Goal: Task Accomplishment & Management: Manage account settings

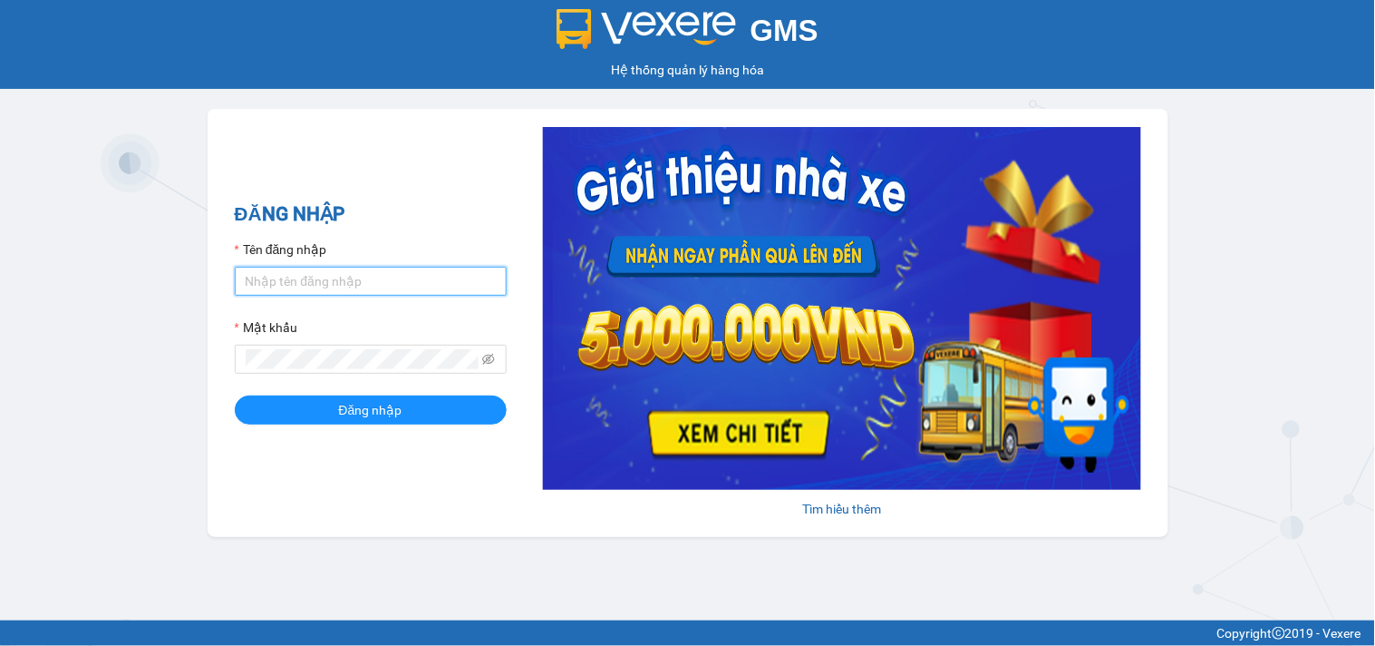
click at [357, 275] on input "Tên đăng nhập" at bounding box center [371, 281] width 272 height 29
type input "hien81.namcuonglimo"
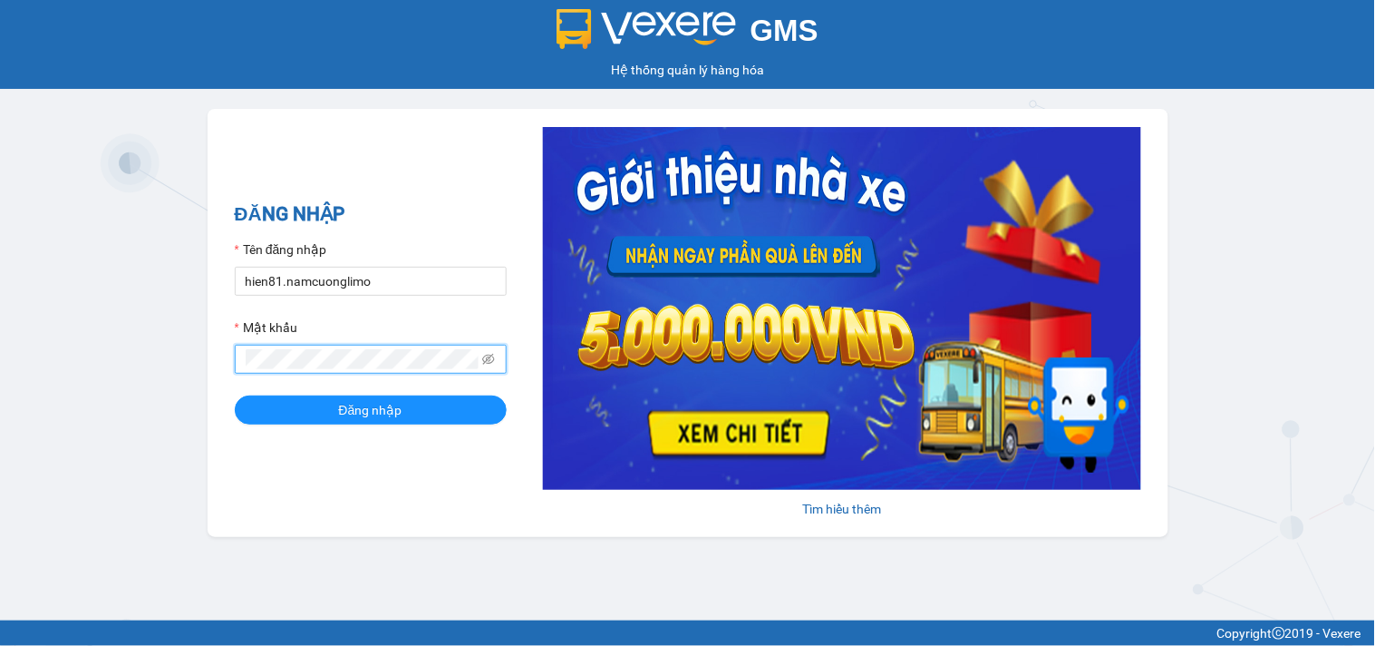
click at [235, 395] on button "Đăng nhập" at bounding box center [371, 409] width 272 height 29
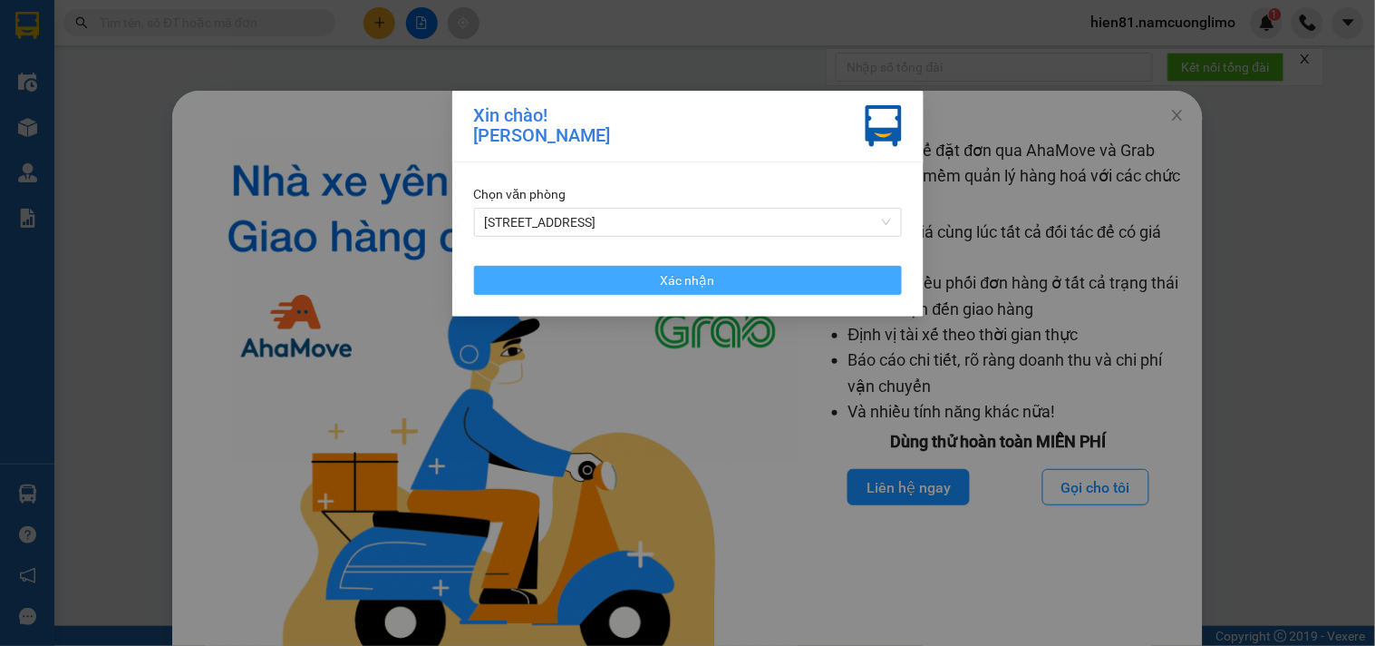
click at [686, 286] on span "Xác nhận" at bounding box center [688, 280] width 54 height 20
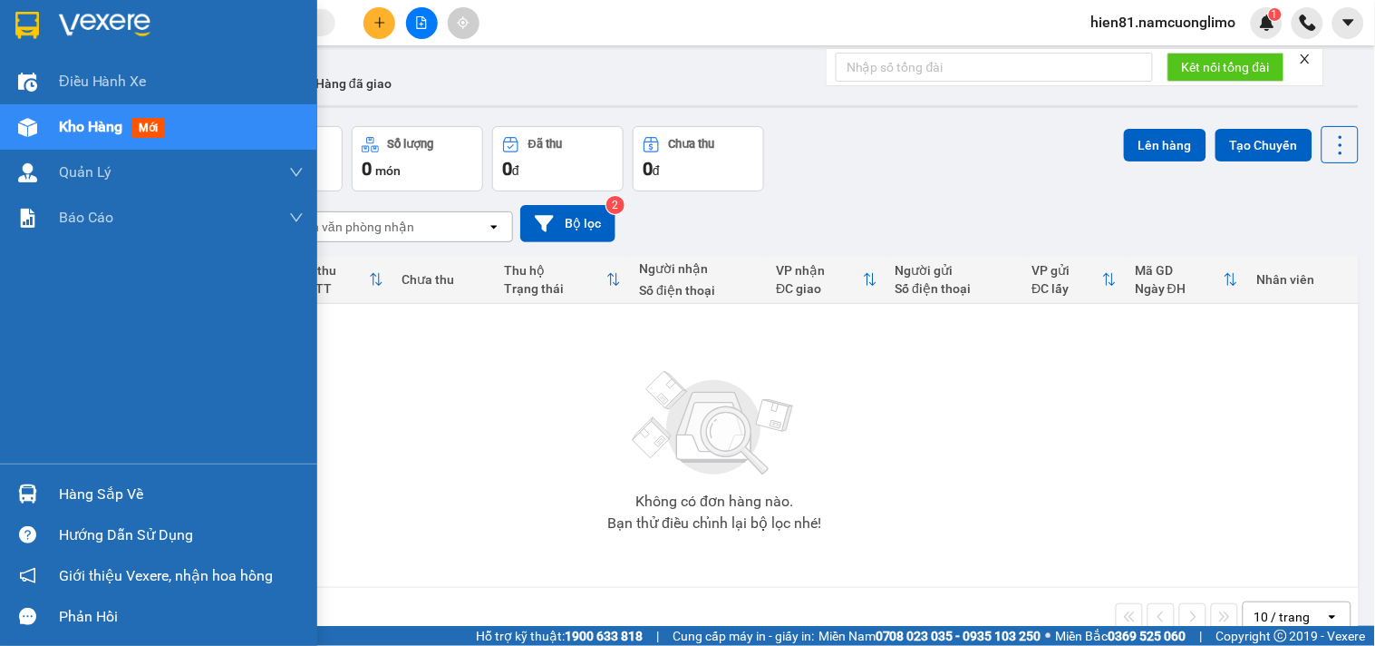
click at [95, 500] on div "Hàng sắp về" at bounding box center [181, 494] width 245 height 27
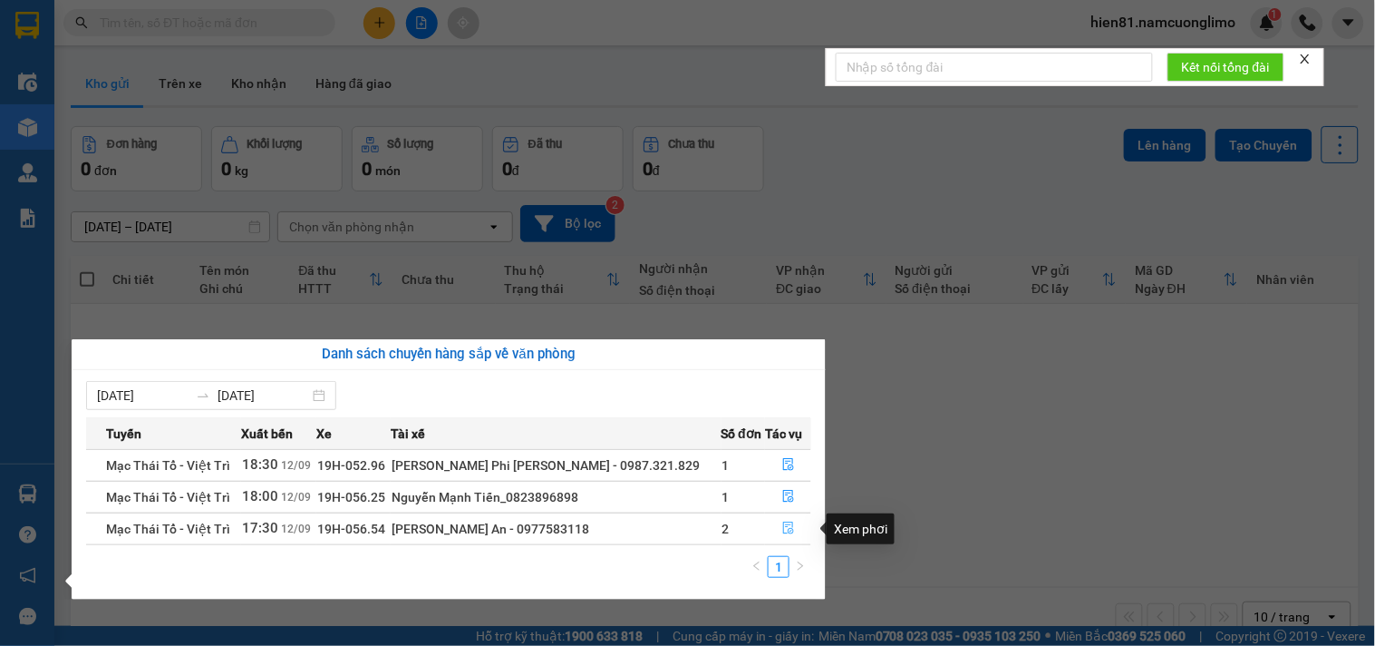
click at [782, 522] on icon "file-done" at bounding box center [788, 527] width 13 height 13
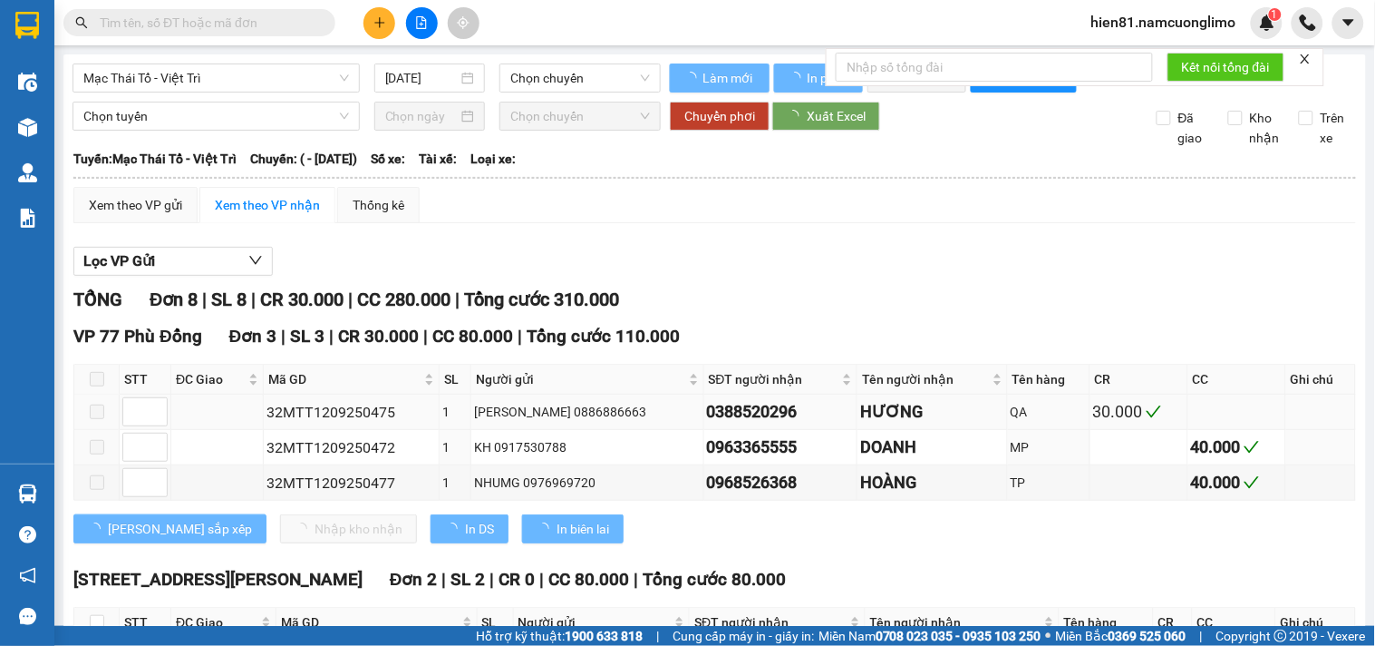
type input "12/09/2025"
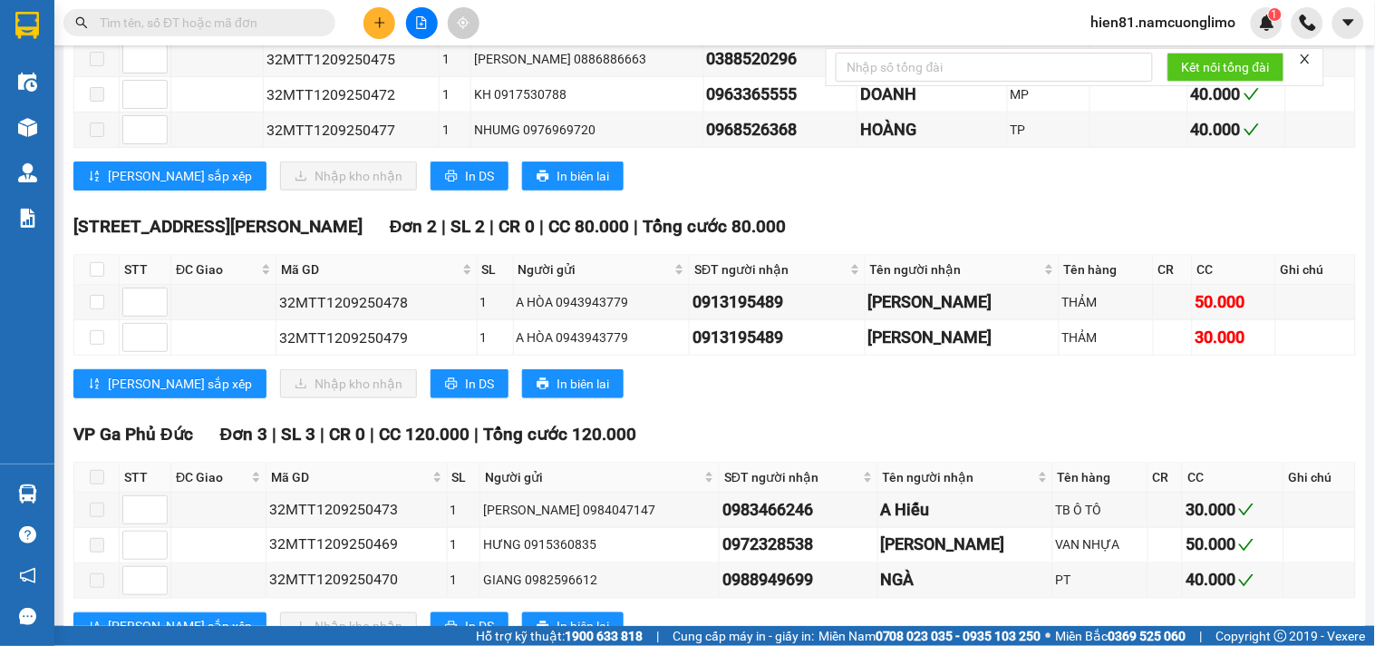
scroll to position [403, 0]
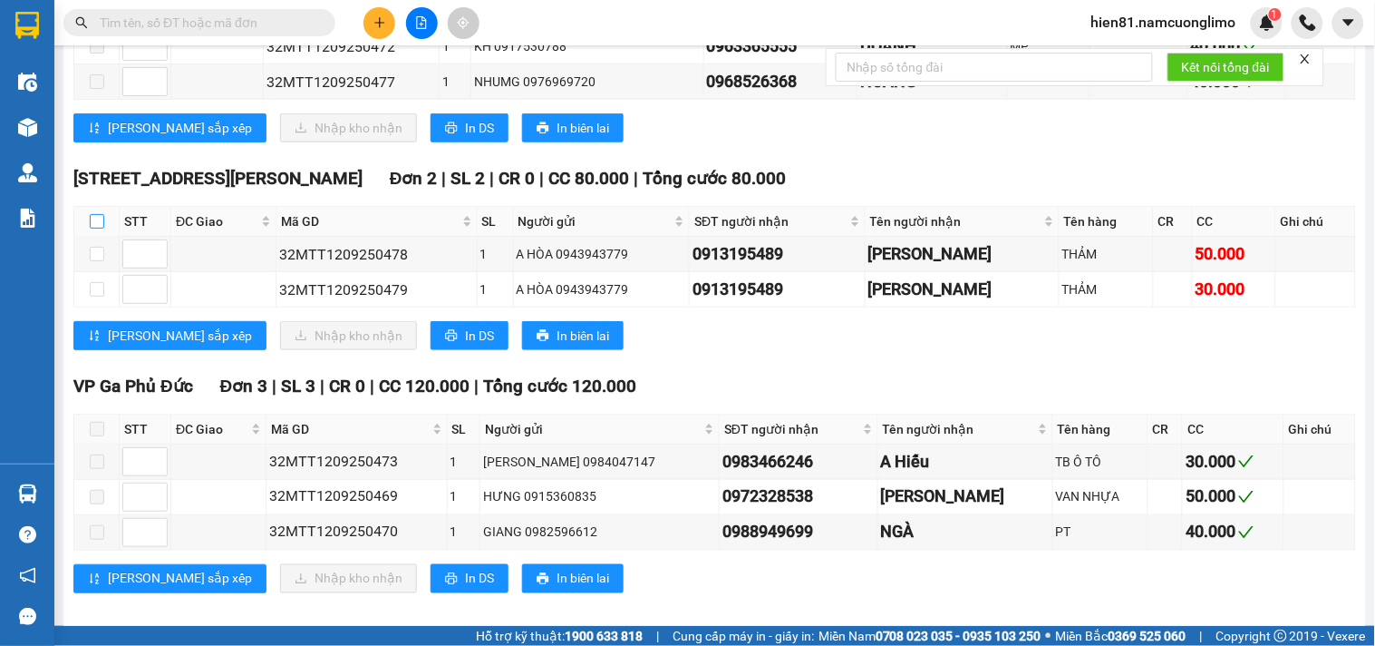
click at [94, 228] on input "checkbox" at bounding box center [97, 221] width 15 height 15
checkbox input "true"
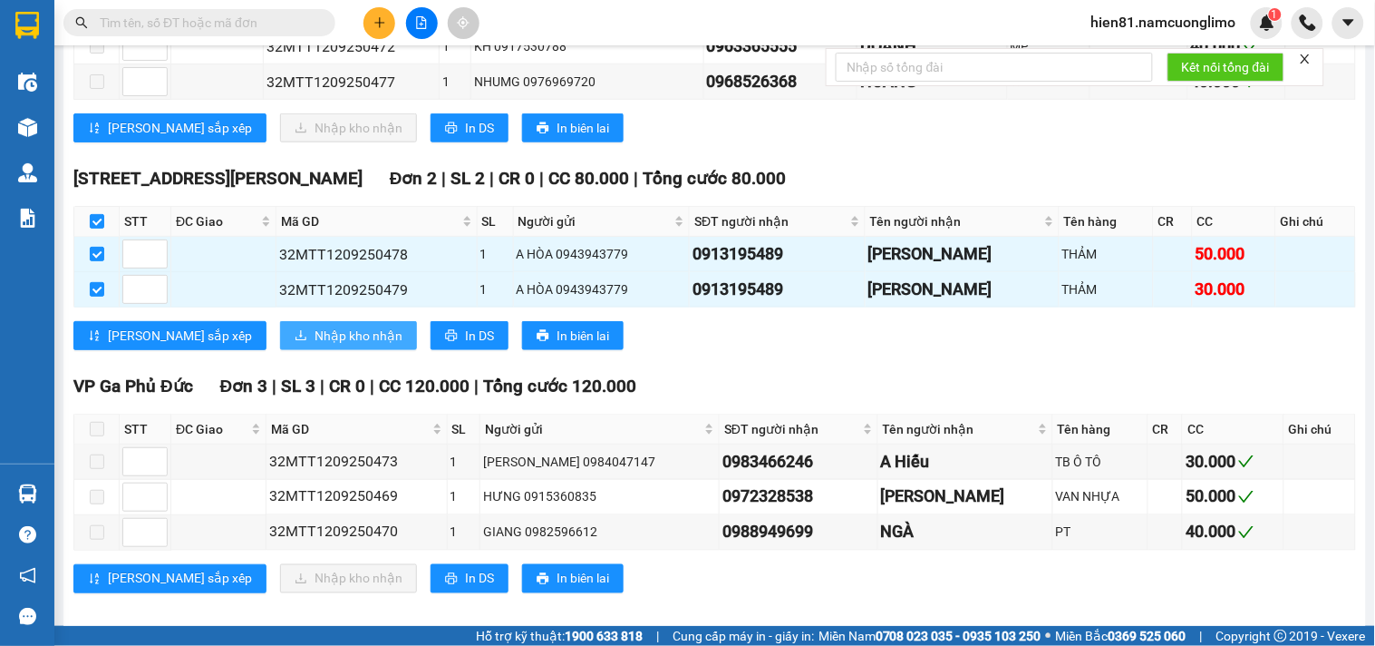
click at [315, 345] on span "Nhập kho nhận" at bounding box center [359, 335] width 88 height 20
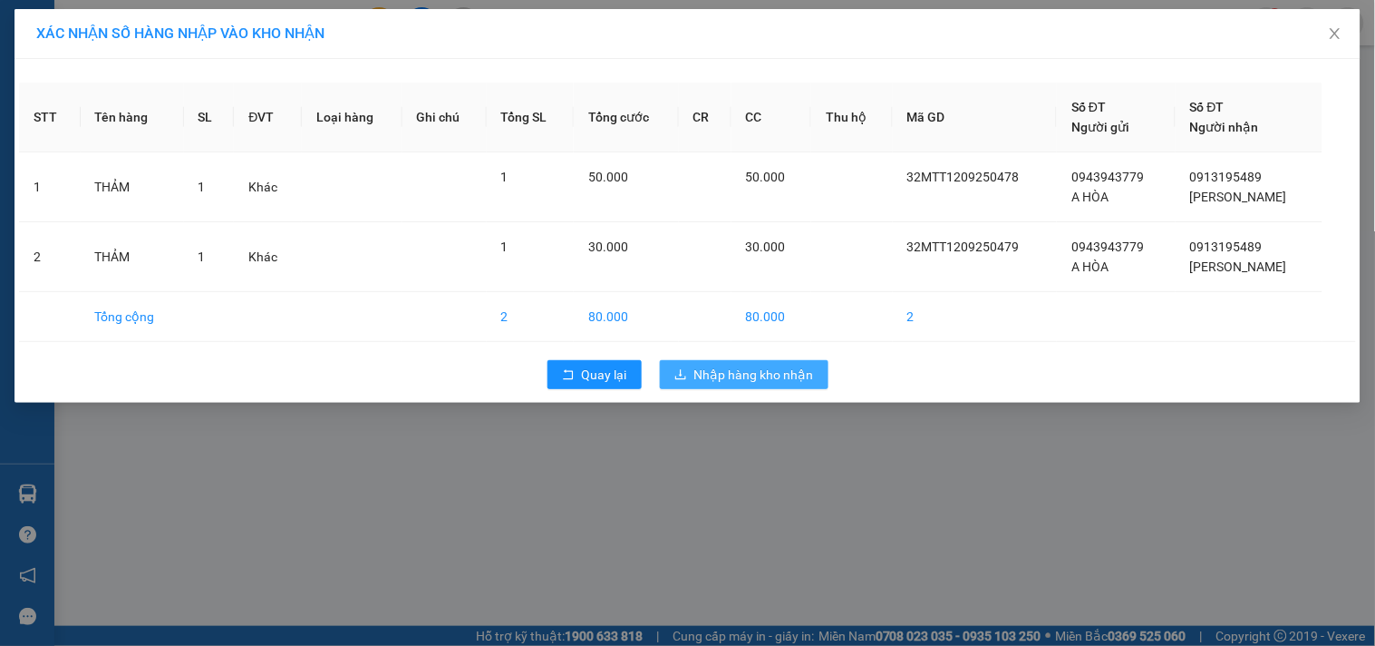
click at [734, 376] on span "Nhập hàng kho nhận" at bounding box center [755, 374] width 120 height 20
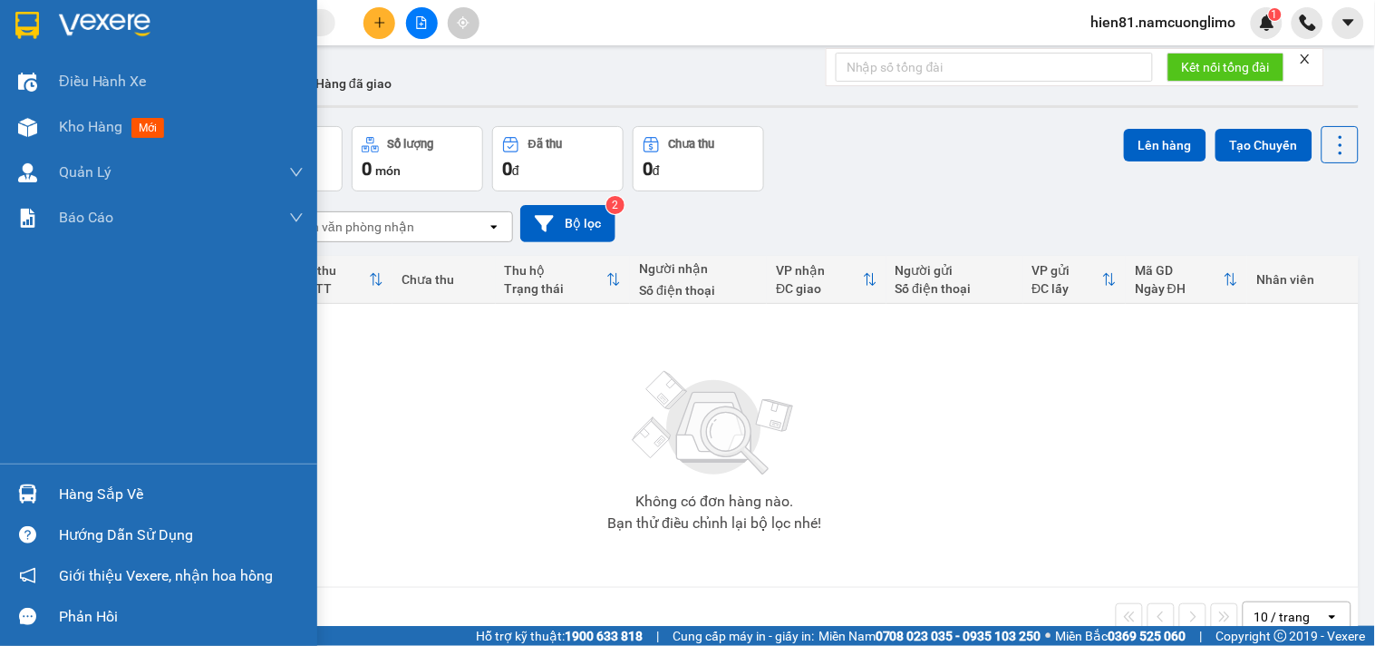
click at [92, 509] on div "Hàng sắp về" at bounding box center [158, 493] width 317 height 41
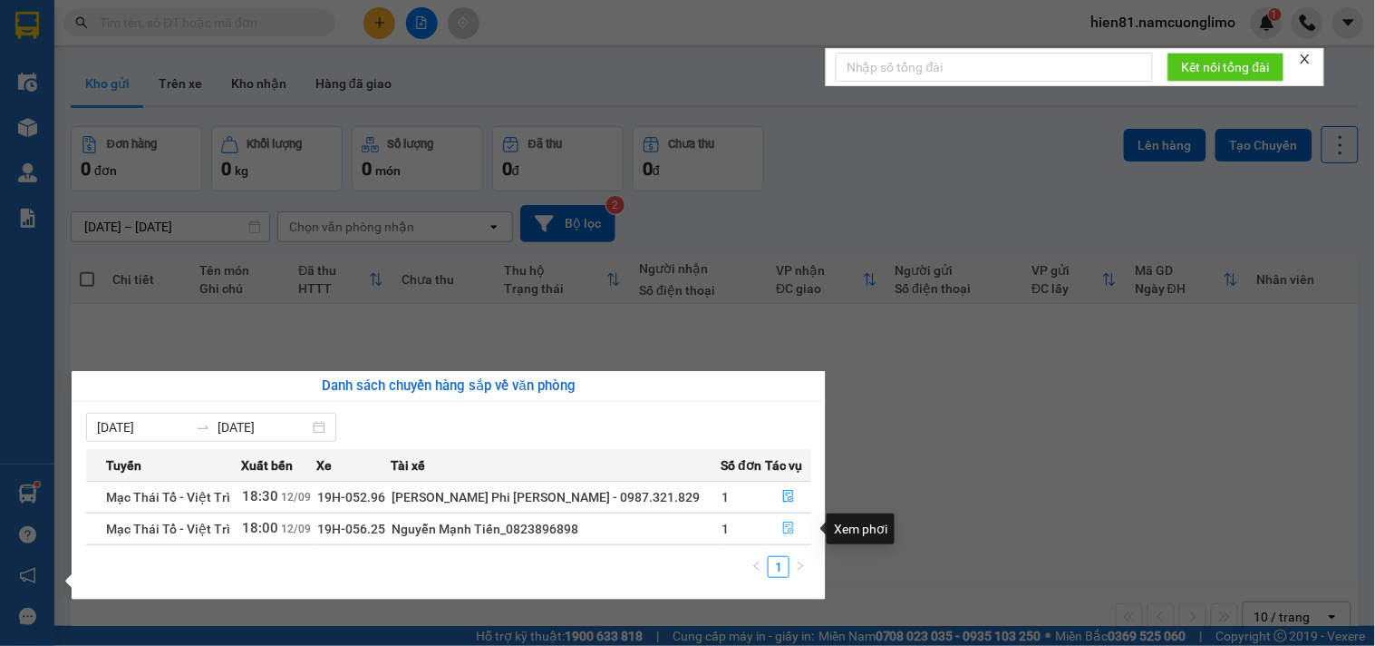
click at [790, 523] on button "button" at bounding box center [788, 528] width 44 height 29
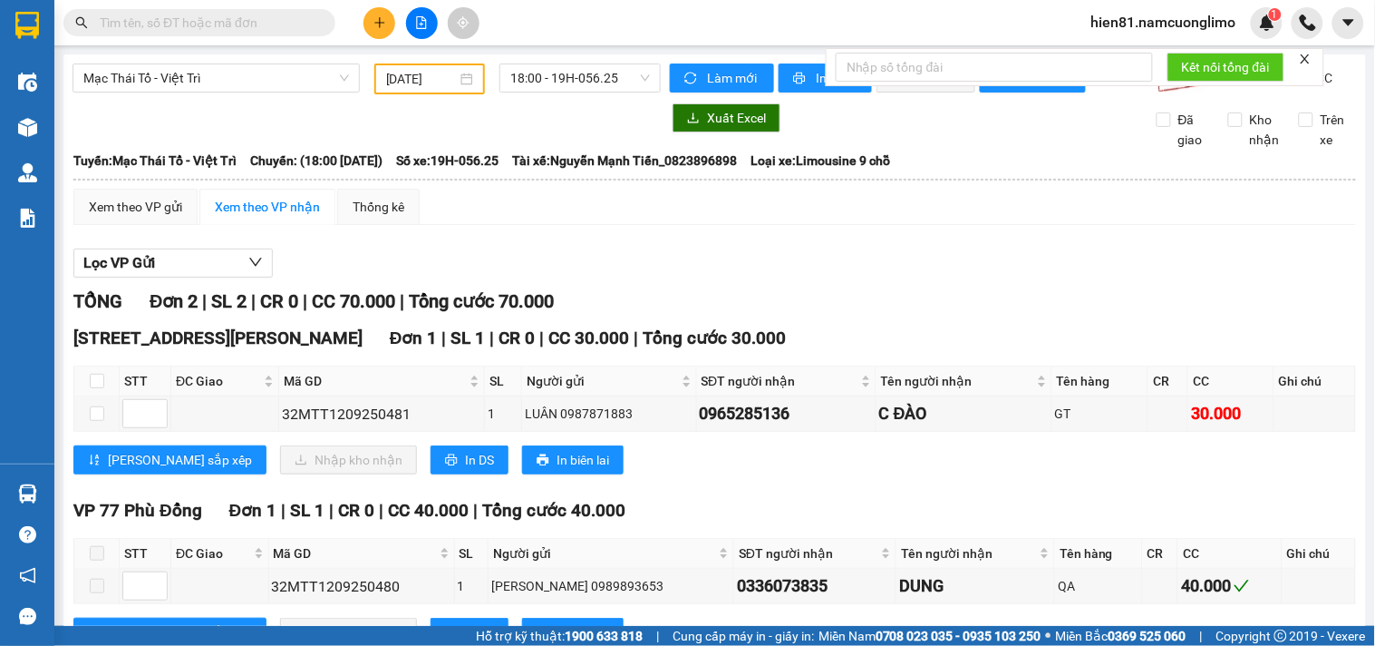
scroll to position [86, 0]
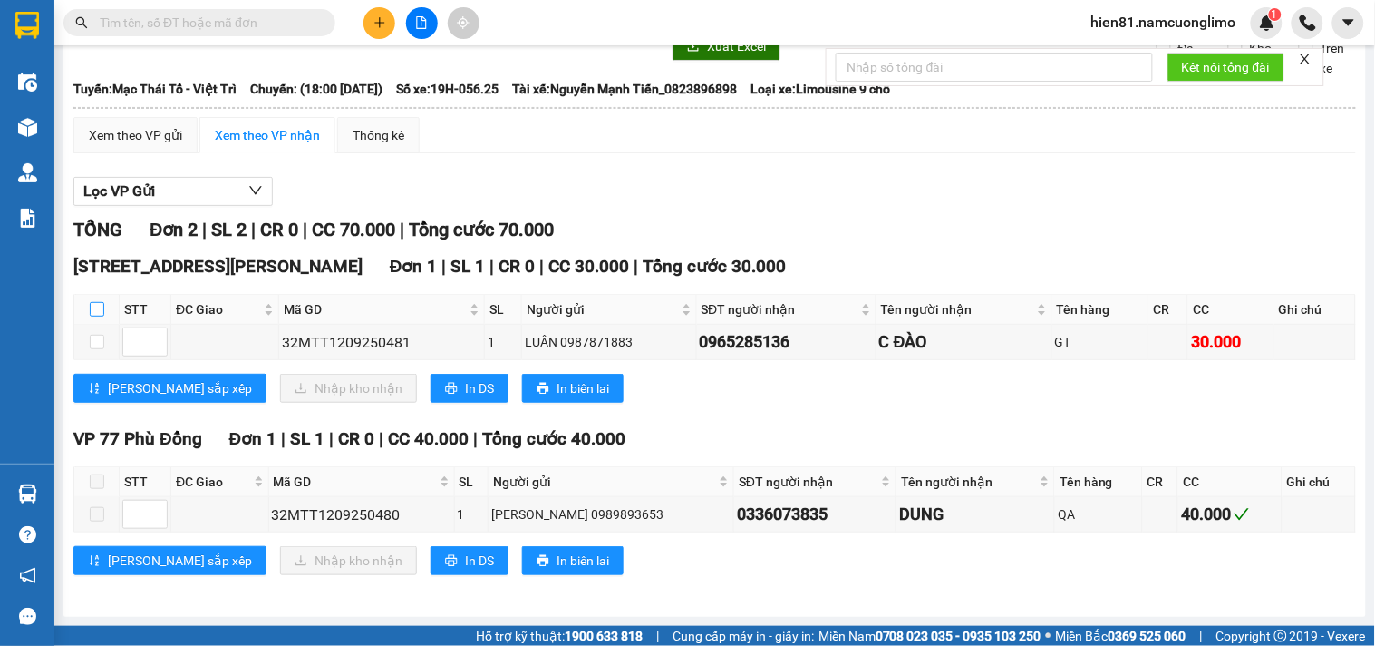
click at [92, 313] on input "checkbox" at bounding box center [97, 309] width 15 height 15
checkbox input "true"
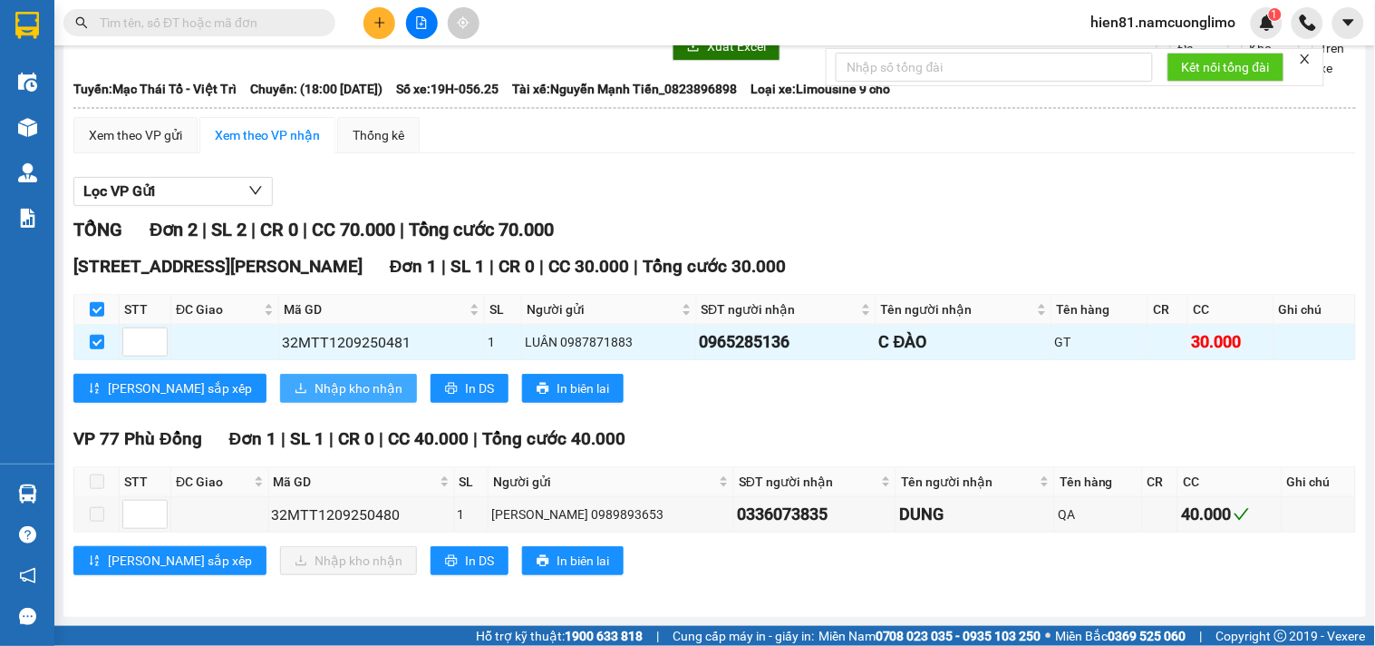
click at [315, 388] on span "Nhập kho nhận" at bounding box center [359, 388] width 88 height 20
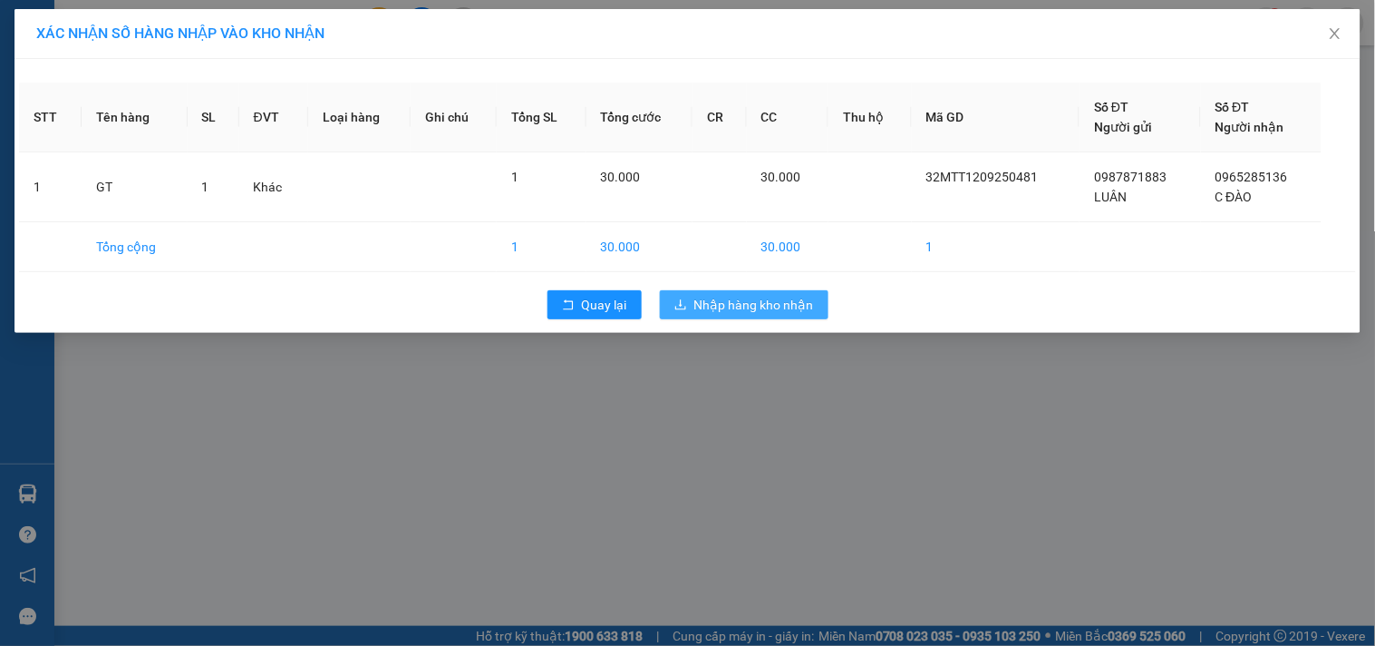
click at [769, 314] on span "Nhập hàng kho nhận" at bounding box center [755, 305] width 120 height 20
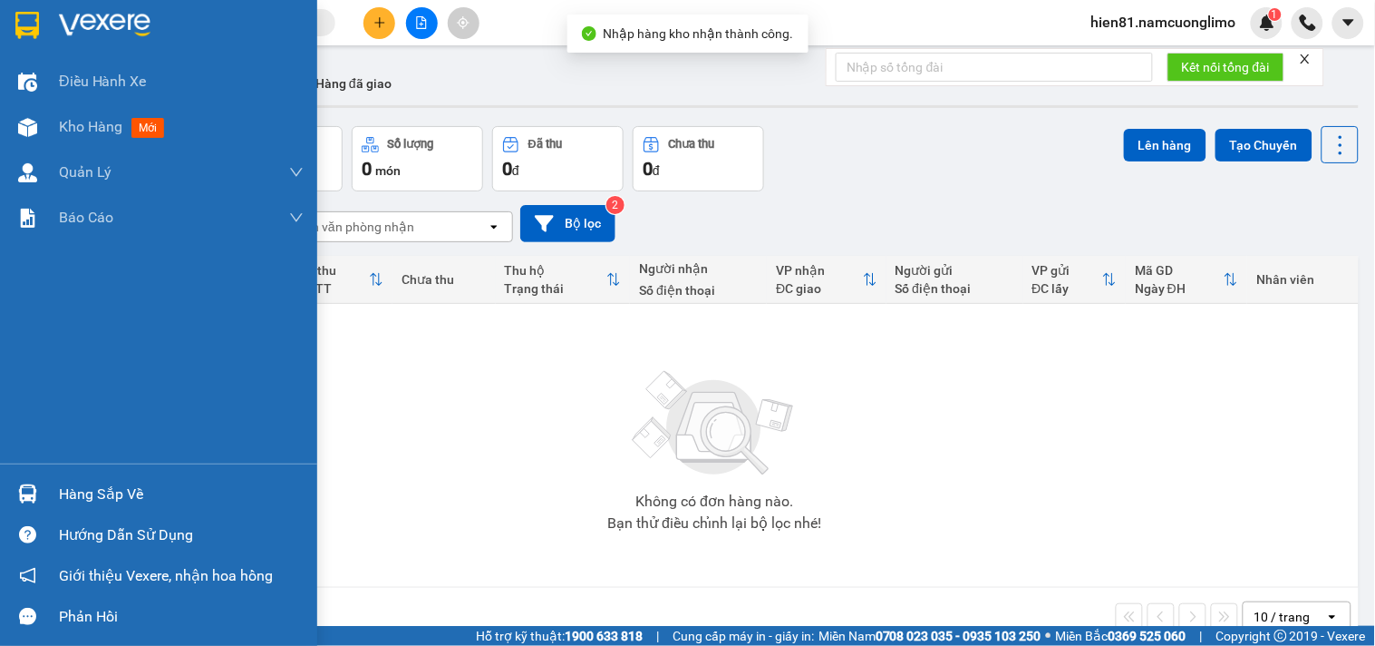
click at [71, 494] on div "Hàng sắp về" at bounding box center [181, 494] width 245 height 27
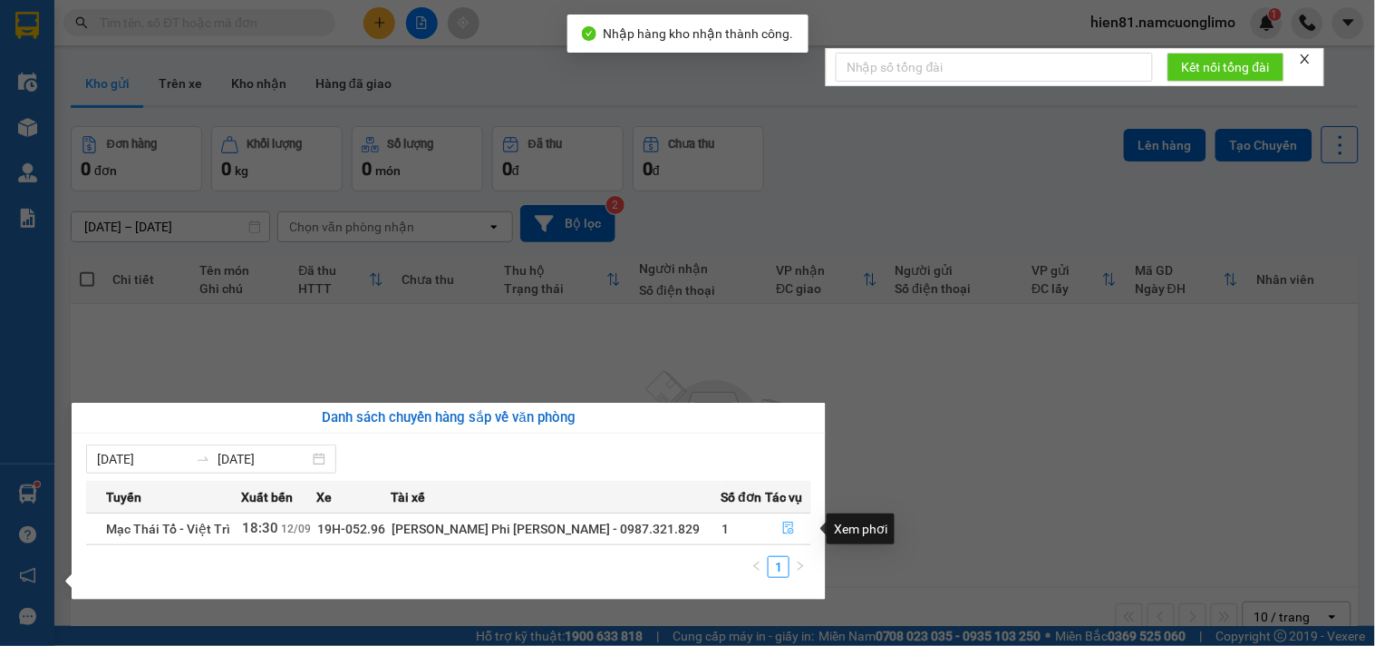
click at [783, 528] on icon "file-done" at bounding box center [788, 527] width 11 height 13
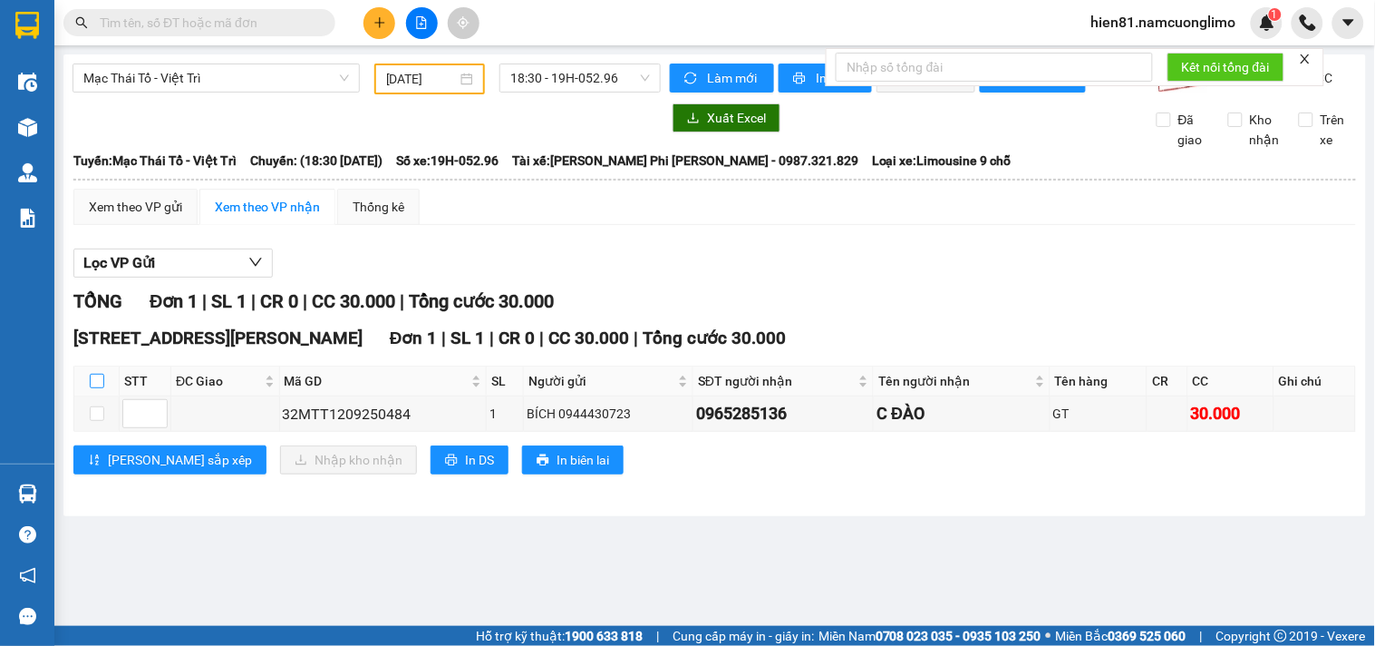
click at [101, 388] on input "checkbox" at bounding box center [97, 381] width 15 height 15
checkbox input "true"
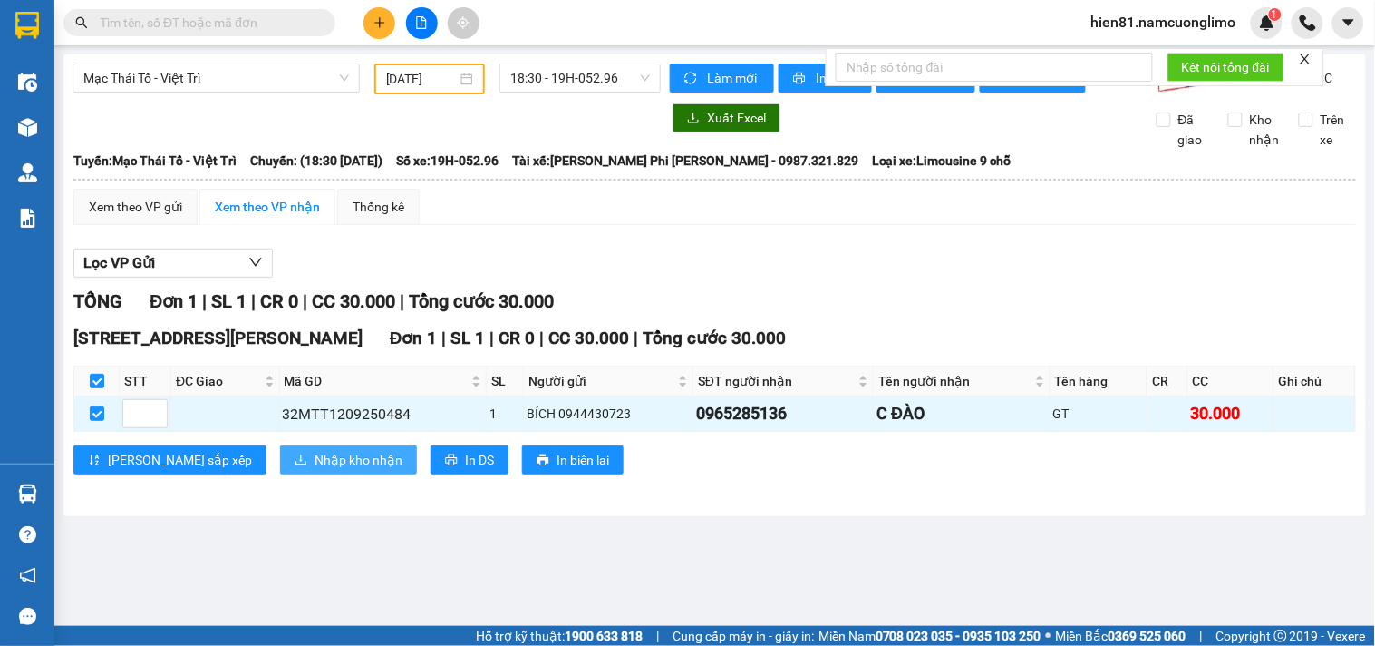
click at [315, 470] on span "Nhập kho nhận" at bounding box center [359, 460] width 88 height 20
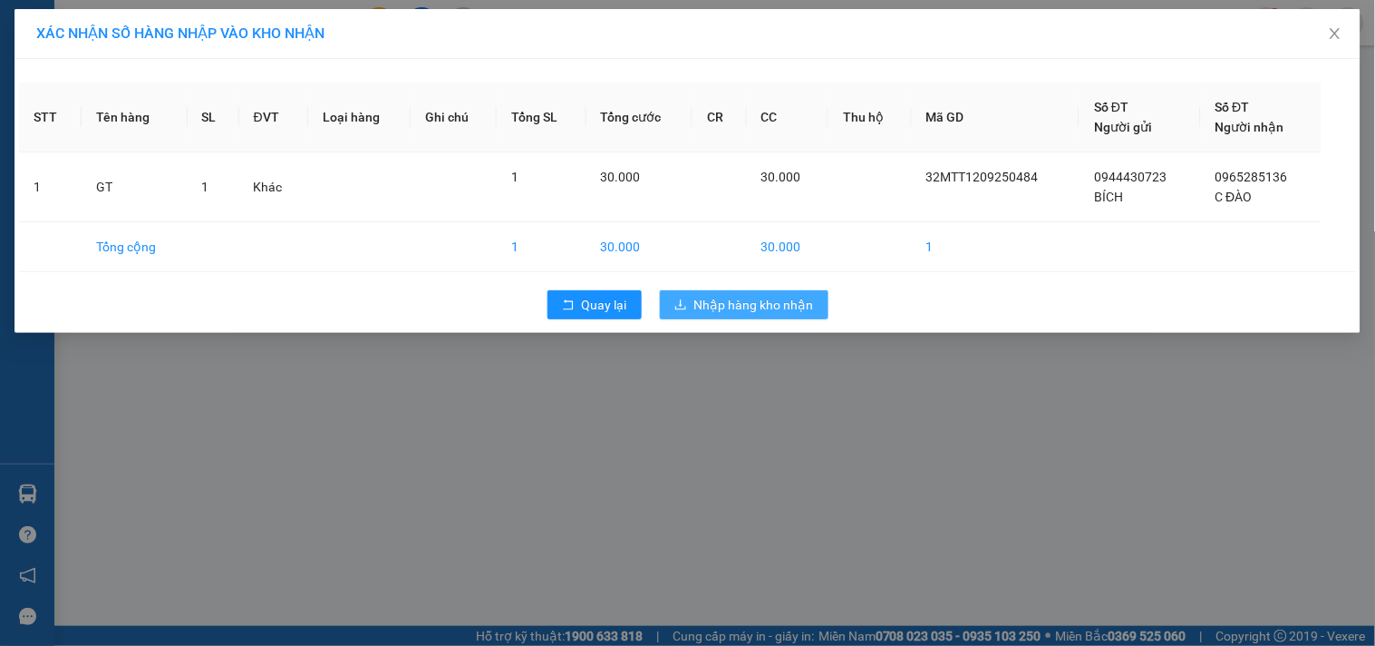
click at [755, 306] on span "Nhập hàng kho nhận" at bounding box center [755, 305] width 120 height 20
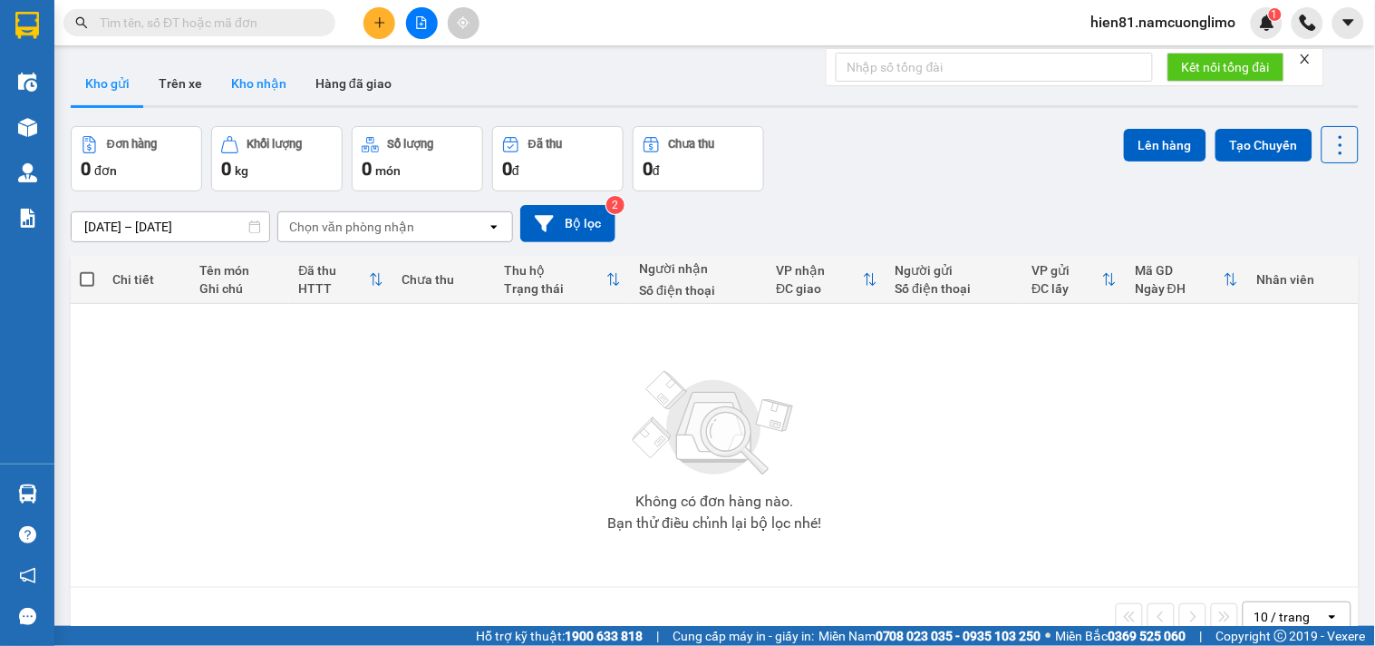
click at [251, 88] on button "Kho nhận" at bounding box center [259, 84] width 84 height 44
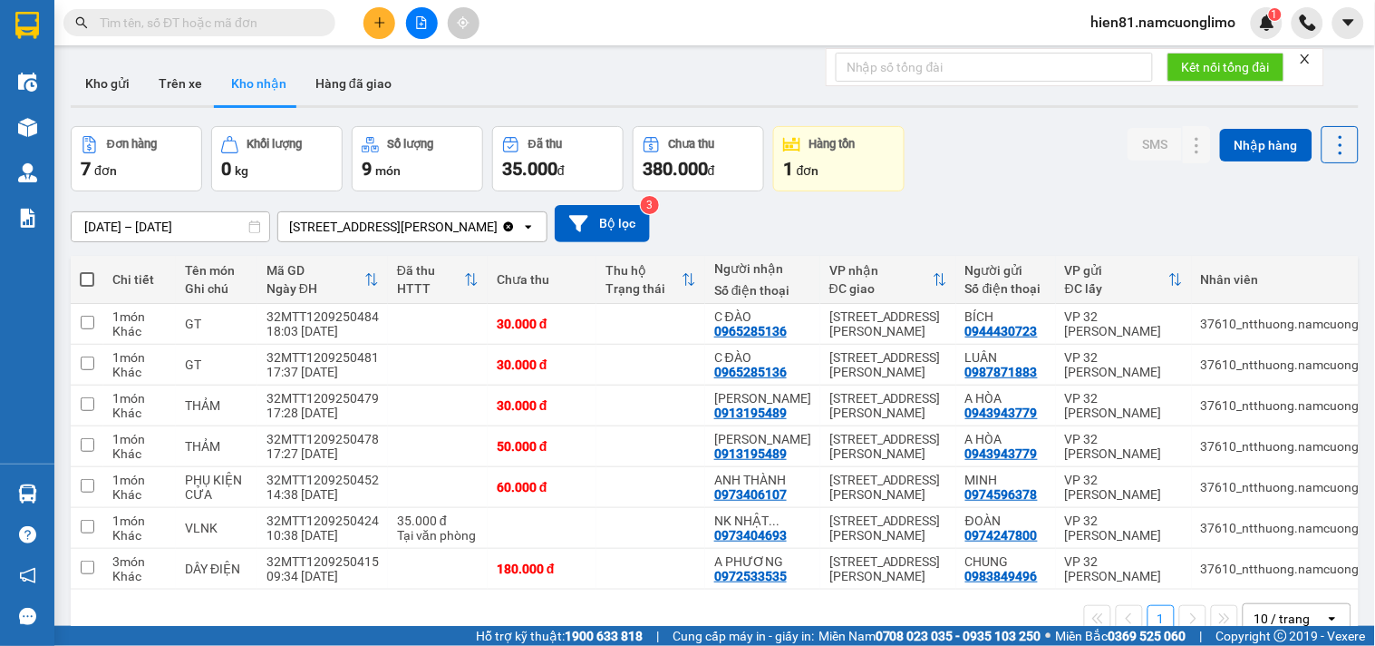
click at [132, 25] on input "text" at bounding box center [207, 23] width 214 height 20
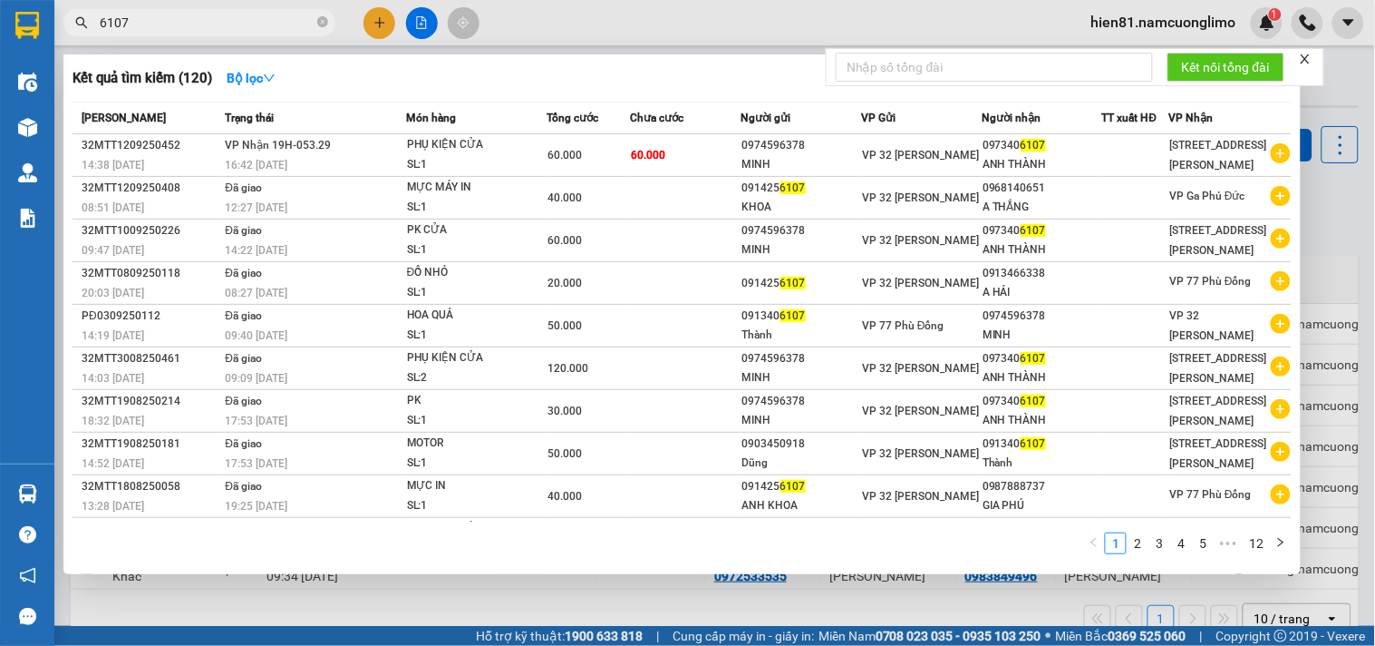
click at [1335, 216] on div at bounding box center [687, 323] width 1375 height 646
drag, startPoint x: 147, startPoint y: 25, endPoint x: 71, endPoint y: 33, distance: 76.5
click at [71, 33] on span "6107" at bounding box center [199, 22] width 272 height 27
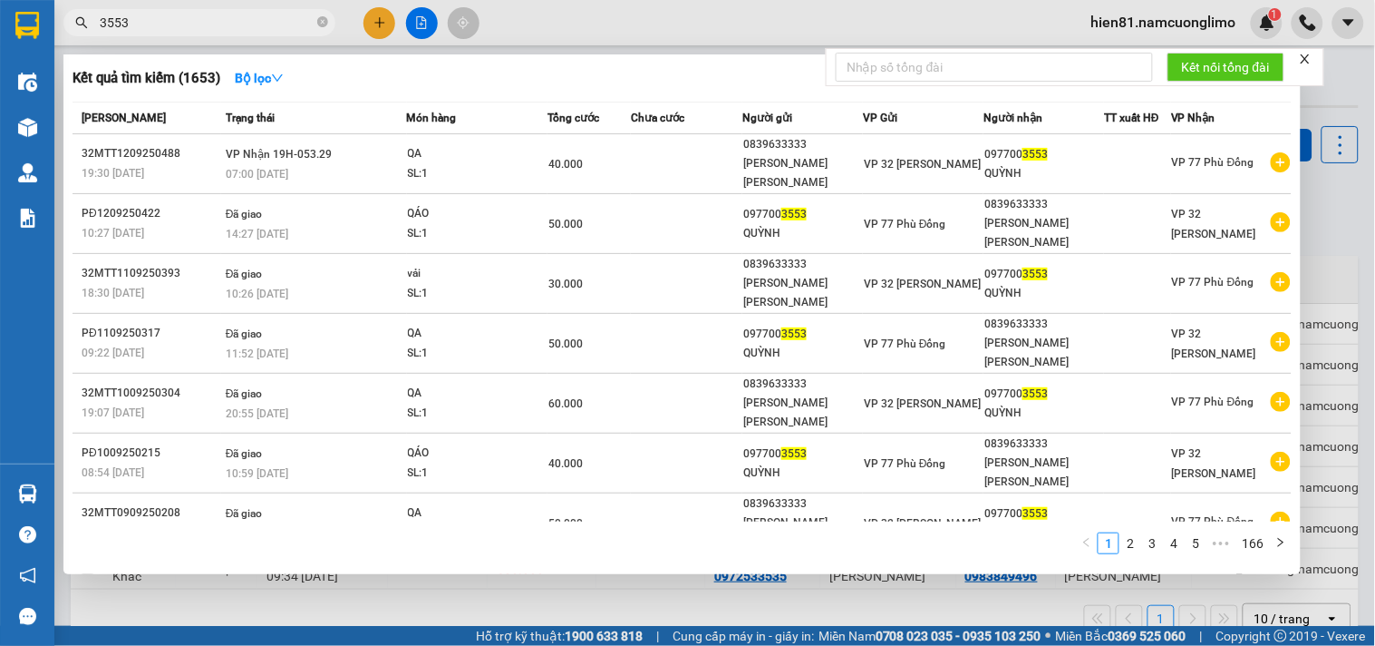
drag, startPoint x: 128, startPoint y: 24, endPoint x: 84, endPoint y: 28, distance: 43.7
click at [84, 28] on div "3553" at bounding box center [177, 22] width 354 height 27
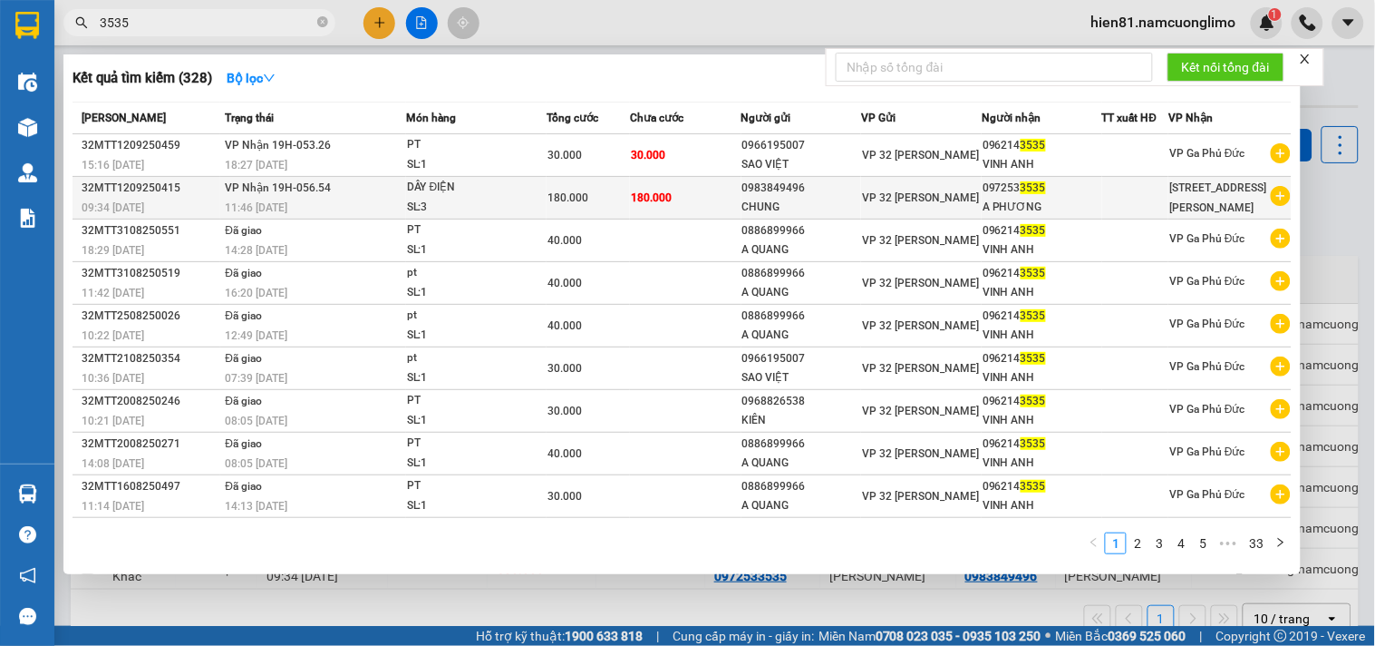
type input "3535"
click at [1009, 190] on div "097253 3535" at bounding box center [1042, 188] width 119 height 19
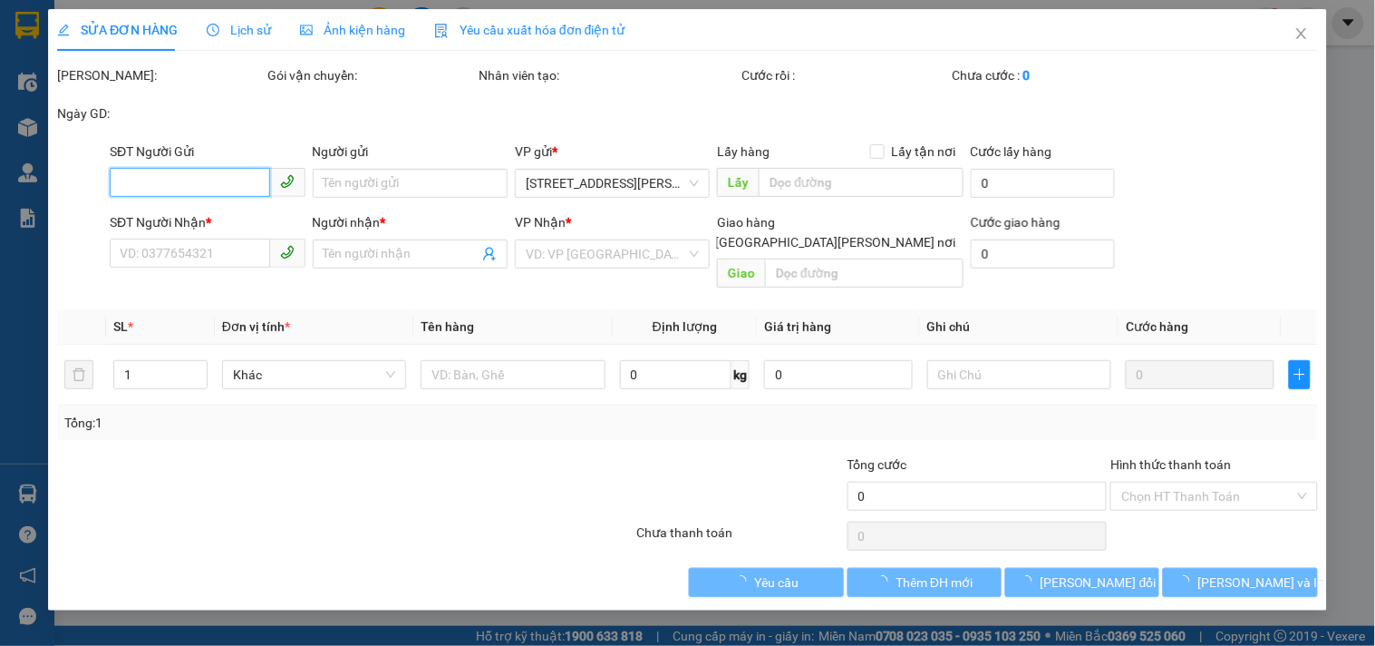
type input "0983849496"
type input "CHUNG"
type input "0972533535"
type input "A PHƯƠNG"
type input "180.000"
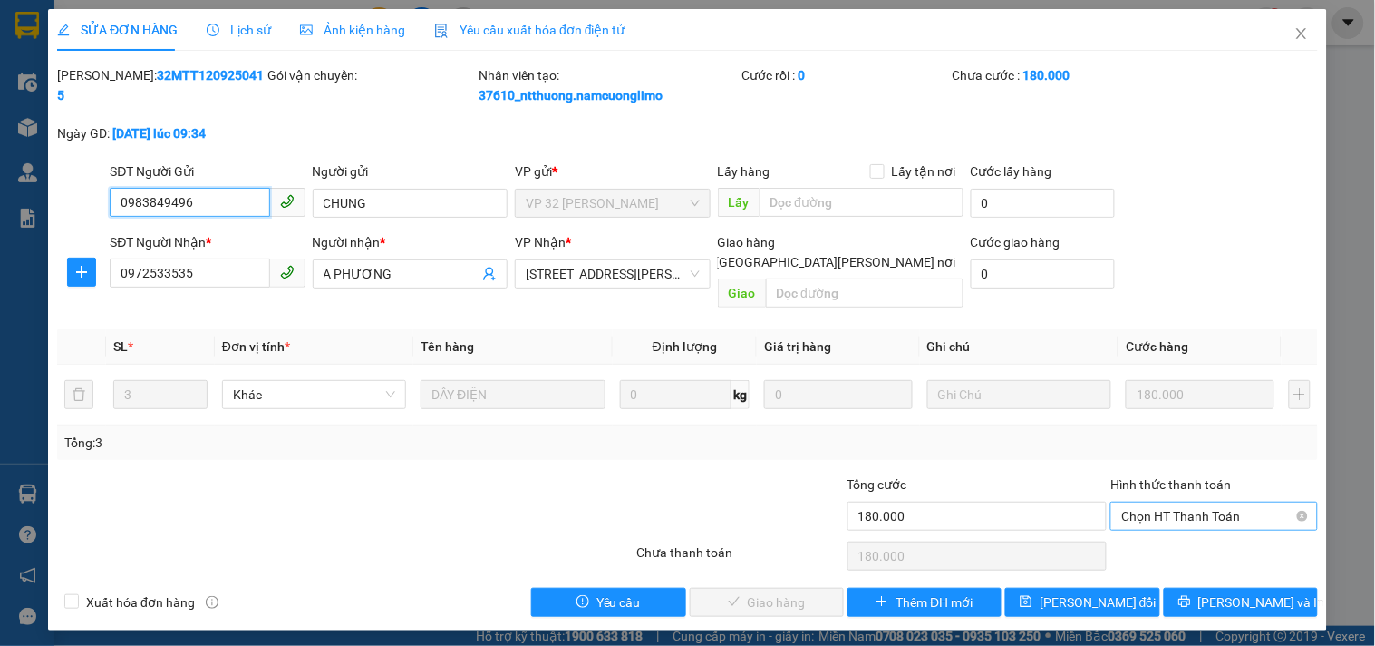
click at [1143, 502] on span "Chọn HT Thanh Toán" at bounding box center [1214, 515] width 185 height 27
click at [1153, 539] on div "Tại văn phòng" at bounding box center [1215, 532] width 186 height 20
type input "0"
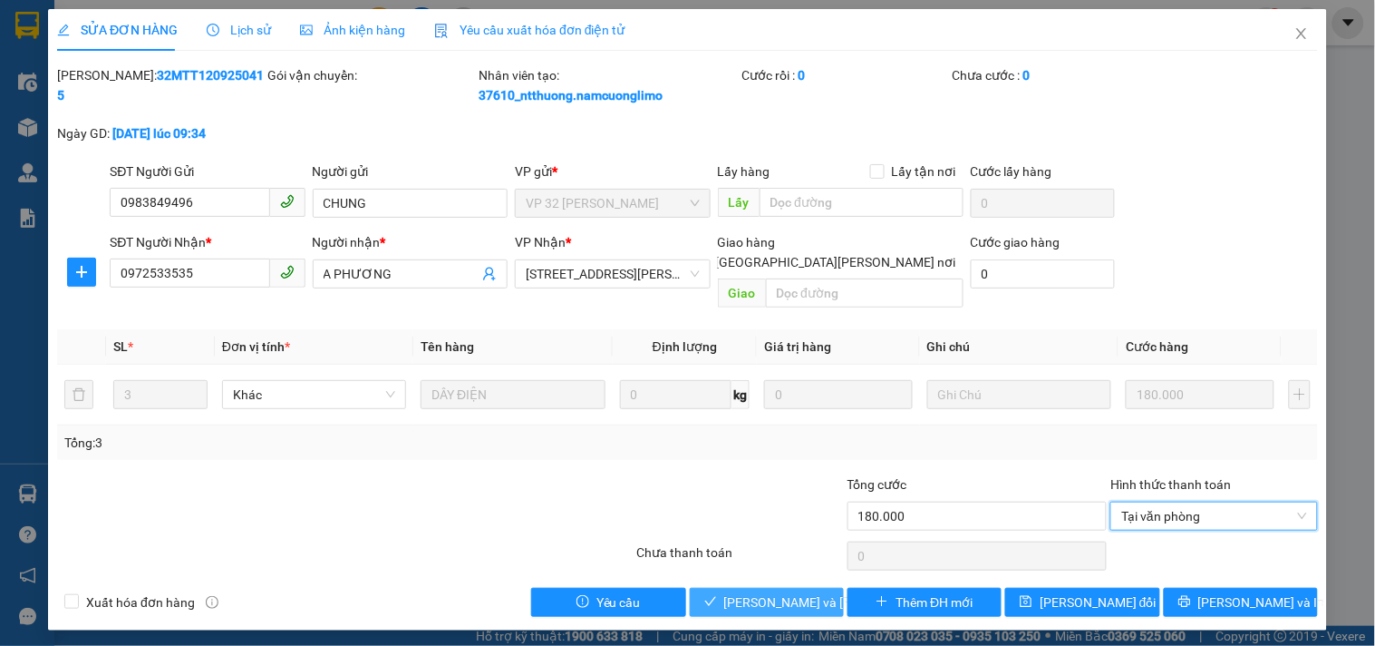
click at [768, 592] on button "Lưu và Giao hàng" at bounding box center [767, 602] width 154 height 29
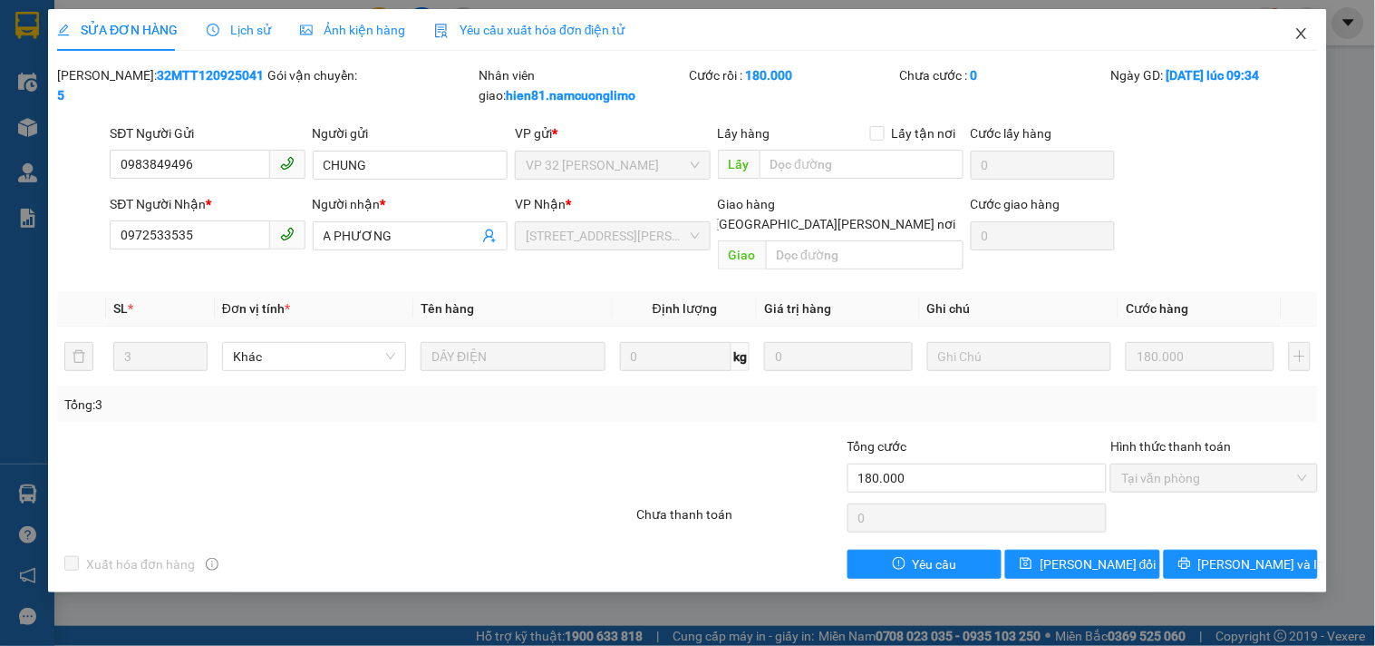
click at [1303, 40] on icon "close" at bounding box center [1302, 33] width 15 height 15
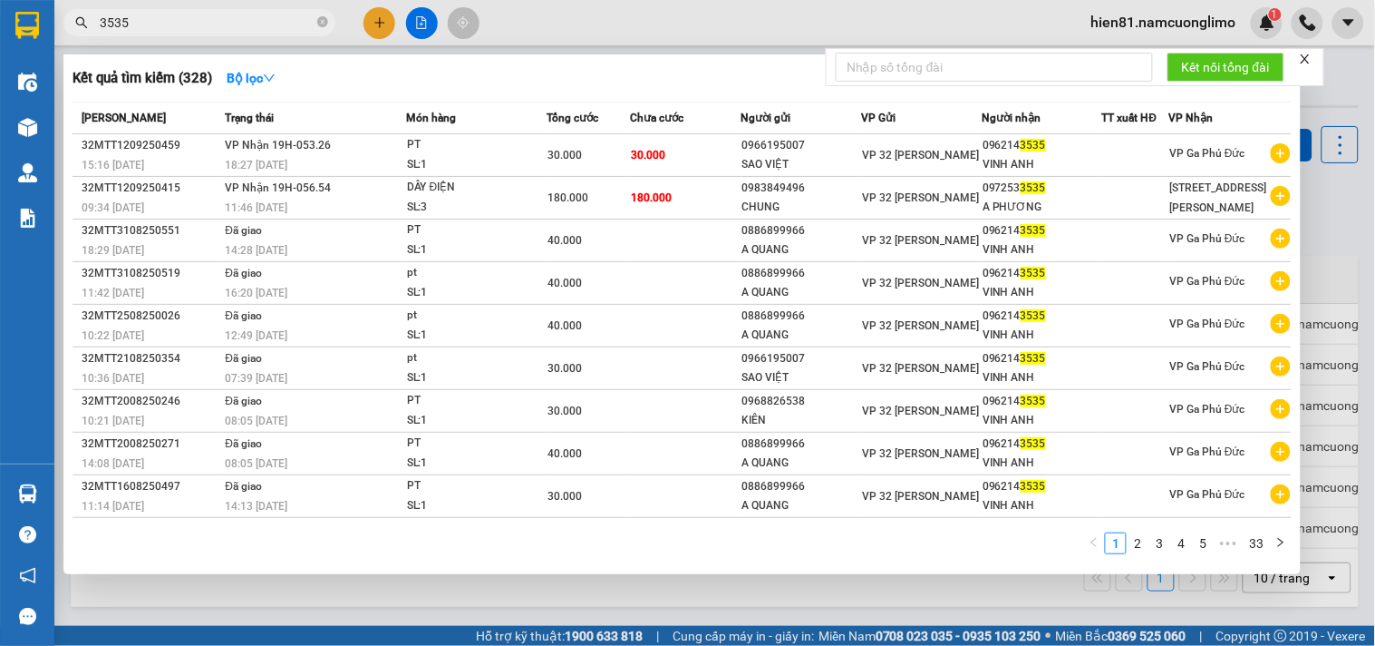
drag, startPoint x: 151, startPoint y: 24, endPoint x: 88, endPoint y: 23, distance: 63.5
click at [88, 23] on span "3535" at bounding box center [199, 22] width 272 height 27
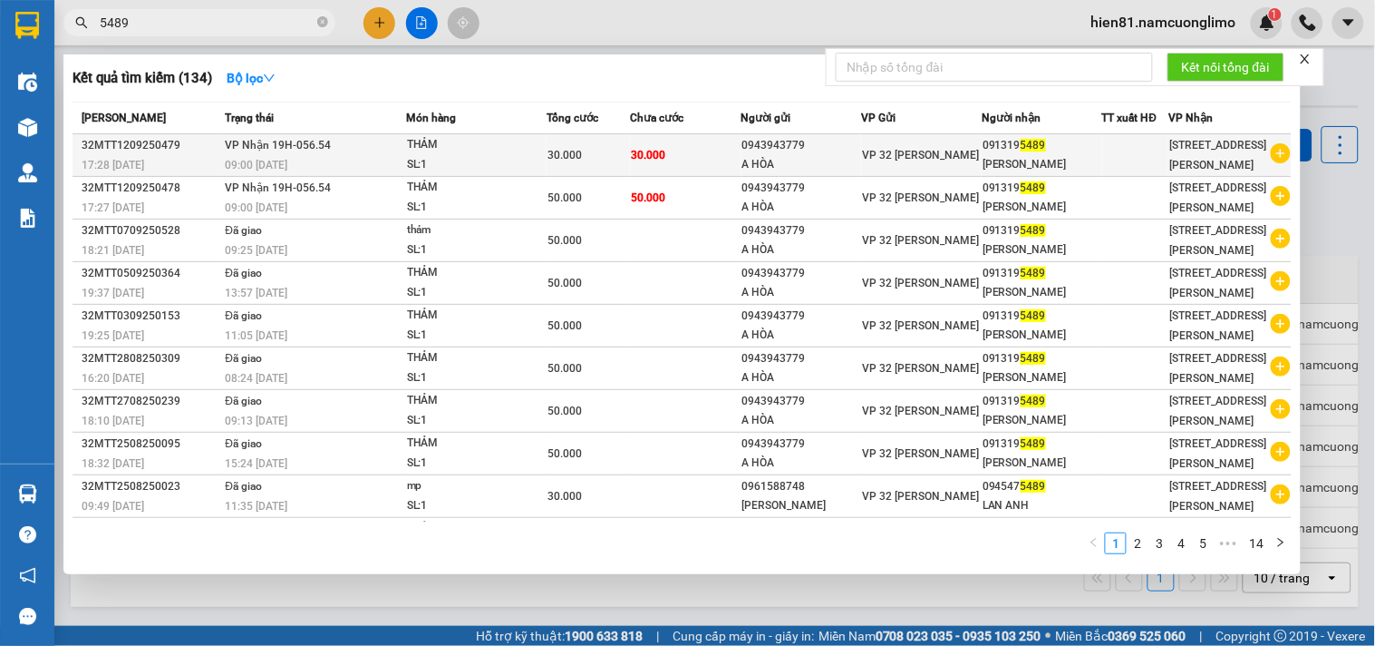
type input "5489"
click at [1012, 147] on div "091319 5489" at bounding box center [1042, 145] width 119 height 19
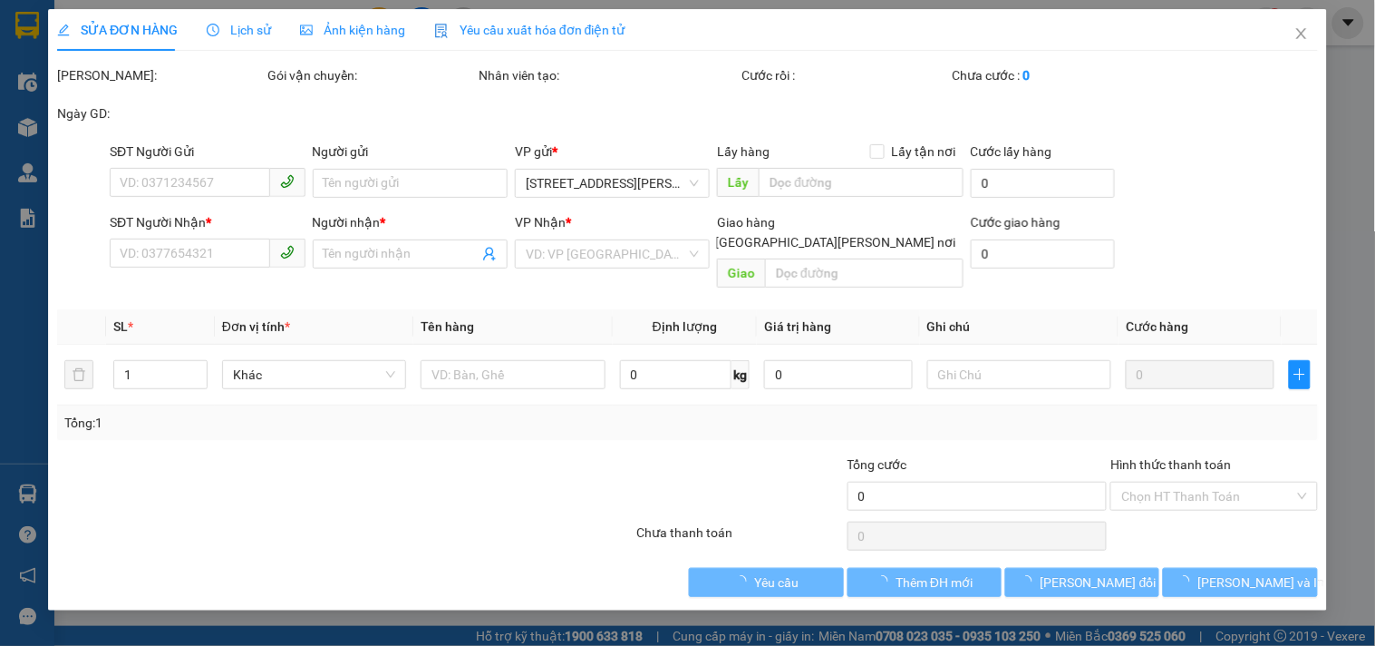
type input "0943943779"
type input "A HÒA"
type input "0913195489"
type input "QUẢNG TIẾN"
type input "30.000"
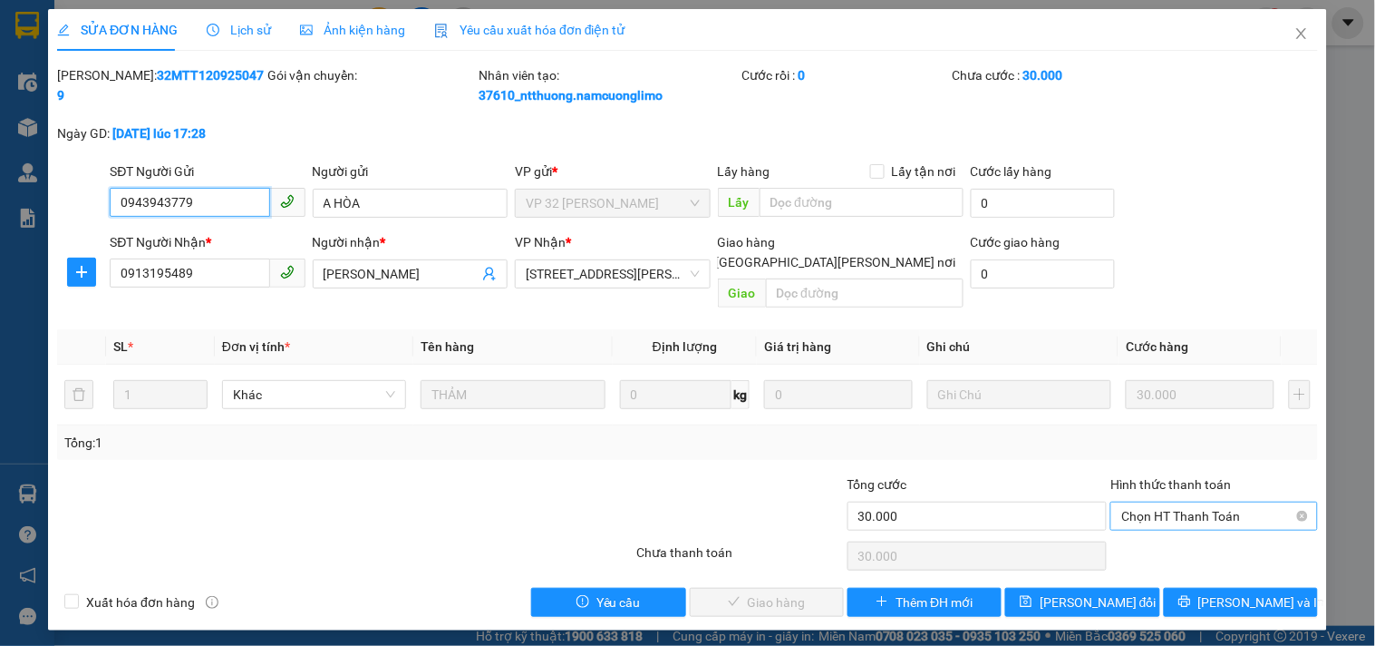
click at [1132, 502] on span "Chọn HT Thanh Toán" at bounding box center [1214, 515] width 185 height 27
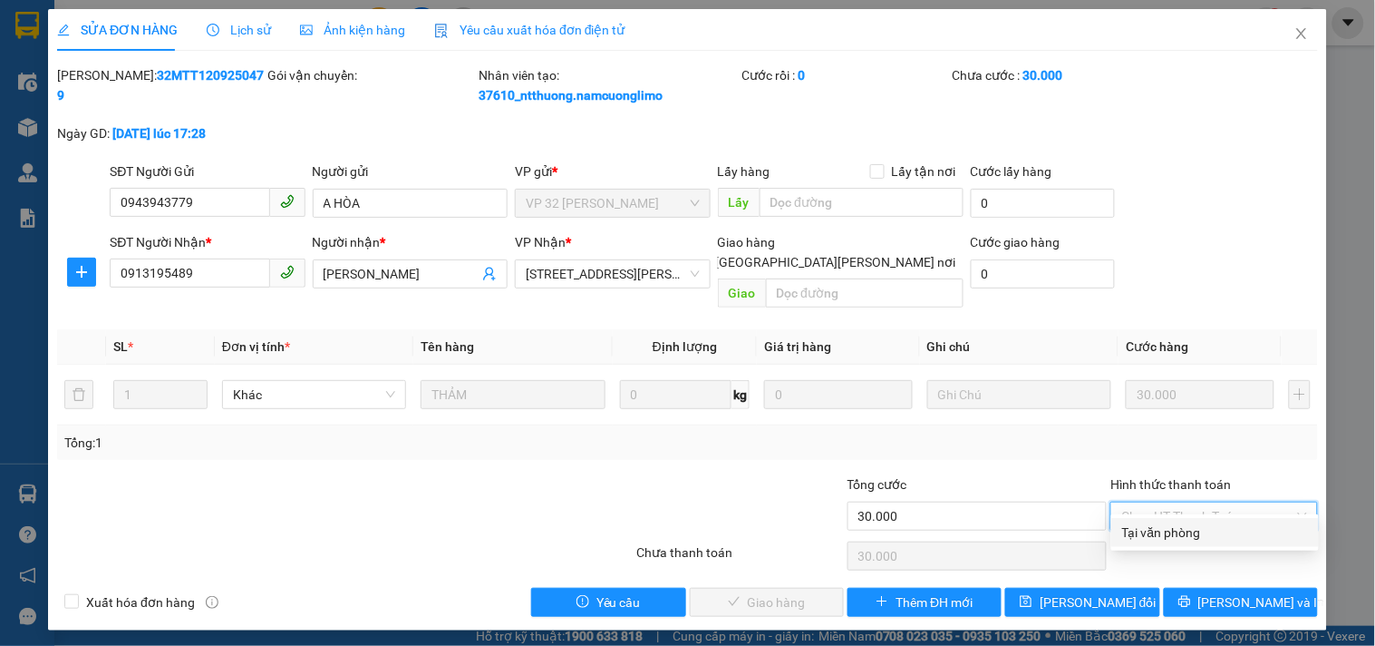
click at [1142, 529] on div "Tại văn phòng" at bounding box center [1215, 532] width 186 height 20
type input "0"
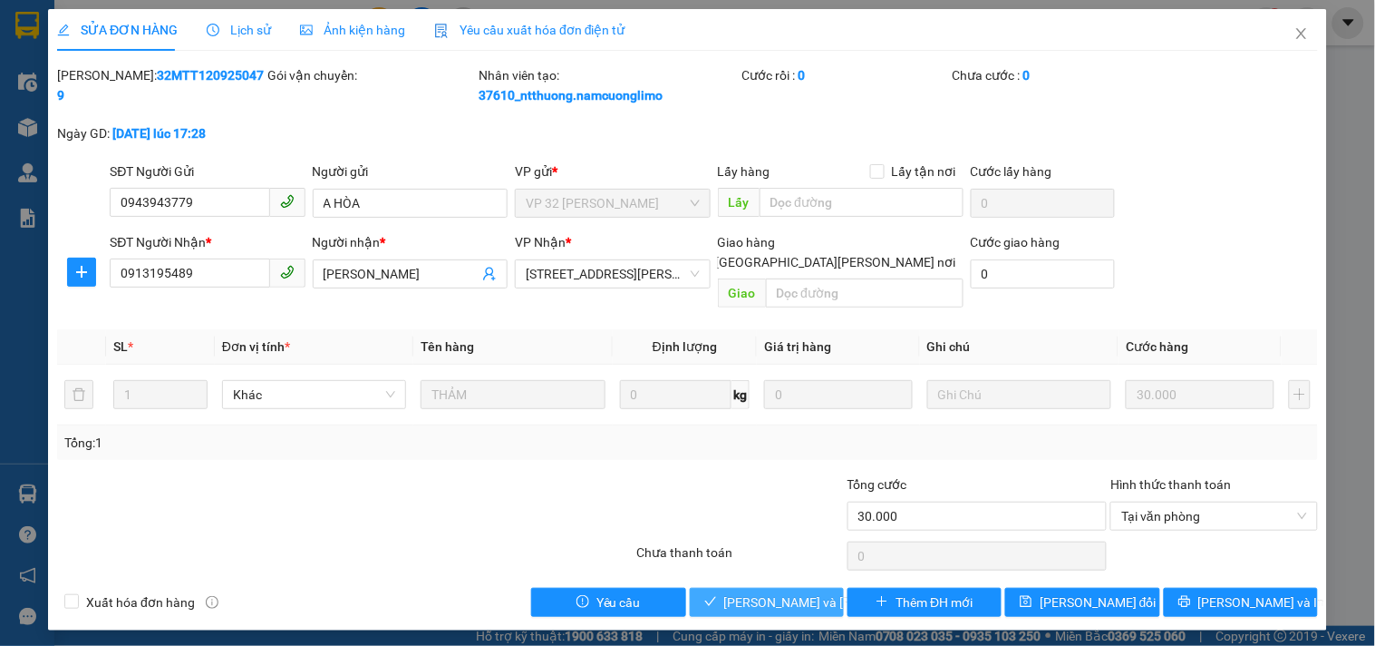
click at [783, 592] on span "Lưu và Giao hàng" at bounding box center [846, 602] width 245 height 20
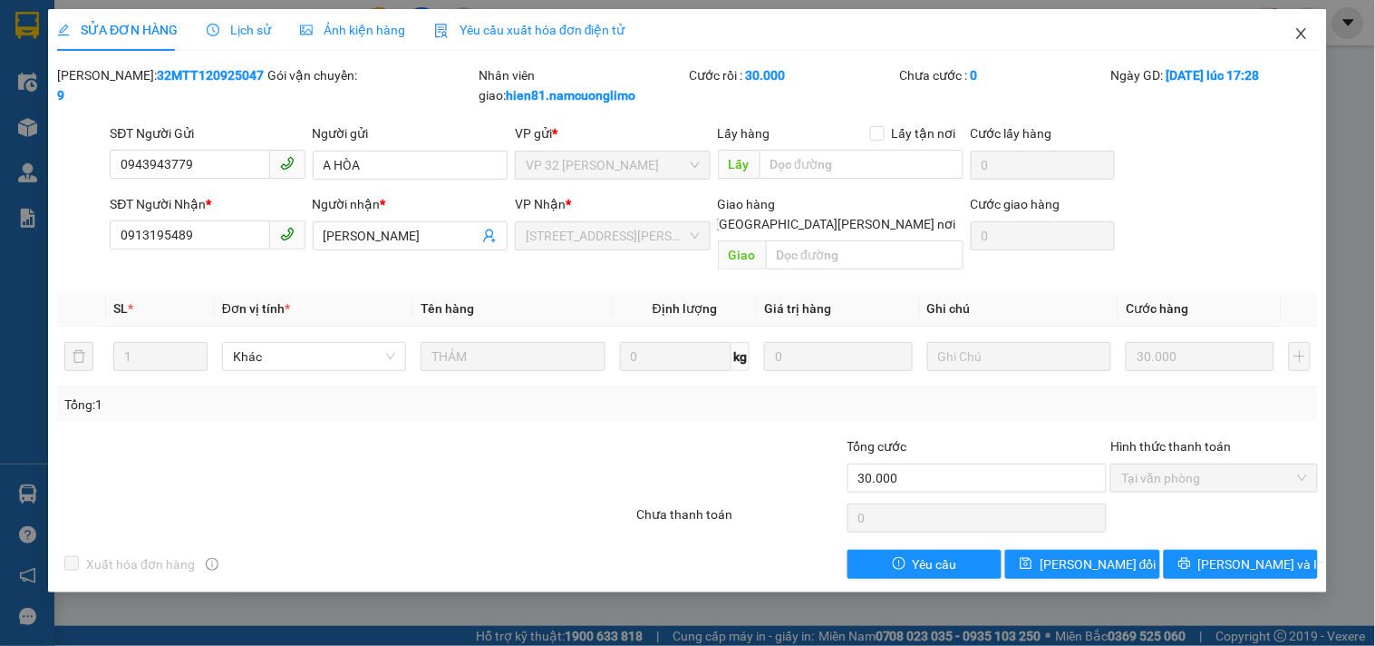
click at [1302, 40] on icon "close" at bounding box center [1302, 33] width 15 height 15
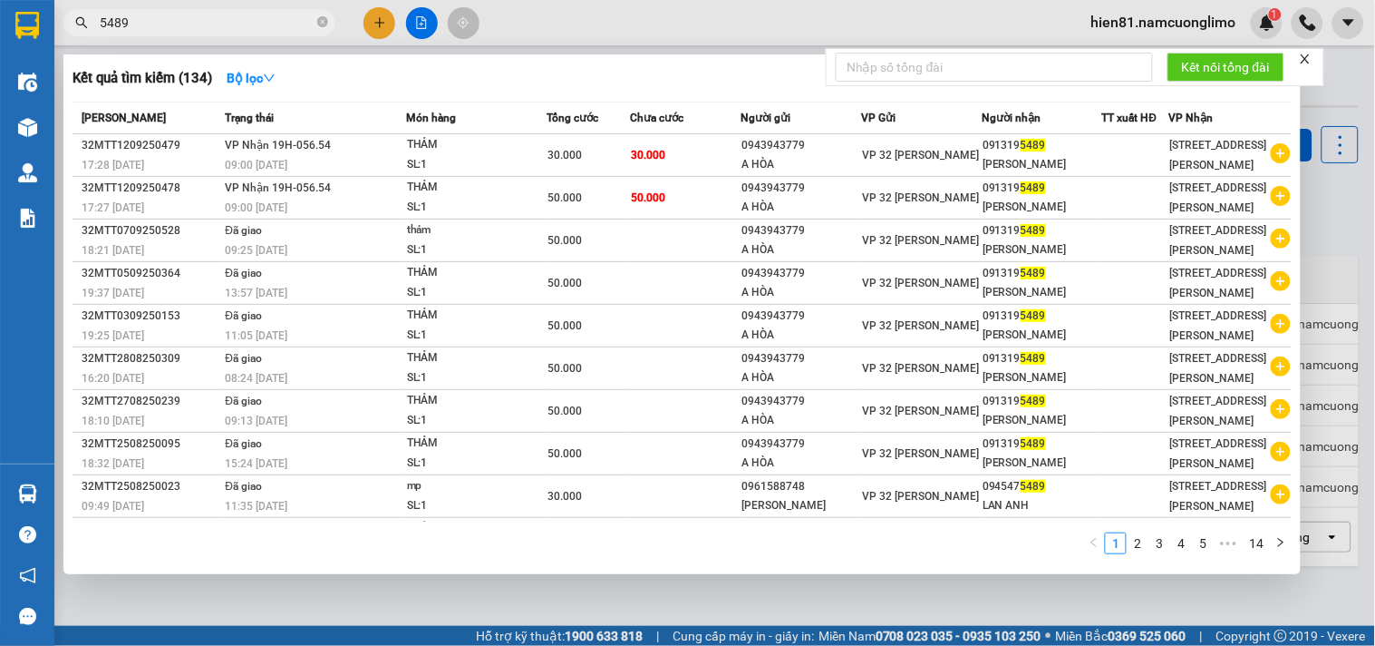
click at [145, 25] on input "5489" at bounding box center [207, 23] width 214 height 20
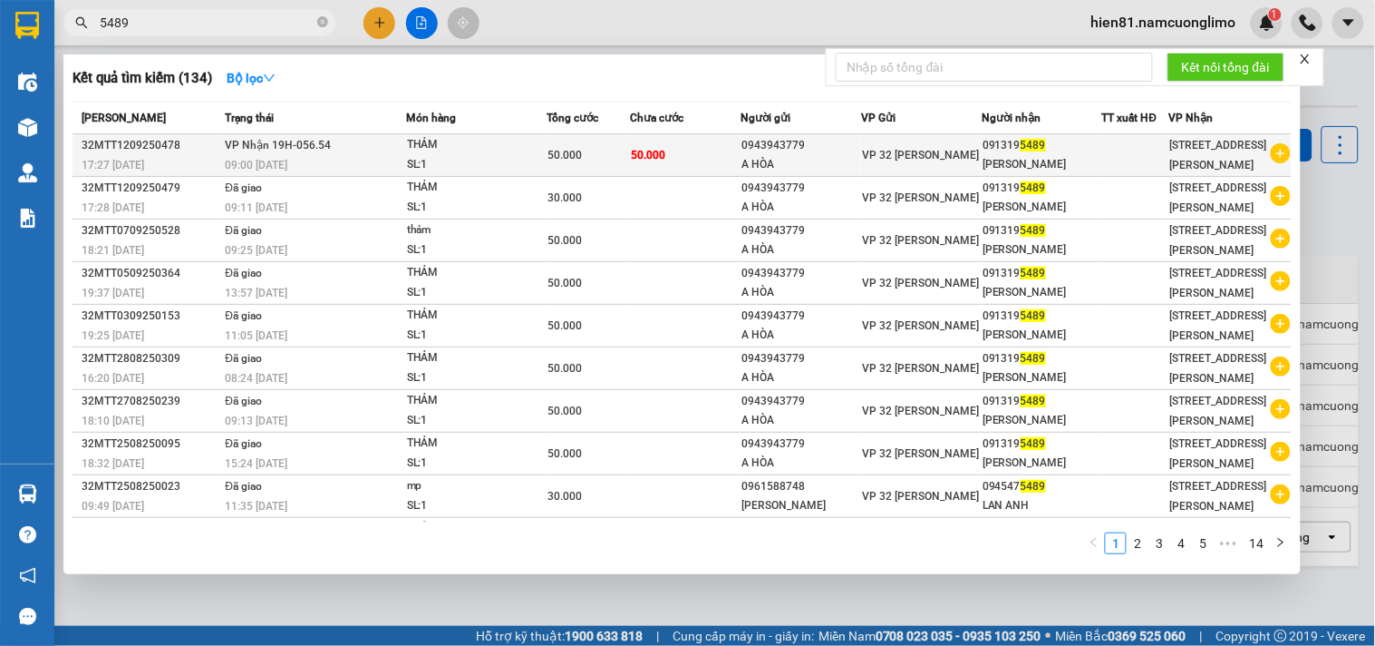
click at [993, 146] on div "091319 5489" at bounding box center [1042, 145] width 119 height 19
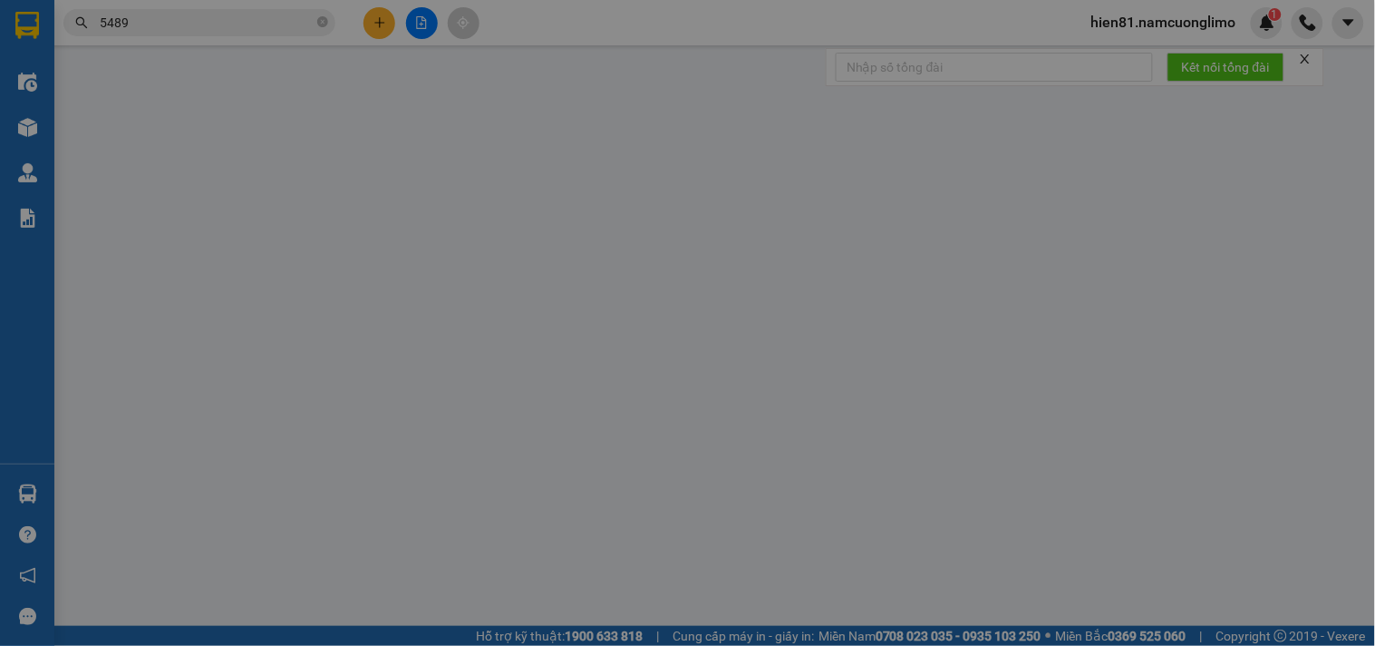
type input "0943943779"
type input "A HÒA"
type input "0913195489"
type input "QUẢNG TIẾN"
type input "50.000"
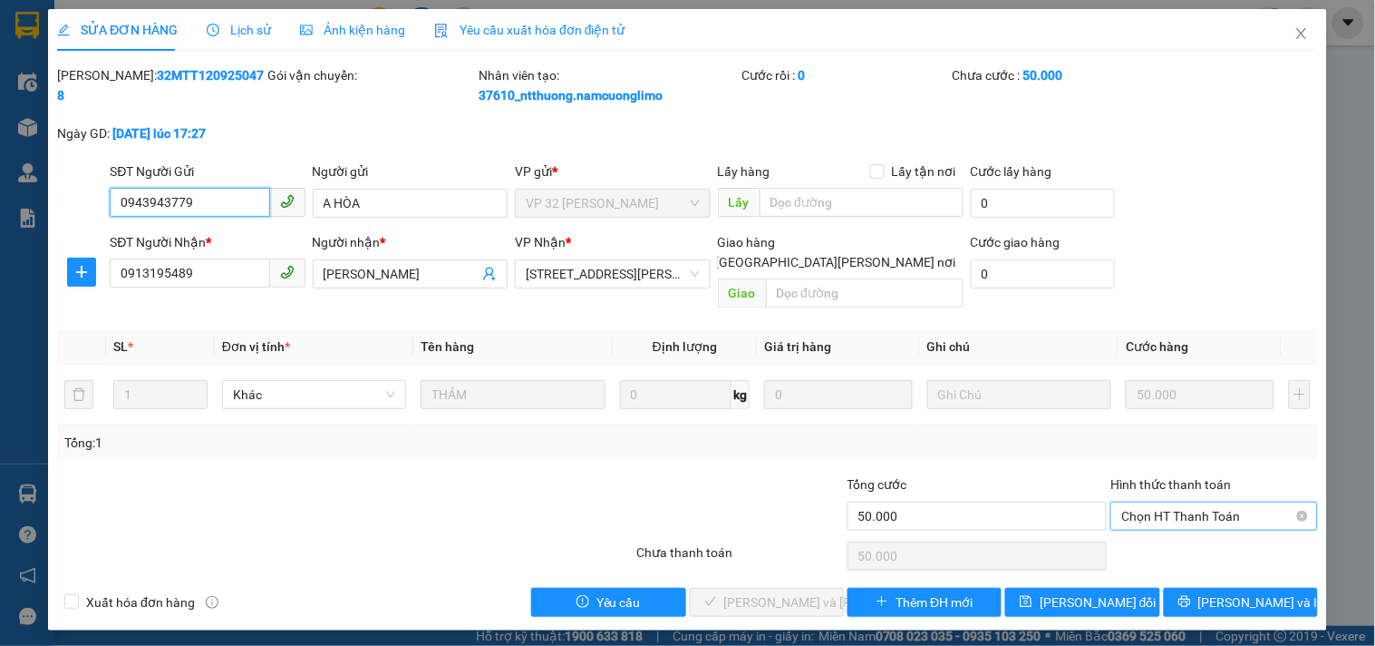
click at [1157, 502] on span "Chọn HT Thanh Toán" at bounding box center [1214, 515] width 185 height 27
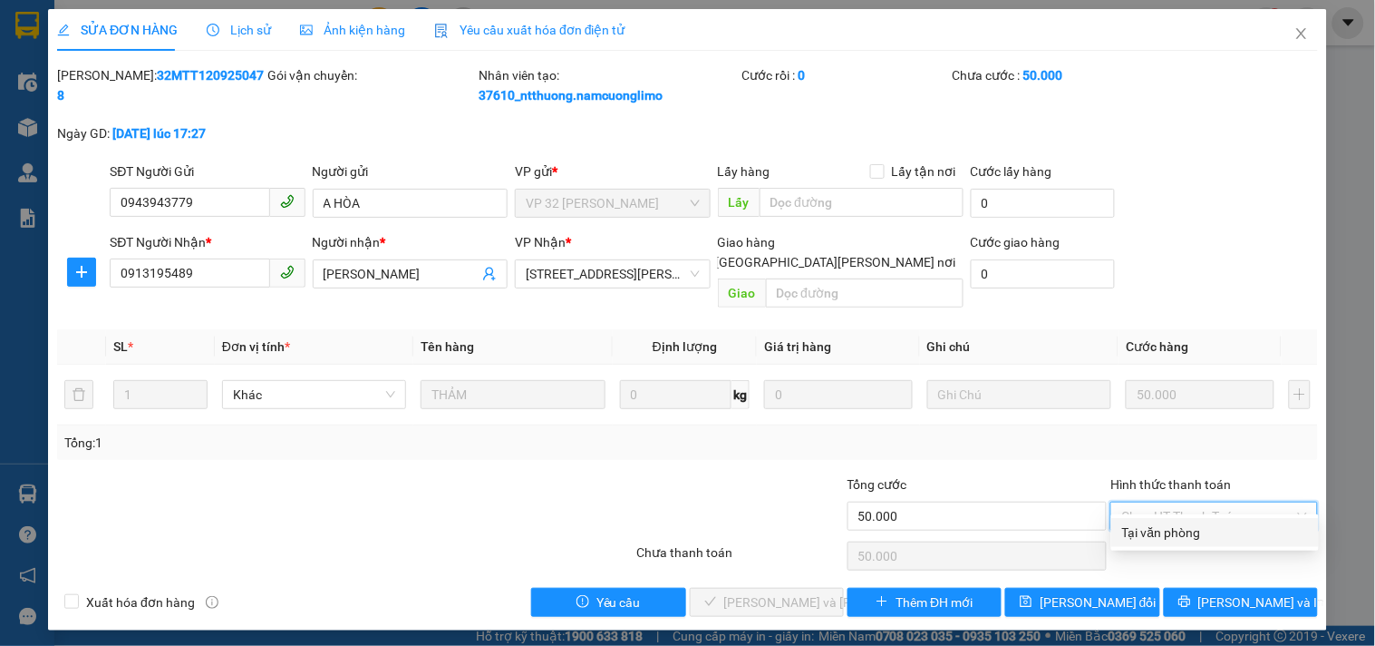
click at [1157, 528] on div "Tại văn phòng" at bounding box center [1215, 532] width 186 height 20
type input "0"
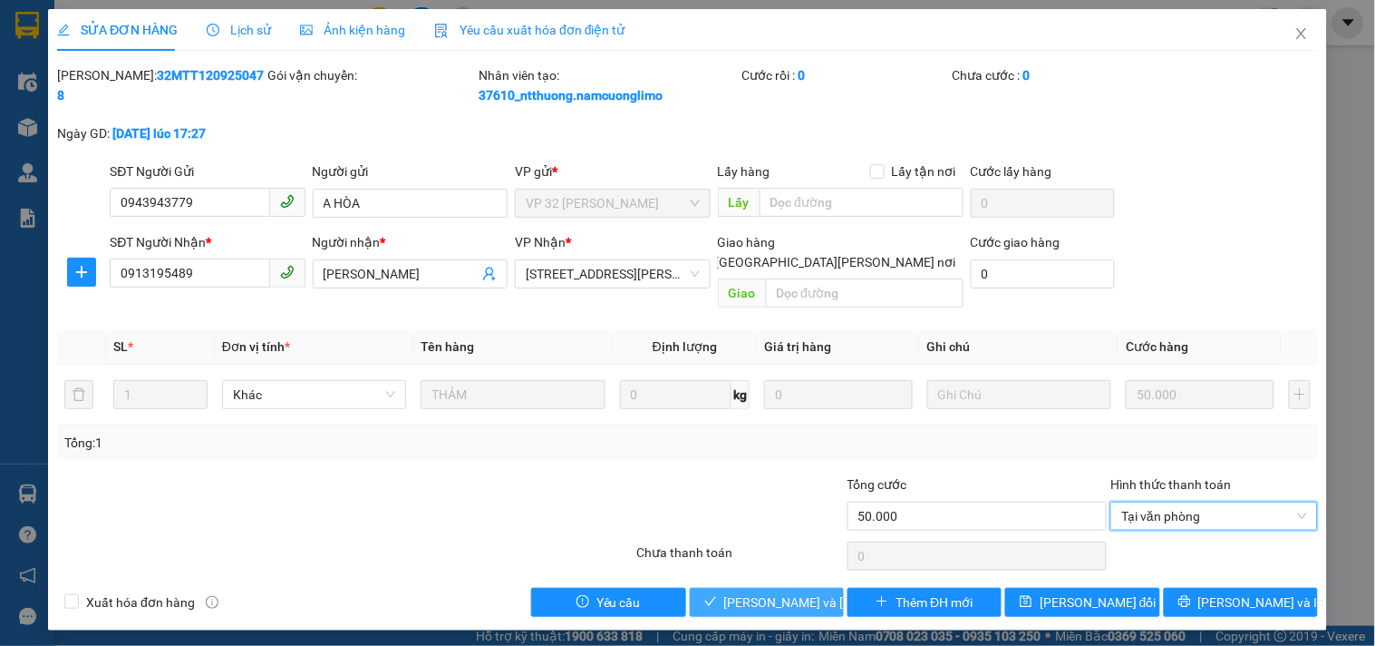
click at [766, 592] on span "Lưu và Giao hàng" at bounding box center [846, 602] width 245 height 20
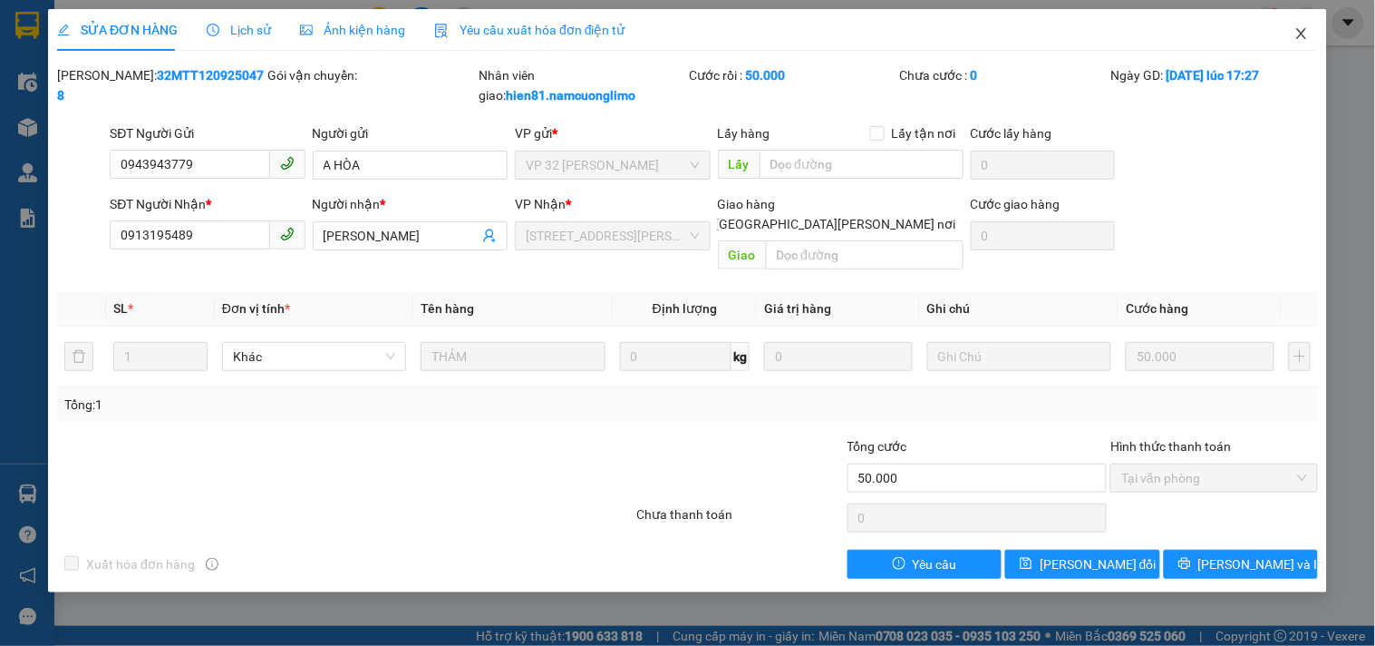
click at [1307, 39] on icon "close" at bounding box center [1302, 33] width 10 height 11
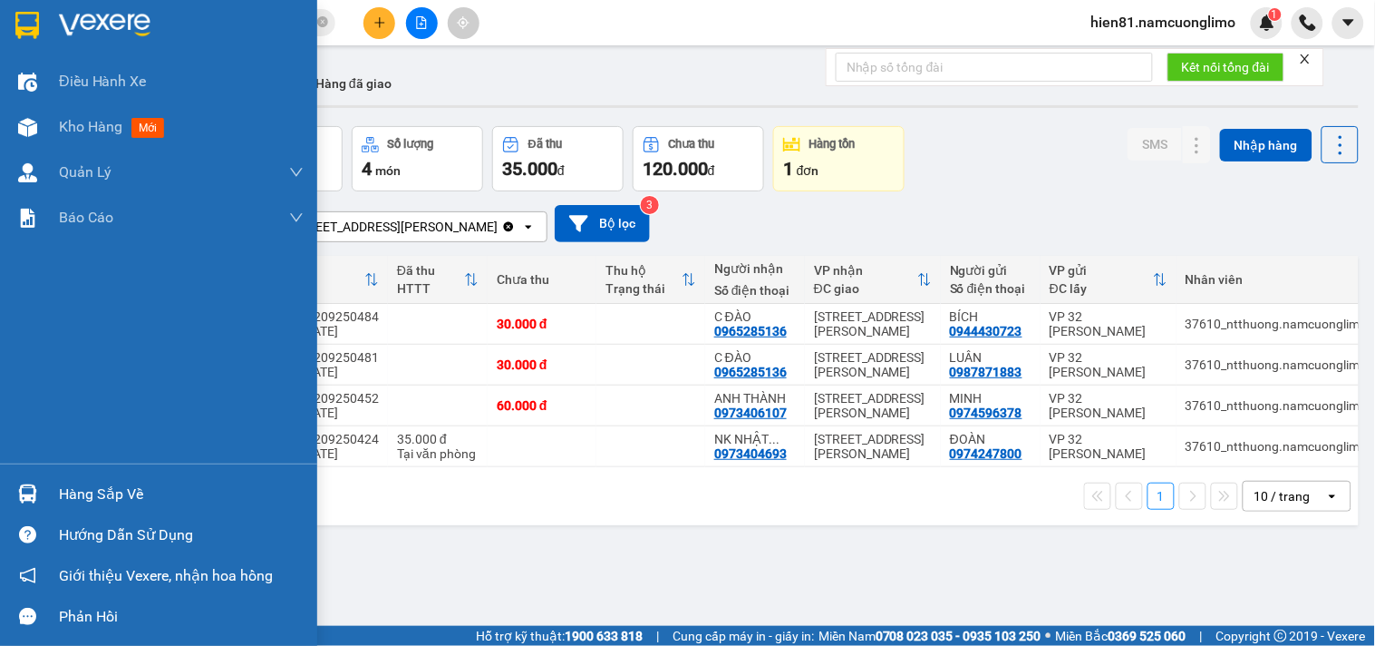
click at [86, 488] on div "Hàng sắp về" at bounding box center [181, 494] width 245 height 27
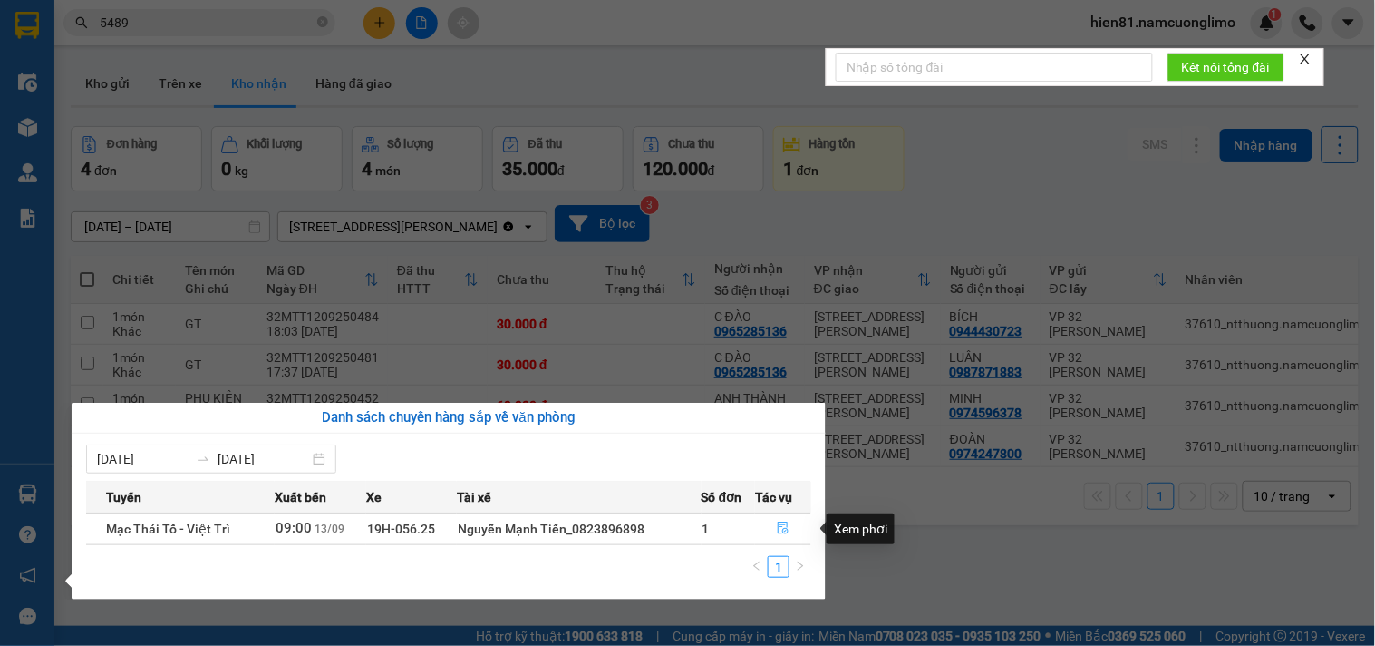
click at [781, 528] on icon "file-done" at bounding box center [783, 527] width 11 height 13
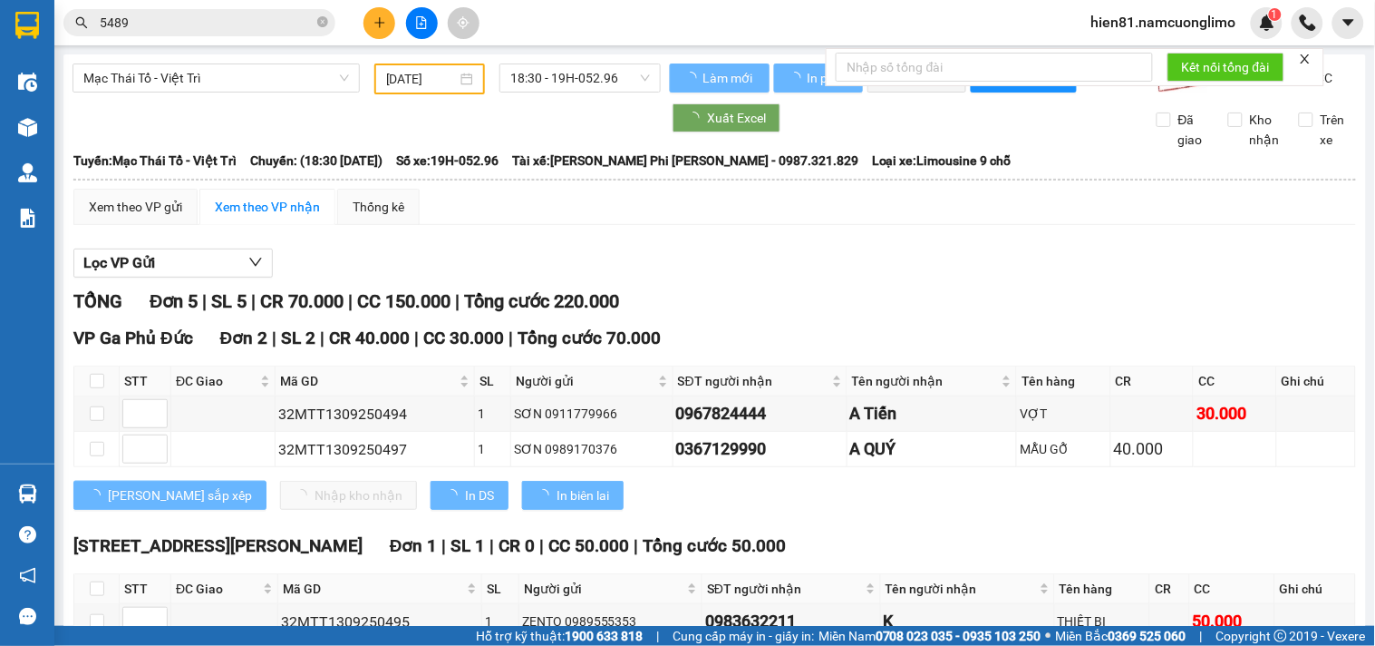
type input "13/09/2025"
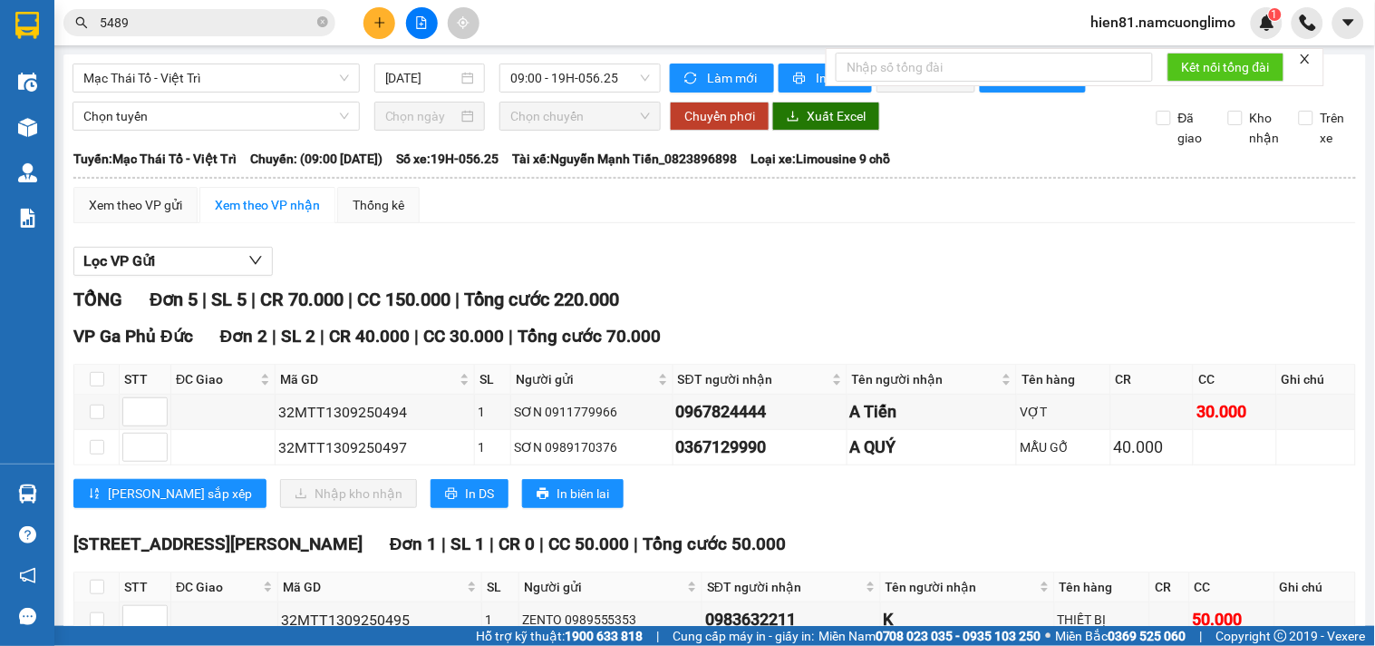
scroll to position [101, 0]
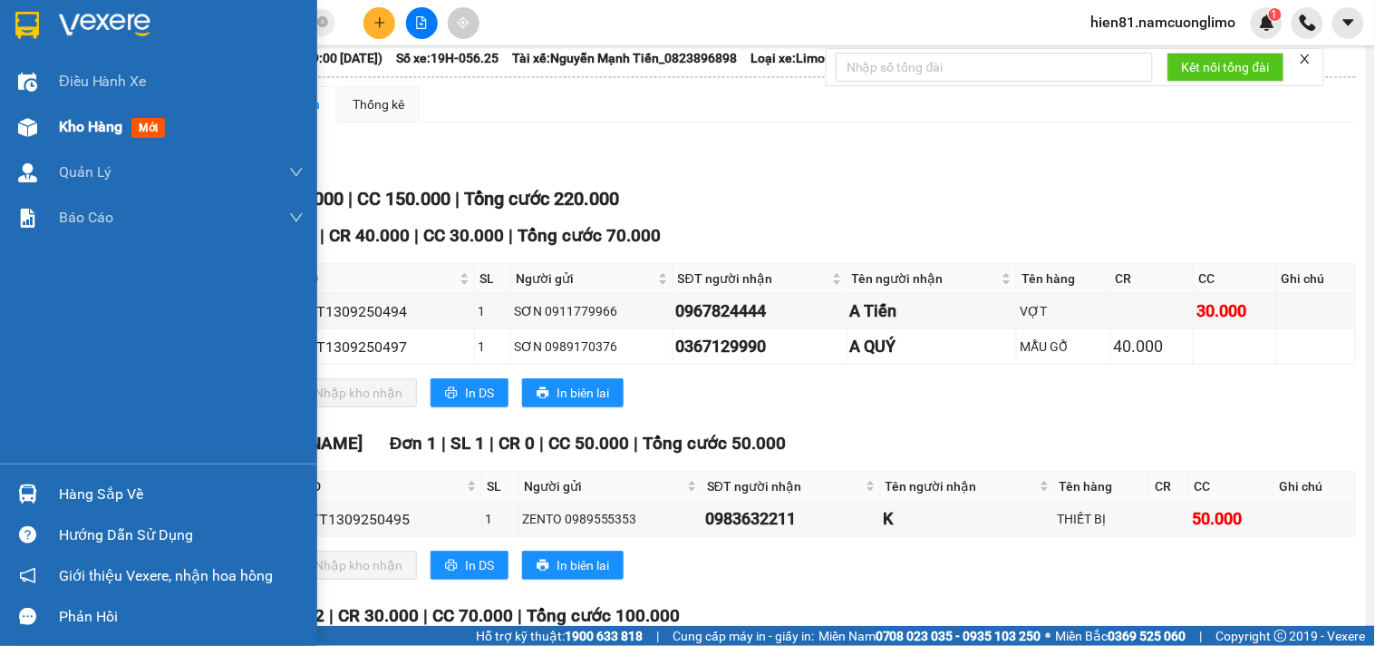
click at [105, 135] on span "Kho hàng" at bounding box center [90, 126] width 63 height 17
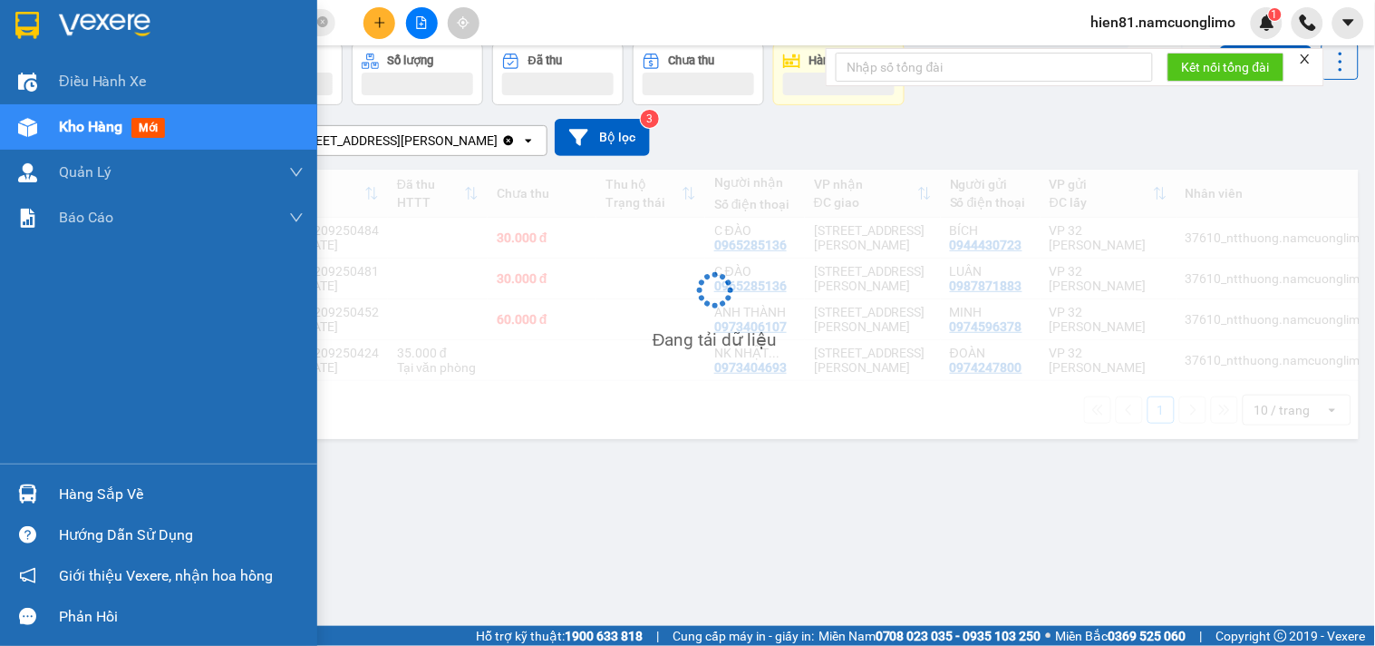
scroll to position [83, 0]
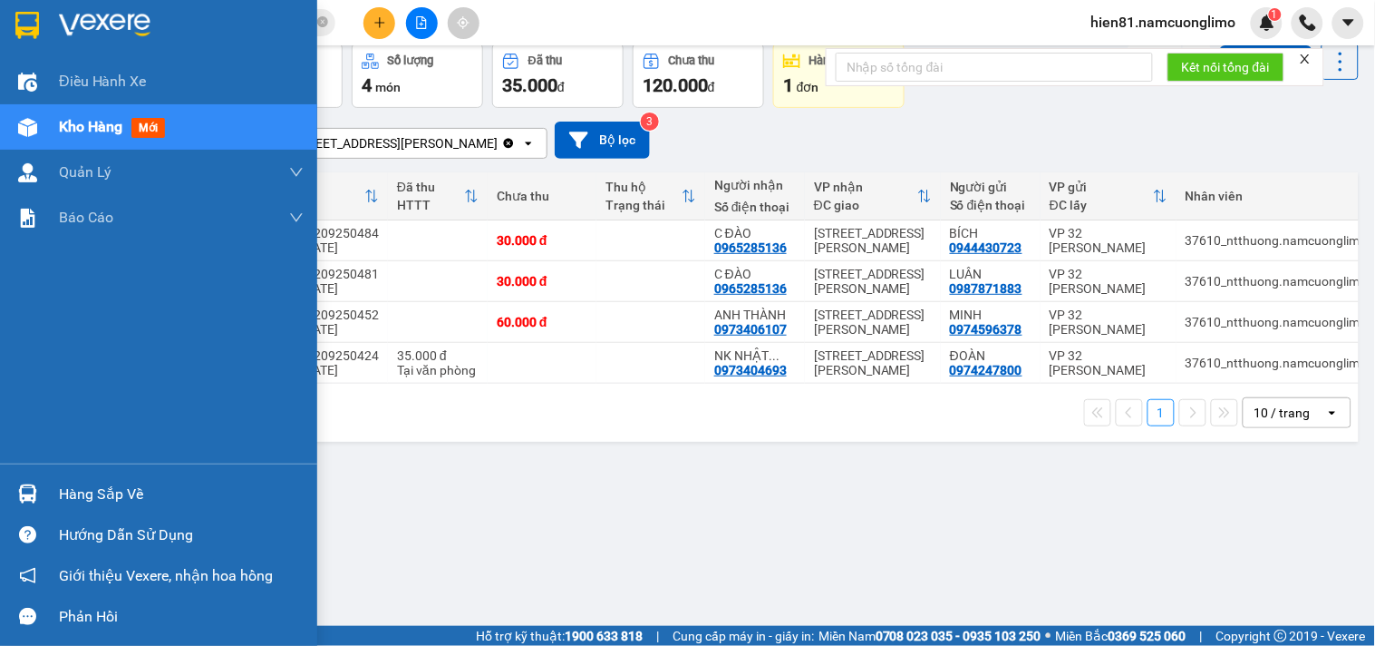
click at [102, 491] on div "Hàng sắp về" at bounding box center [181, 494] width 245 height 27
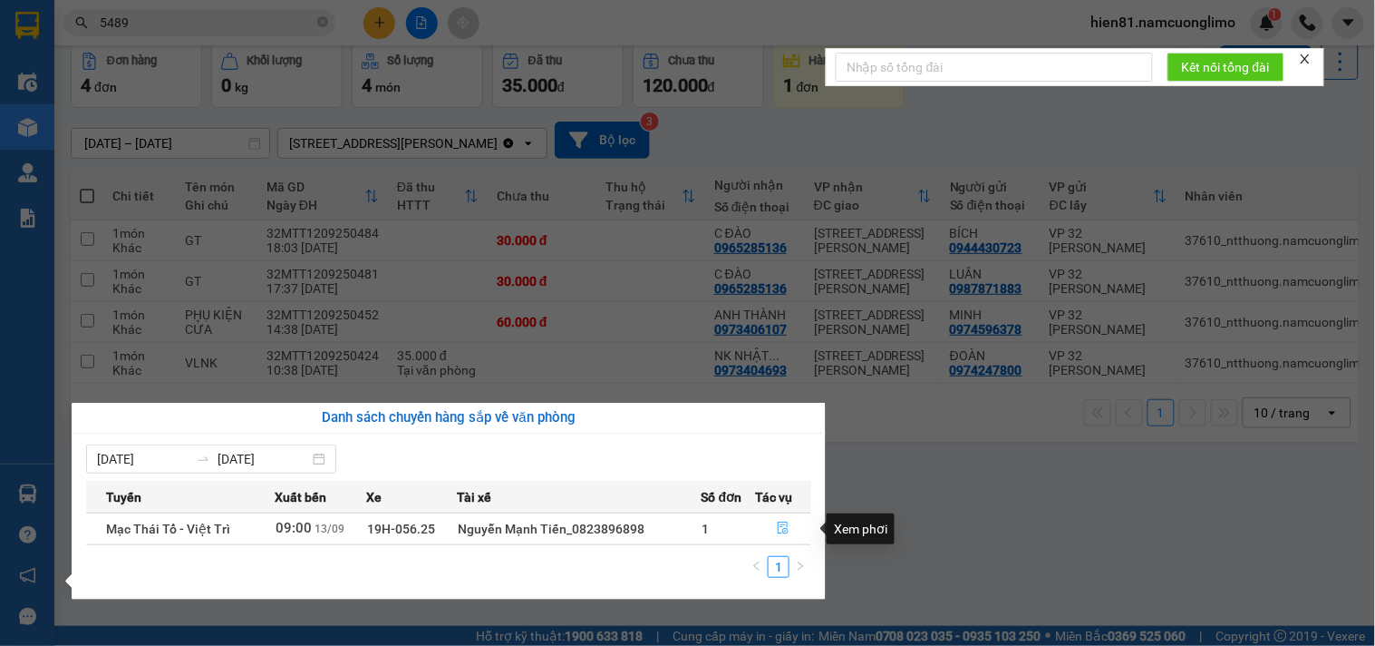
click at [786, 539] on button "button" at bounding box center [783, 528] width 54 height 29
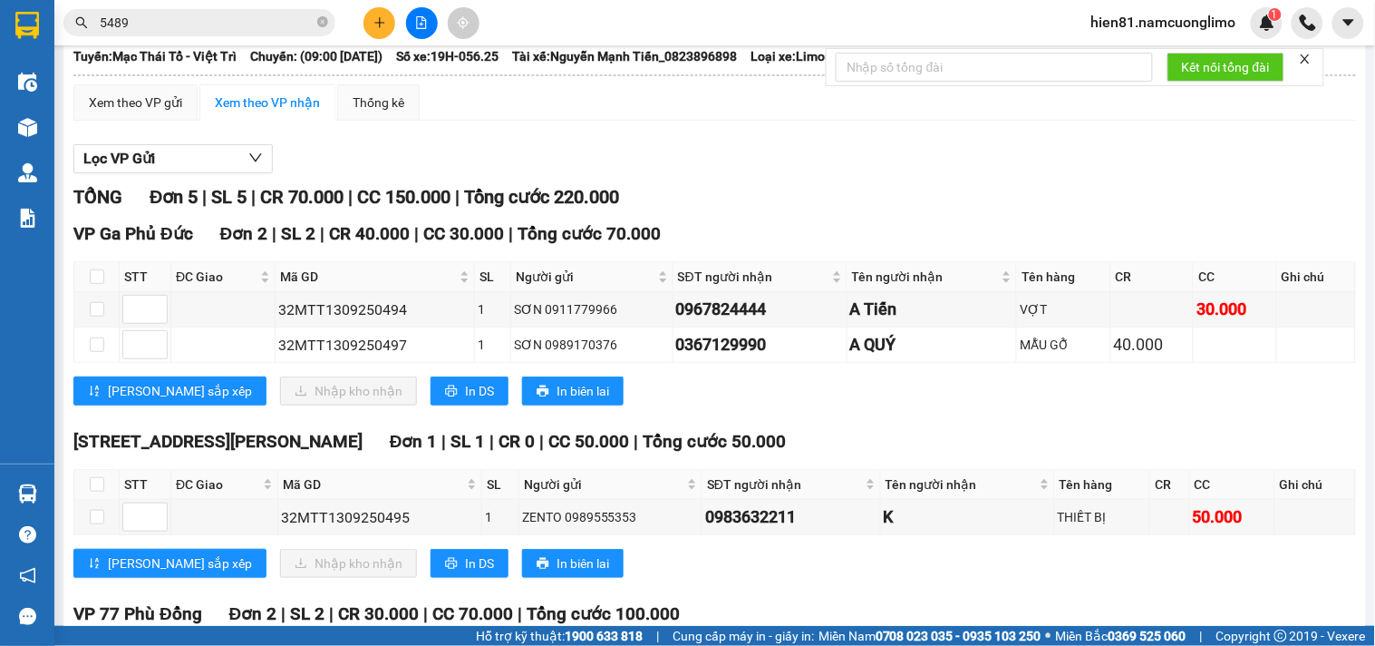
scroll to position [101, 0]
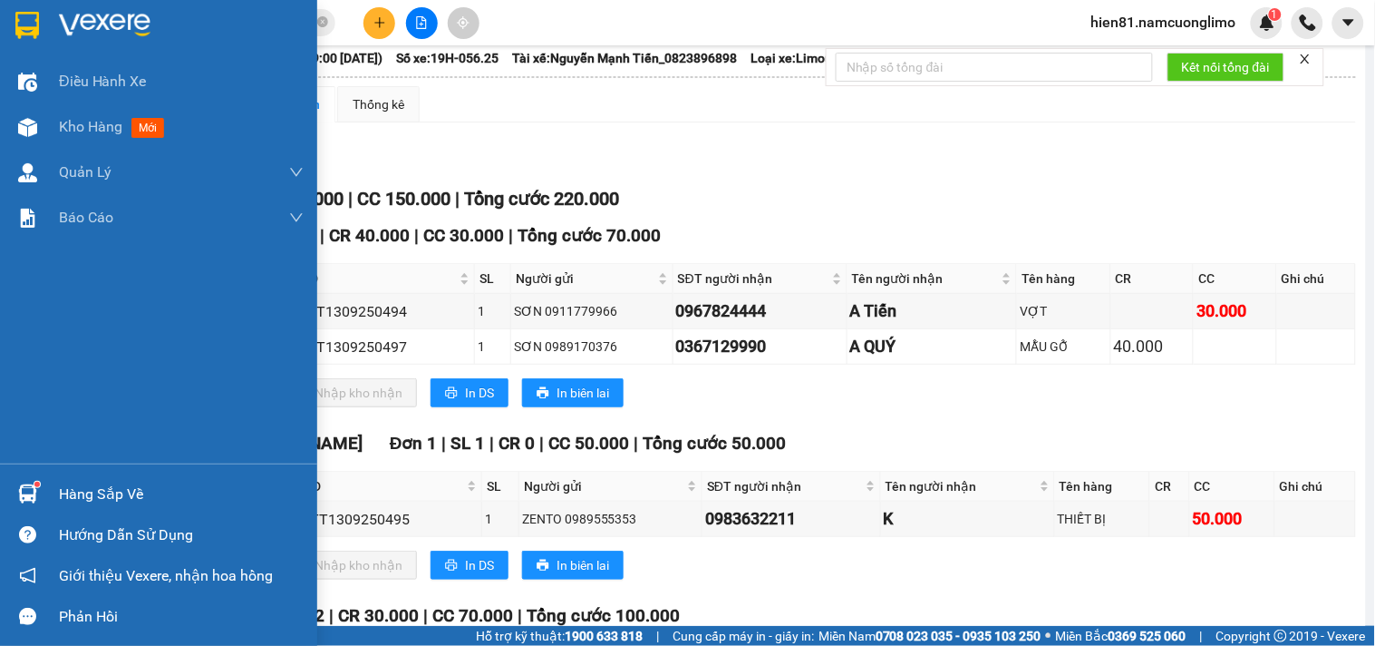
click at [114, 503] on div "Hàng sắp về" at bounding box center [181, 494] width 245 height 27
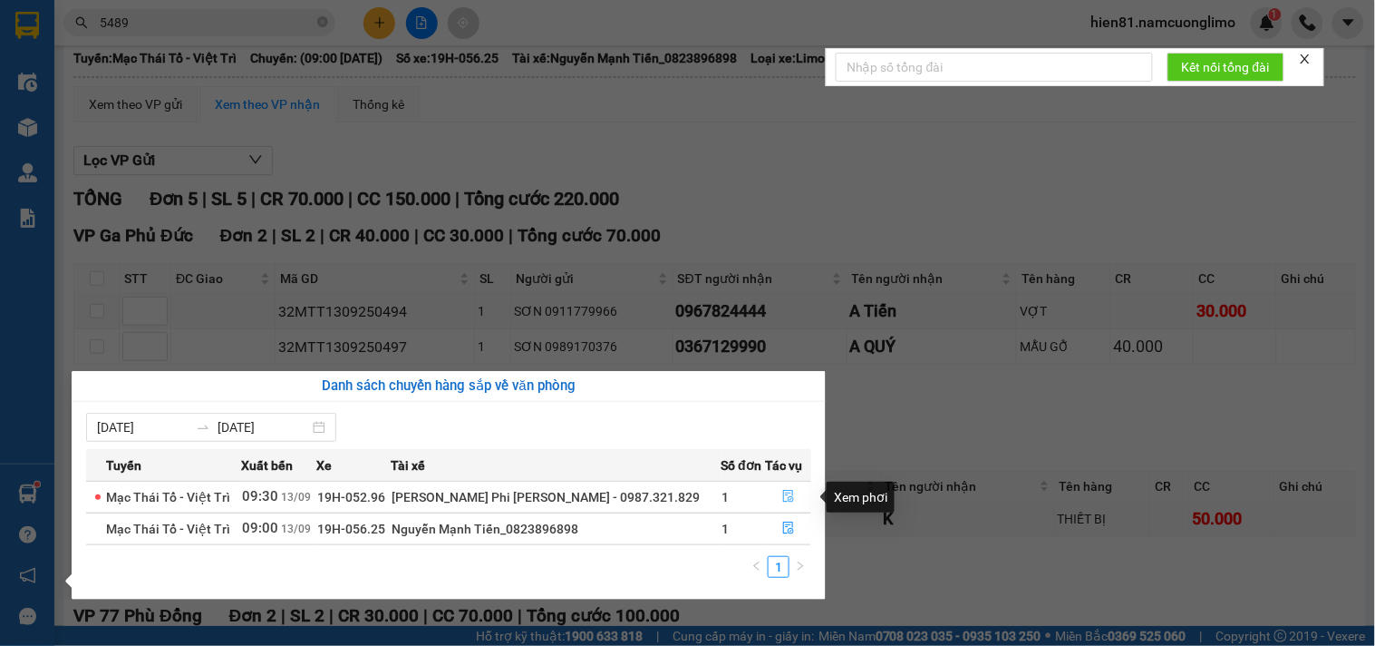
click at [785, 502] on icon "file-done" at bounding box center [788, 496] width 11 height 13
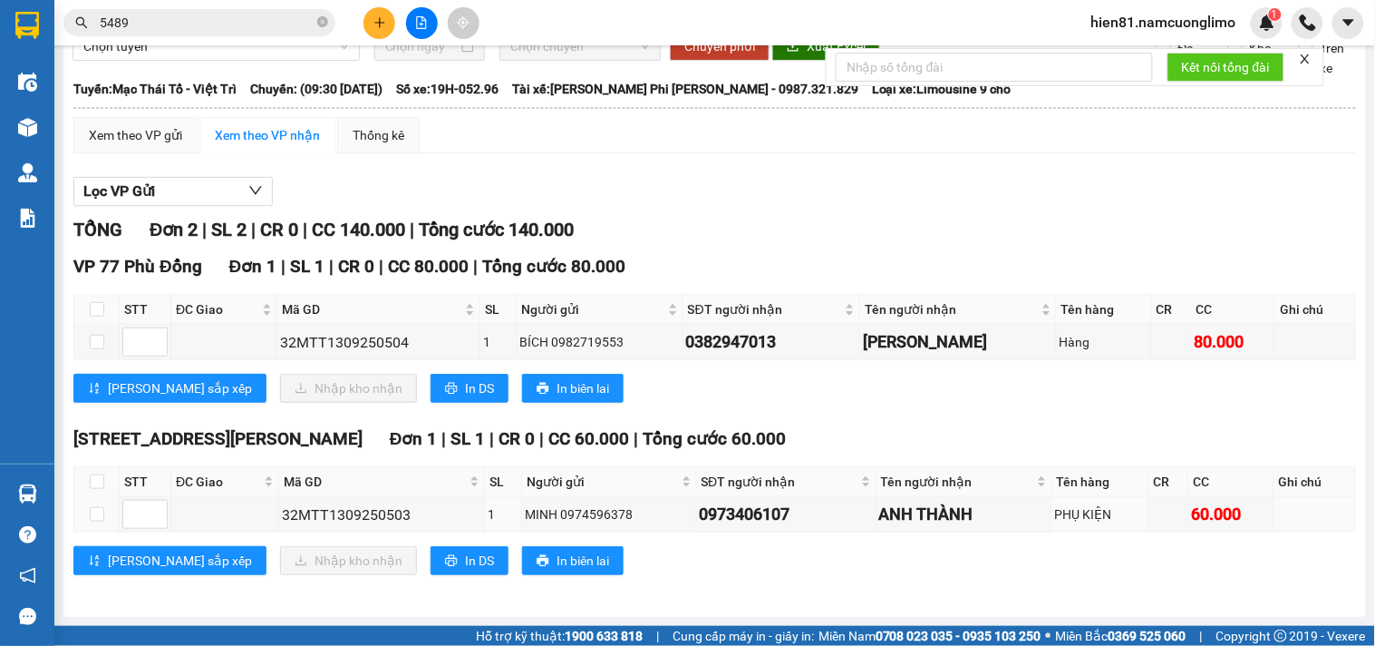
scroll to position [86, 0]
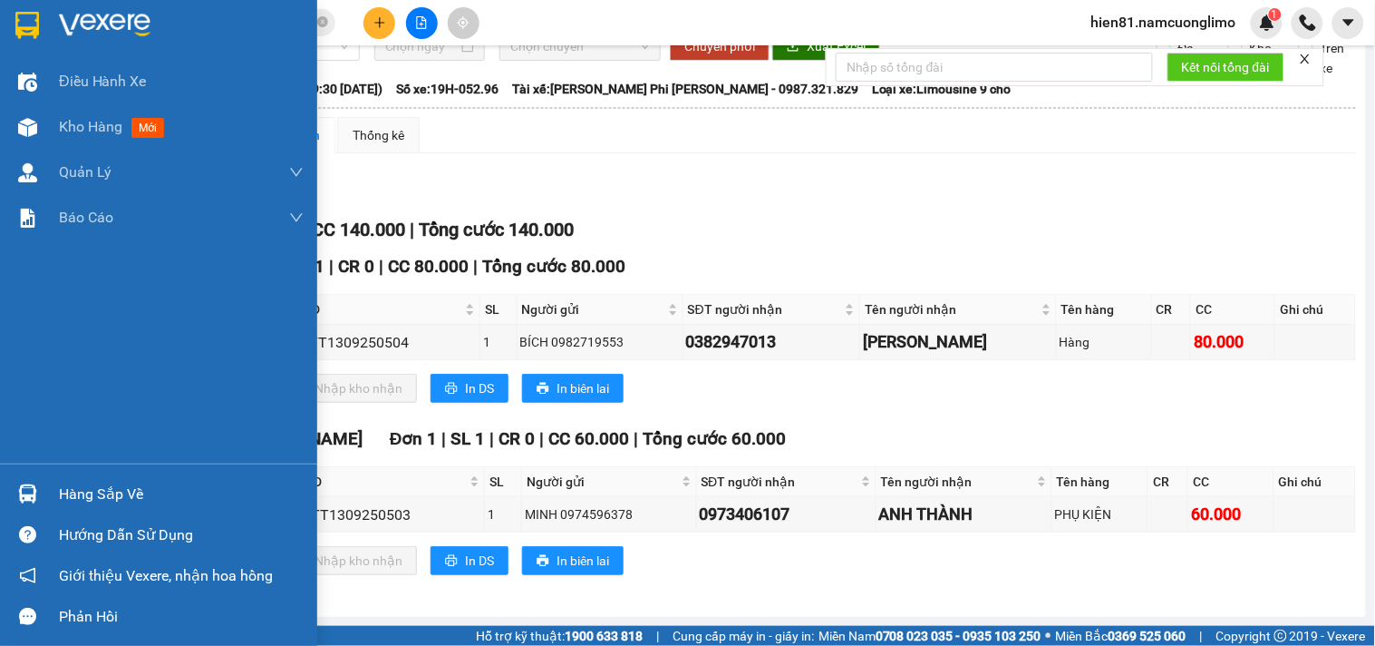
click at [71, 502] on div "Hàng sắp về" at bounding box center [181, 494] width 245 height 27
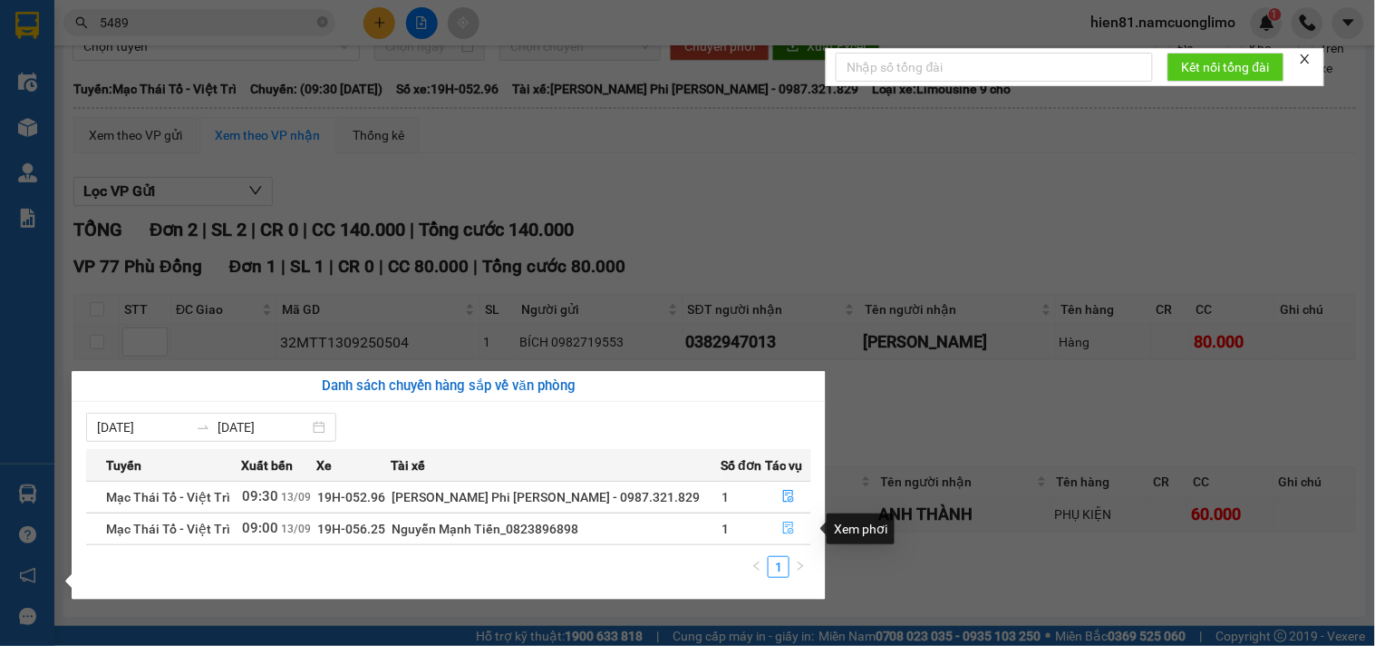
click at [783, 532] on icon "file-done" at bounding box center [788, 527] width 11 height 13
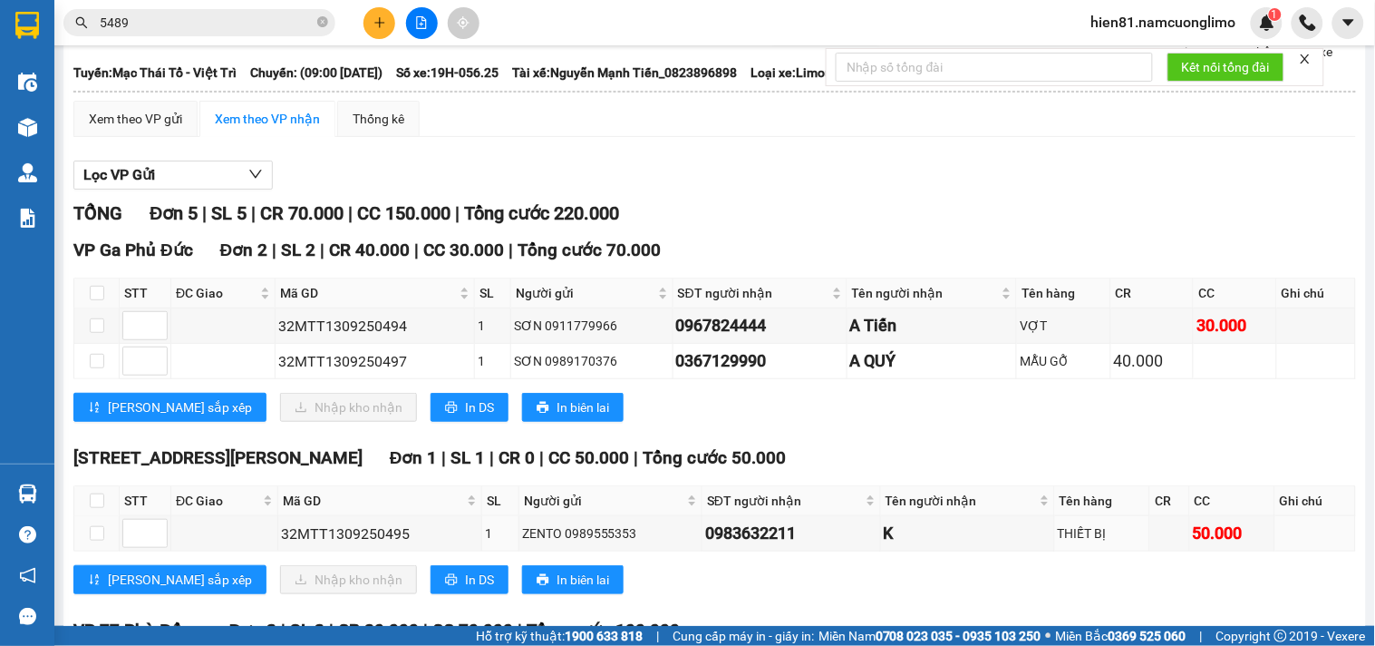
scroll to position [101, 0]
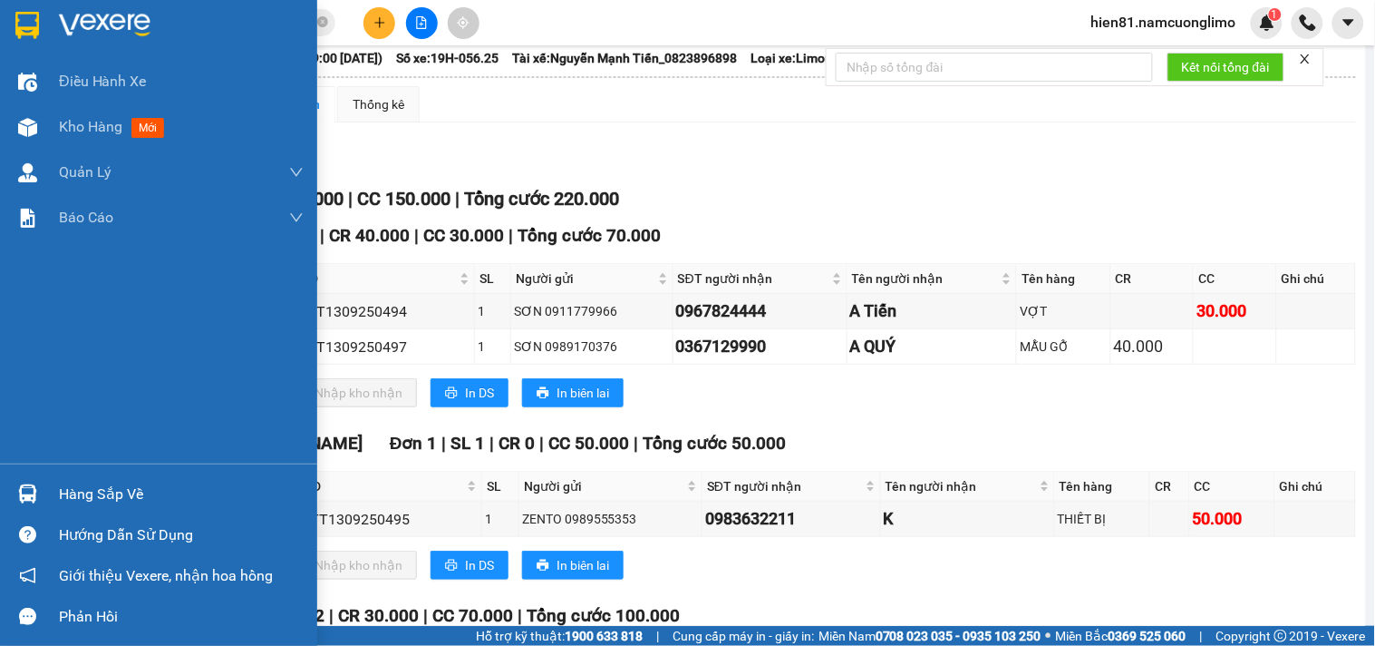
click at [110, 492] on div "Hàng sắp về" at bounding box center [181, 494] width 245 height 27
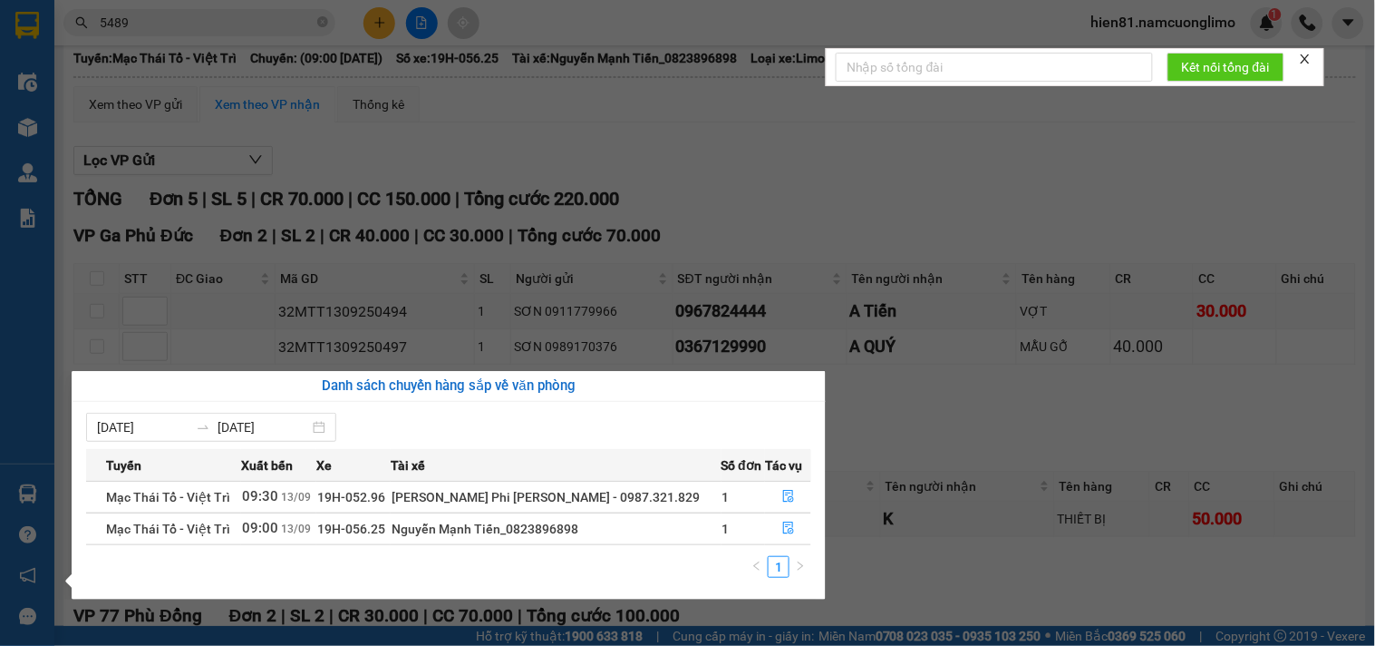
click at [991, 439] on section "Kết quả tìm kiếm ( 134 ) Bộ lọc Mã ĐH Trạng thái Món hàng Tổng cước Chưa cước N…" at bounding box center [687, 323] width 1375 height 646
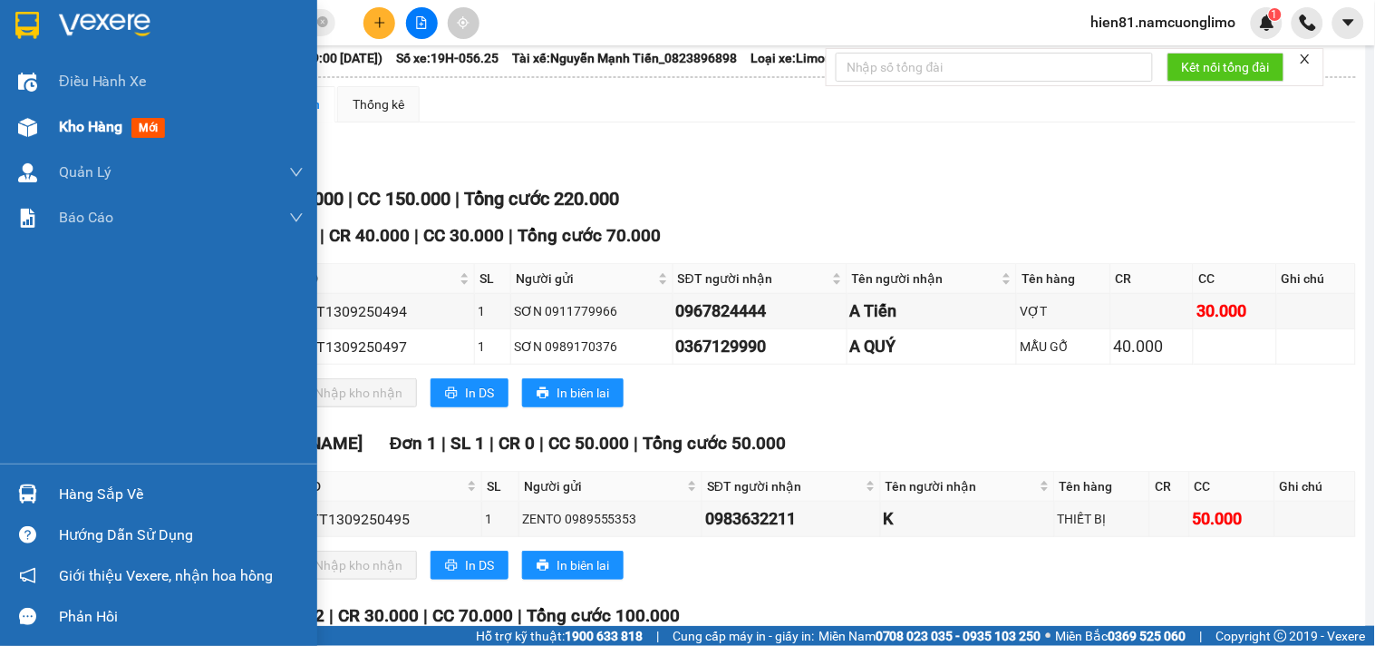
click at [87, 138] on div "Kho hàng mới" at bounding box center [115, 126] width 113 height 23
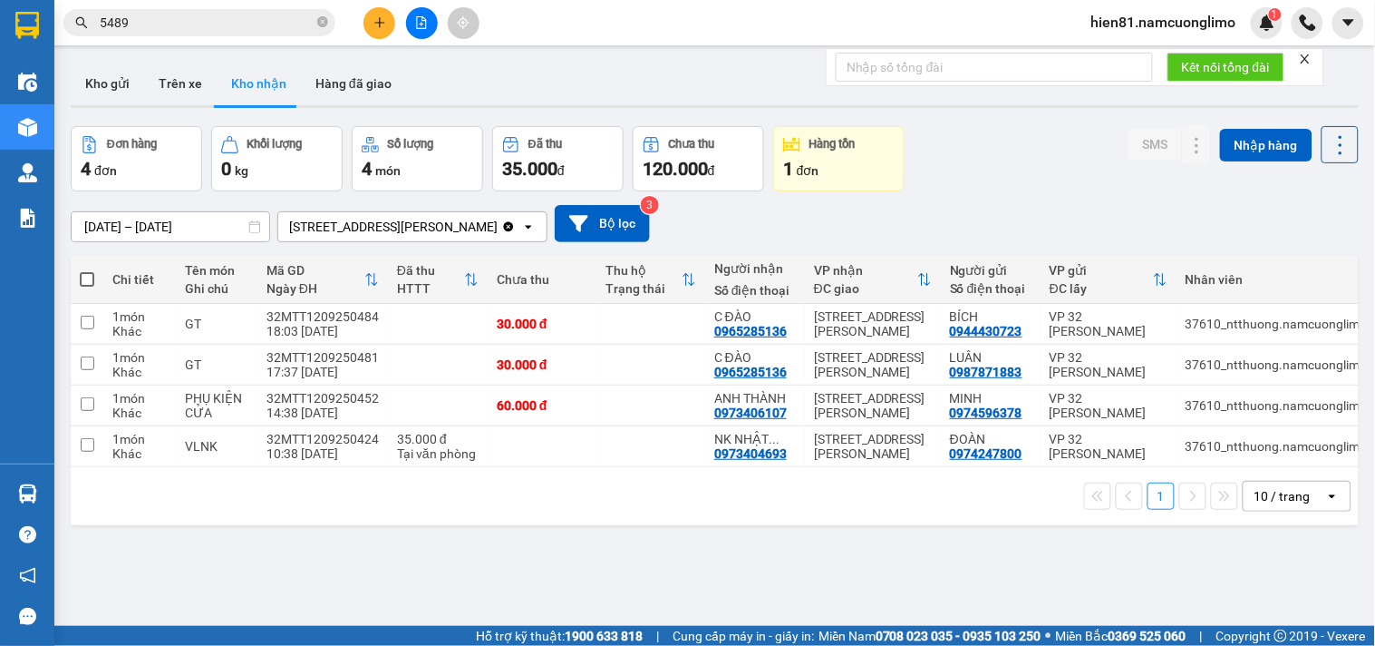
click at [1154, 29] on span "hien81.namcuonglimo" at bounding box center [1164, 22] width 174 height 23
click at [1119, 58] on span "Đăng xuất" at bounding box center [1173, 56] width 136 height 20
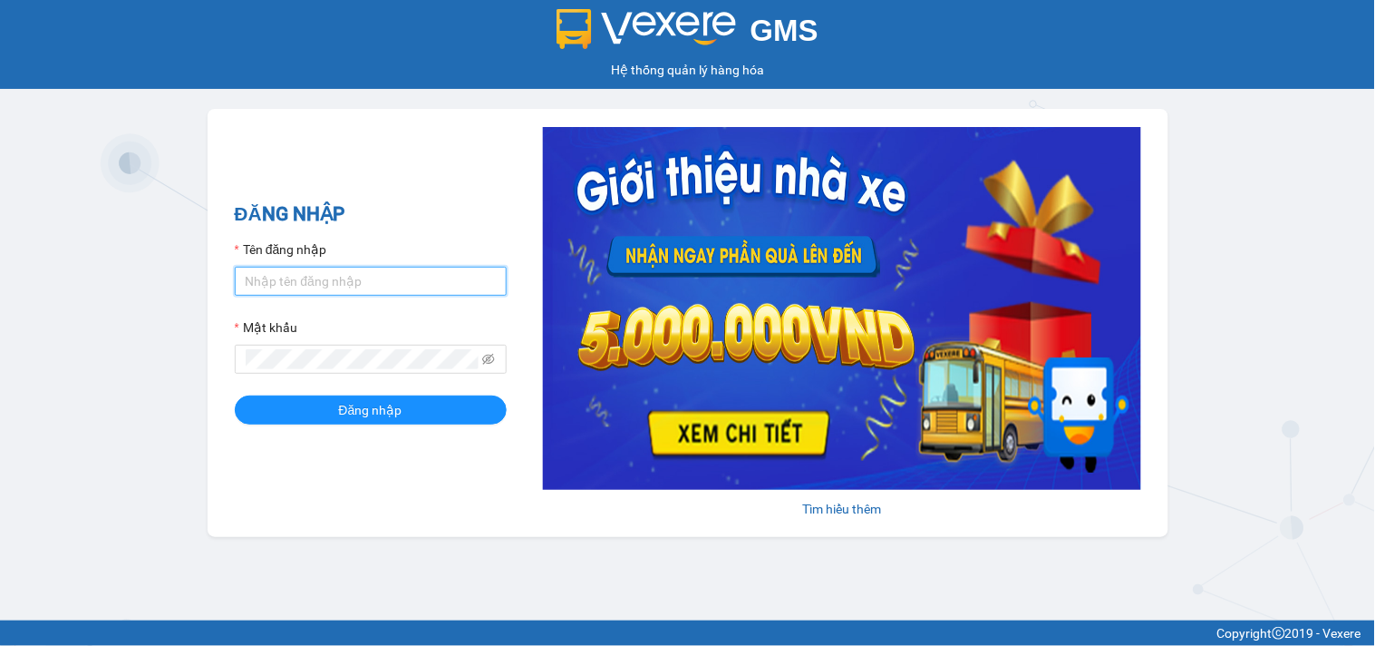
click at [376, 284] on input "Tên đăng nhập" at bounding box center [371, 281] width 272 height 29
type input "hien81.namcuonglimo"
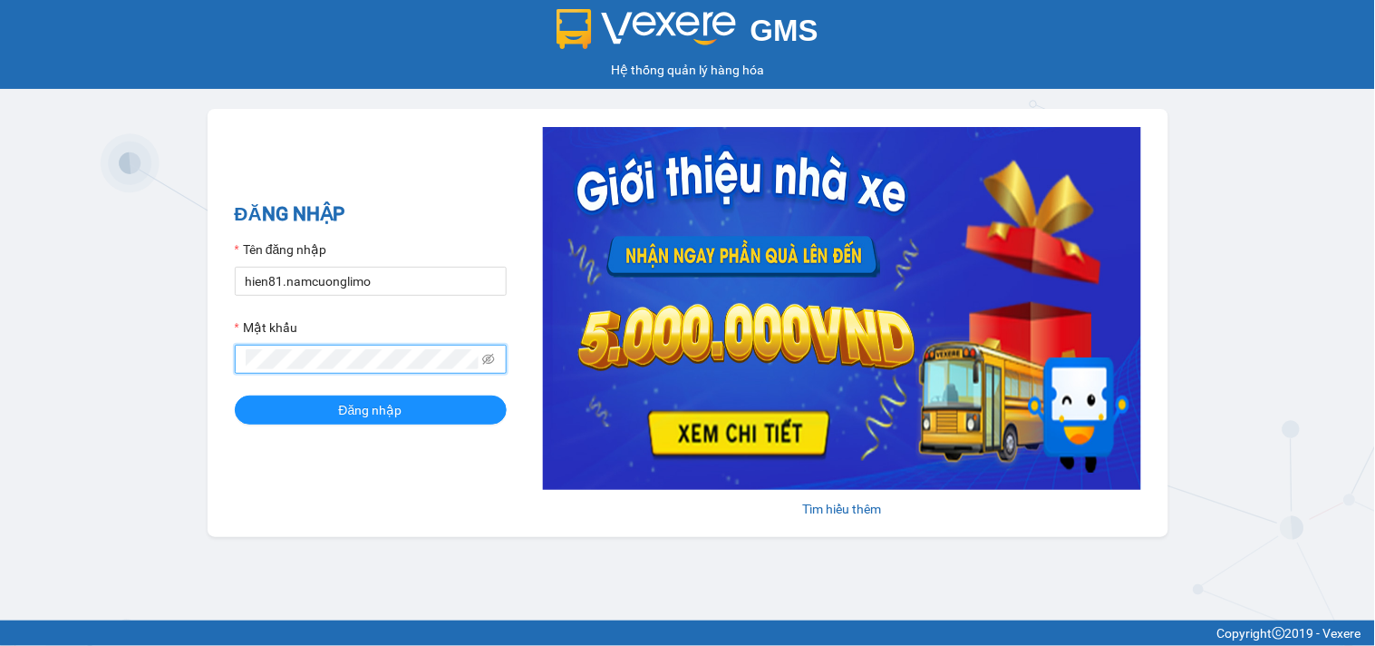
click at [235, 395] on button "Đăng nhập" at bounding box center [371, 409] width 272 height 29
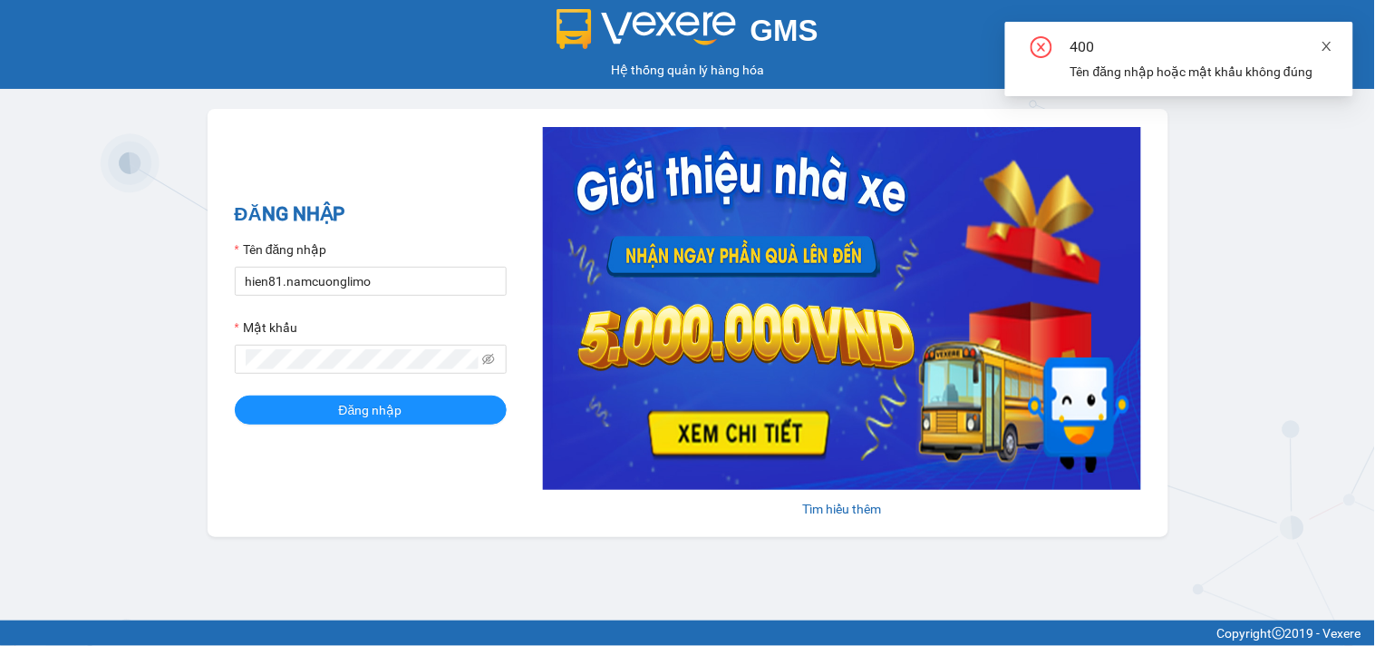
click at [1329, 52] on icon "close" at bounding box center [1327, 46] width 13 height 13
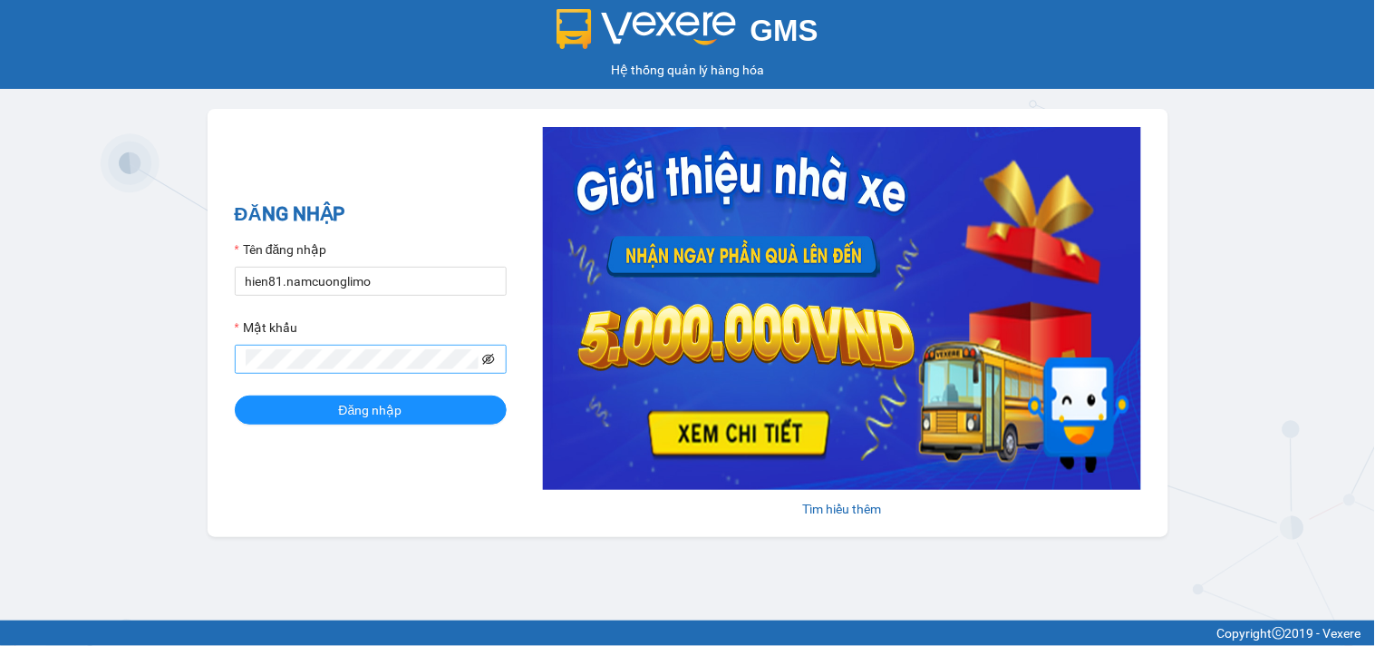
click at [491, 363] on icon "eye-invisible" at bounding box center [488, 359] width 13 height 13
click at [347, 412] on span "Đăng nhập" at bounding box center [370, 410] width 63 height 20
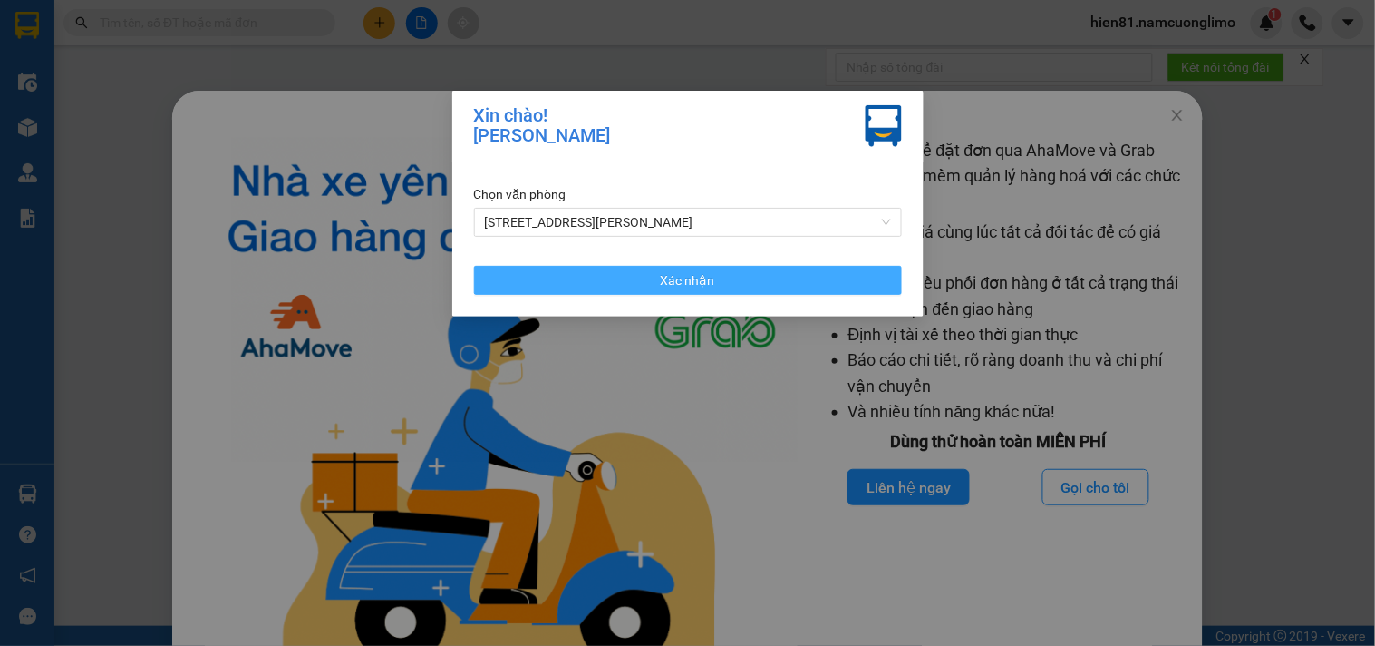
click at [668, 274] on span "Xác nhận" at bounding box center [688, 280] width 54 height 20
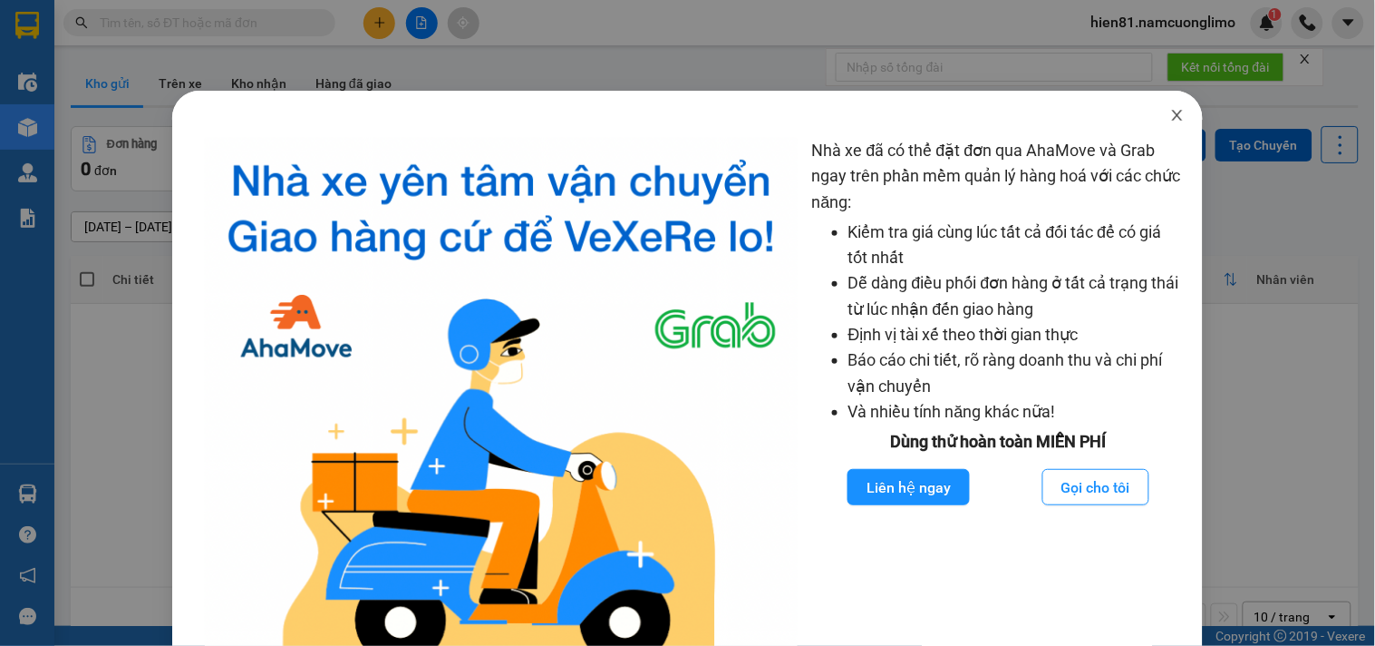
click at [1173, 116] on icon "close" at bounding box center [1178, 115] width 10 height 11
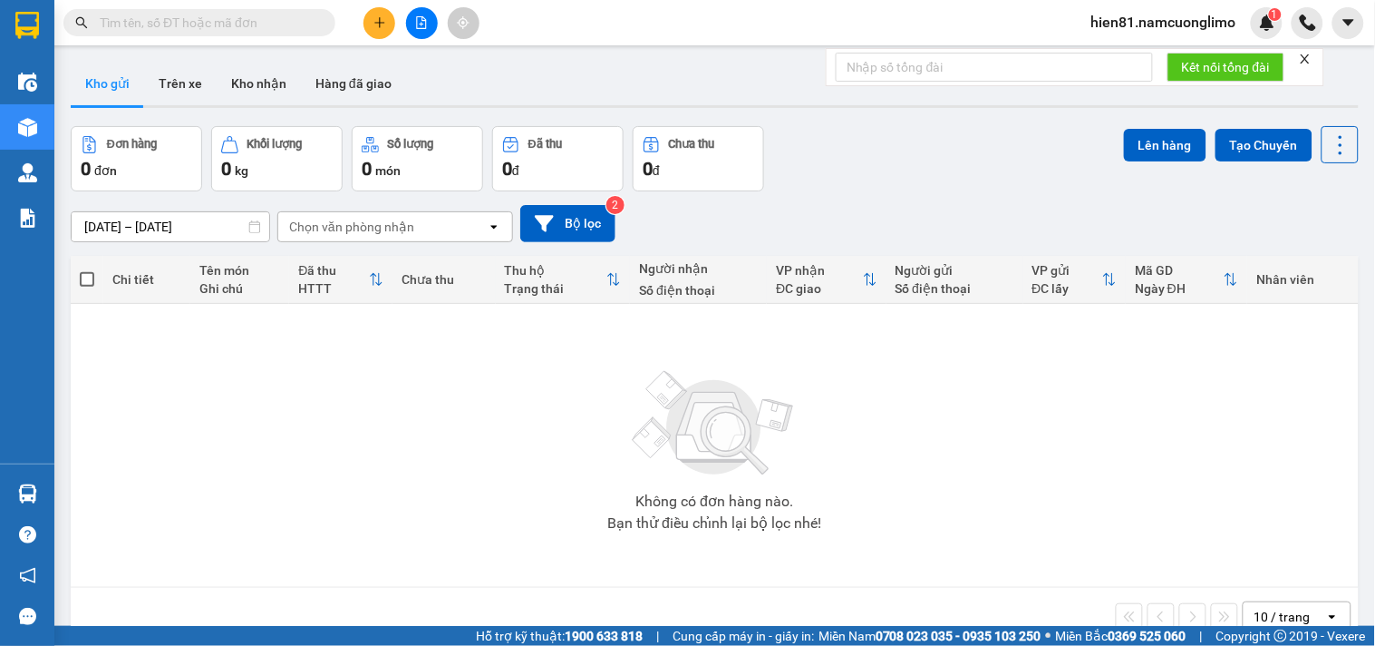
click at [257, 105] on div at bounding box center [715, 106] width 1288 height 3
click at [250, 93] on button "Kho nhận" at bounding box center [259, 84] width 84 height 44
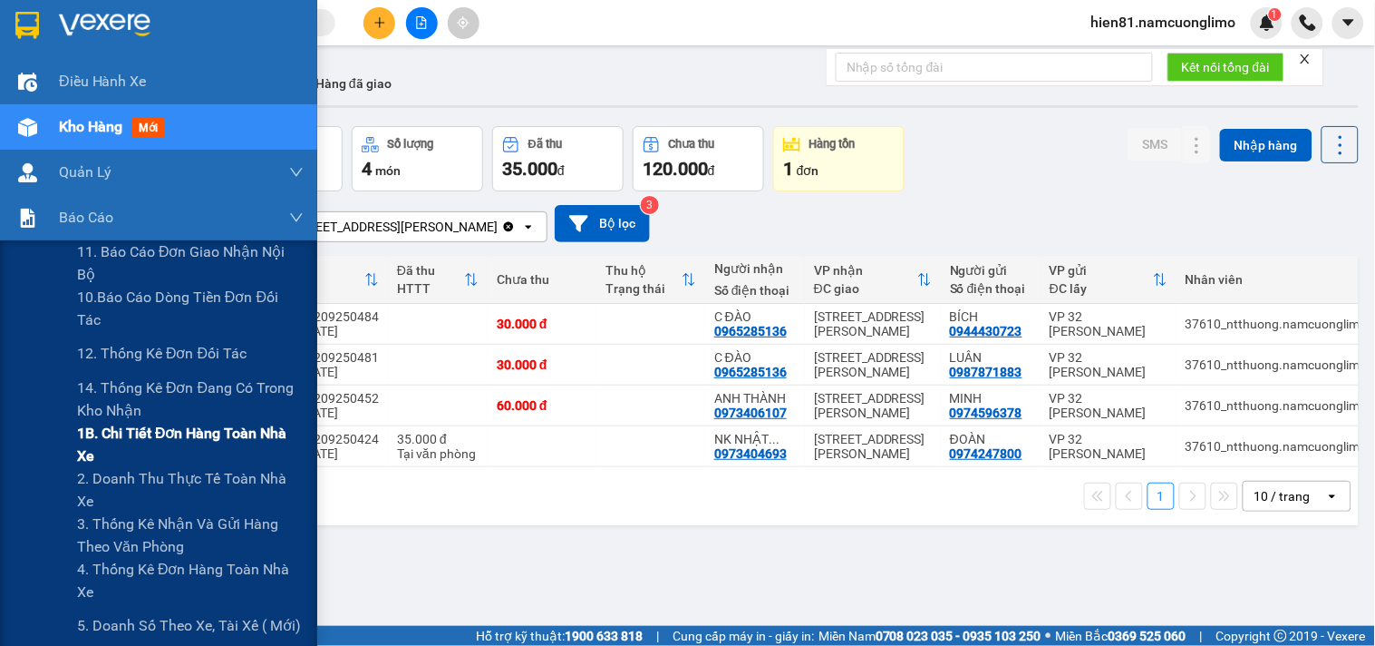
click at [159, 444] on span "1B. Chi tiết đơn hàng toàn nhà xe" at bounding box center [190, 444] width 227 height 45
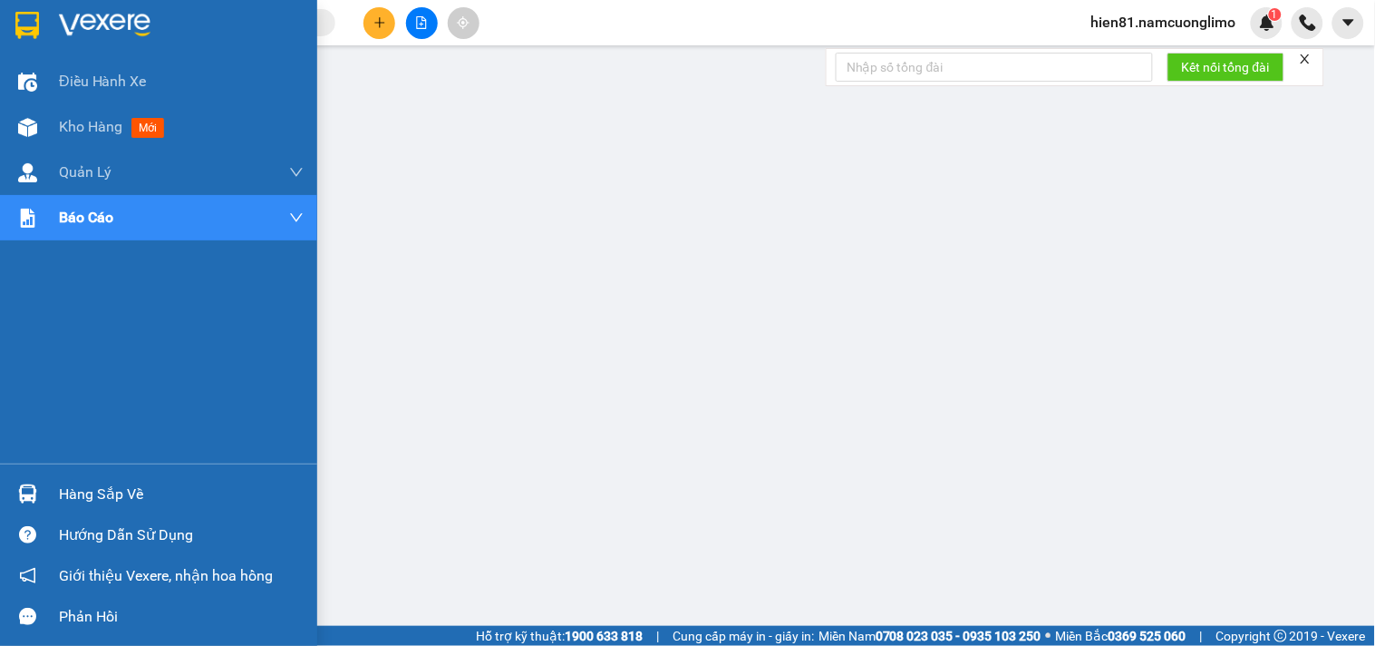
click at [85, 495] on div "Hàng sắp về" at bounding box center [181, 494] width 245 height 27
drag, startPoint x: 84, startPoint y: 506, endPoint x: 195, endPoint y: 505, distance: 110.6
click at [84, 505] on div "Hàng sắp về" at bounding box center [181, 494] width 245 height 27
click at [92, 487] on div "Hàng sắp về" at bounding box center [181, 494] width 245 height 27
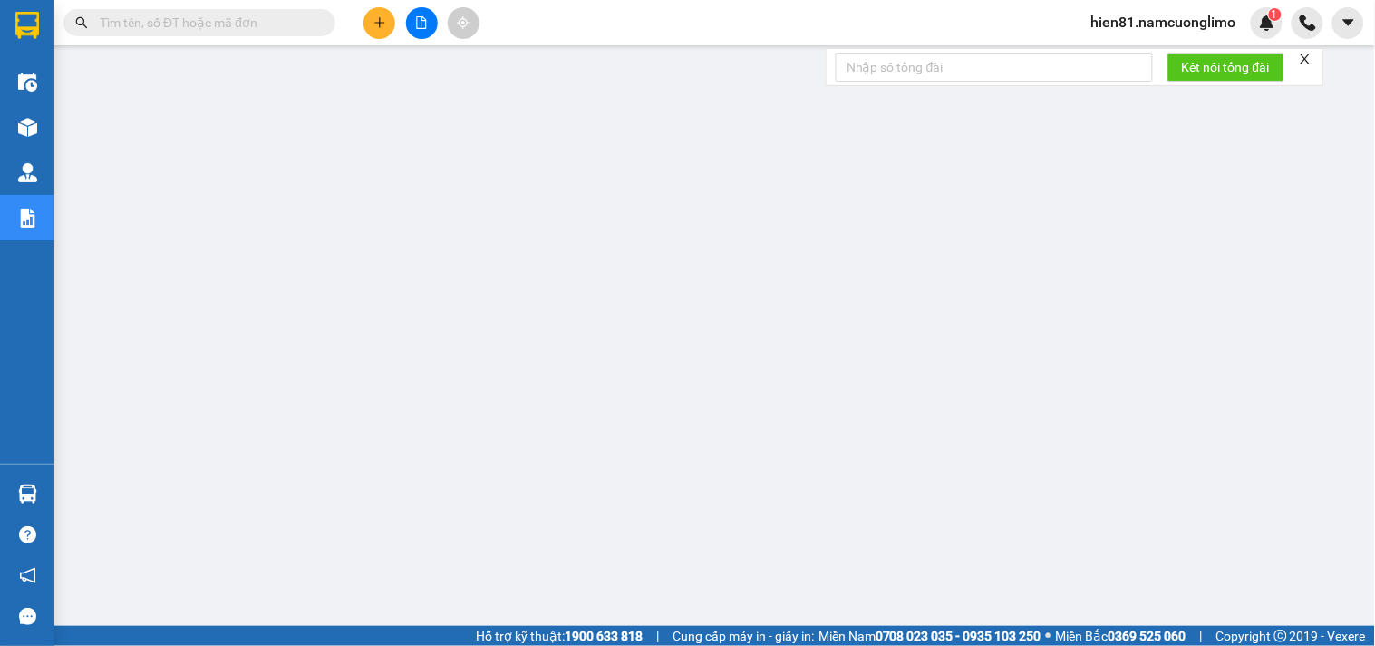
click at [154, 33] on span at bounding box center [199, 22] width 272 height 27
click at [154, 21] on input "text" at bounding box center [207, 23] width 214 height 20
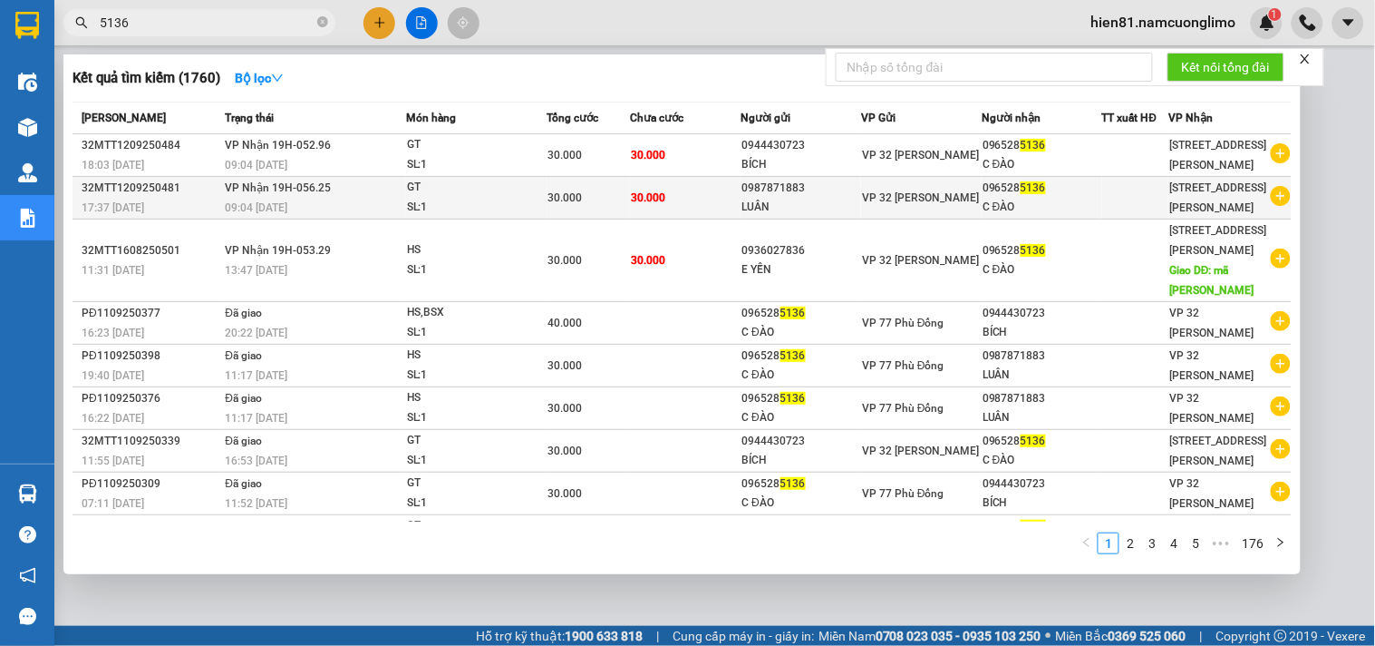
type input "5136"
click at [295, 200] on div "09:04 - 13/09" at bounding box center [315, 208] width 180 height 20
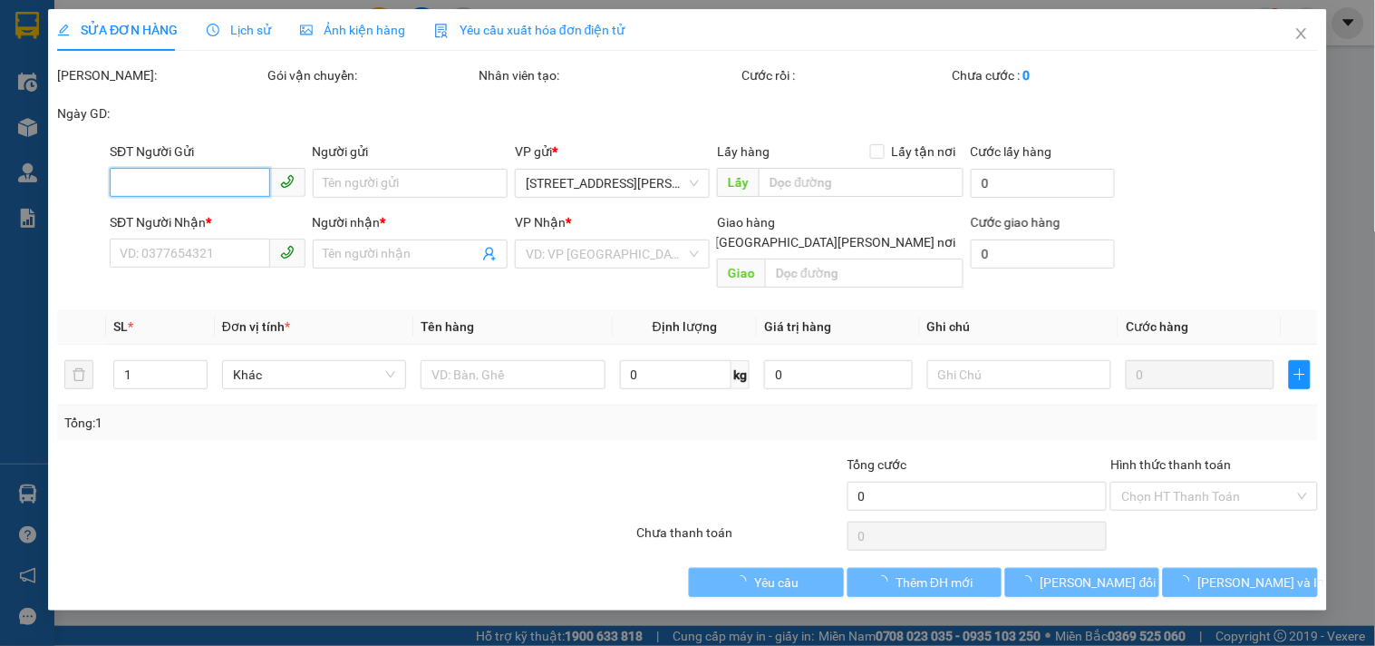
type input "0987871883"
type input "LUÂN"
type input "0965285136"
type input "C ĐÀO"
type input "30.000"
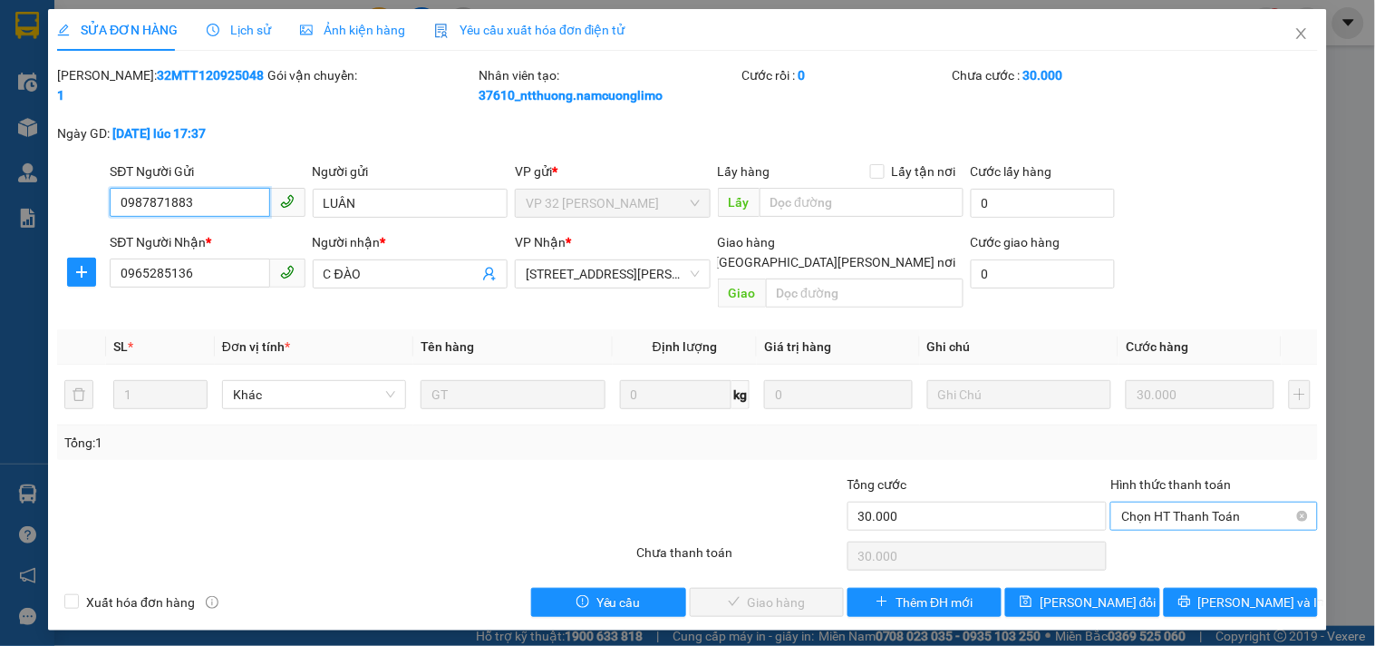
click at [1134, 503] on span "Chọn HT Thanh Toán" at bounding box center [1214, 515] width 185 height 27
click at [1140, 523] on div "Tại văn phòng" at bounding box center [1215, 532] width 186 height 20
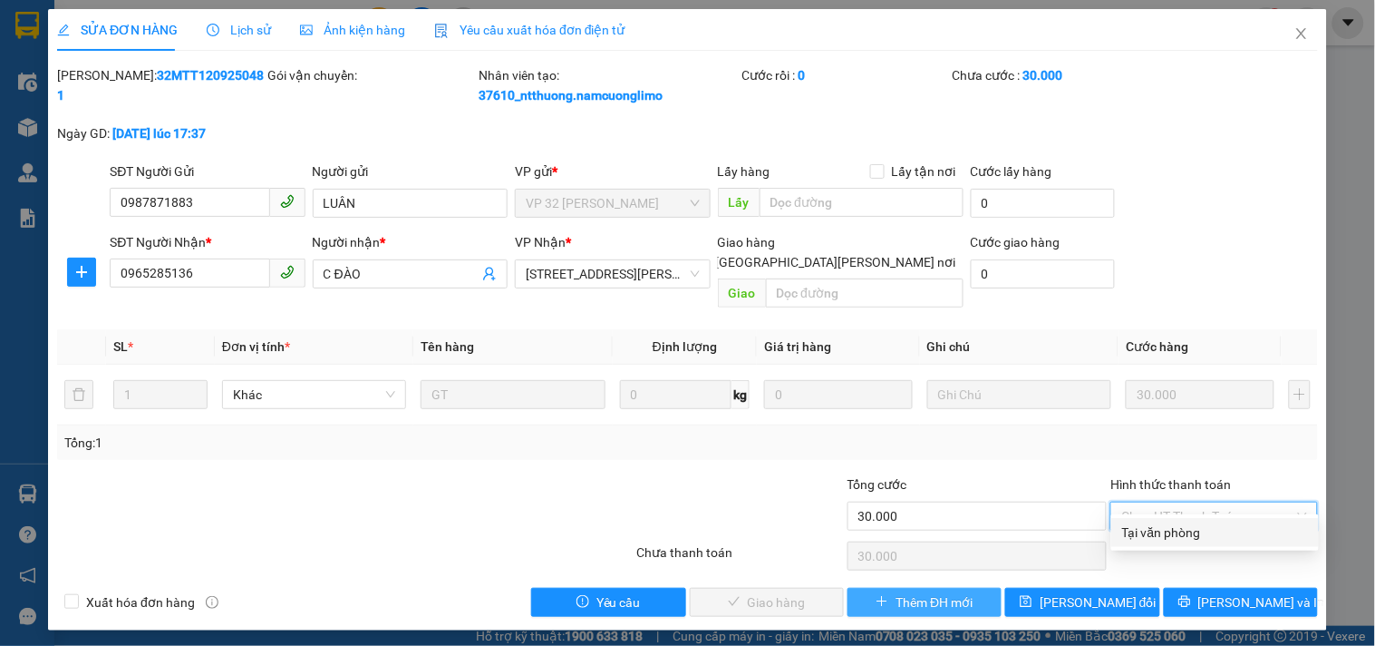
type input "0"
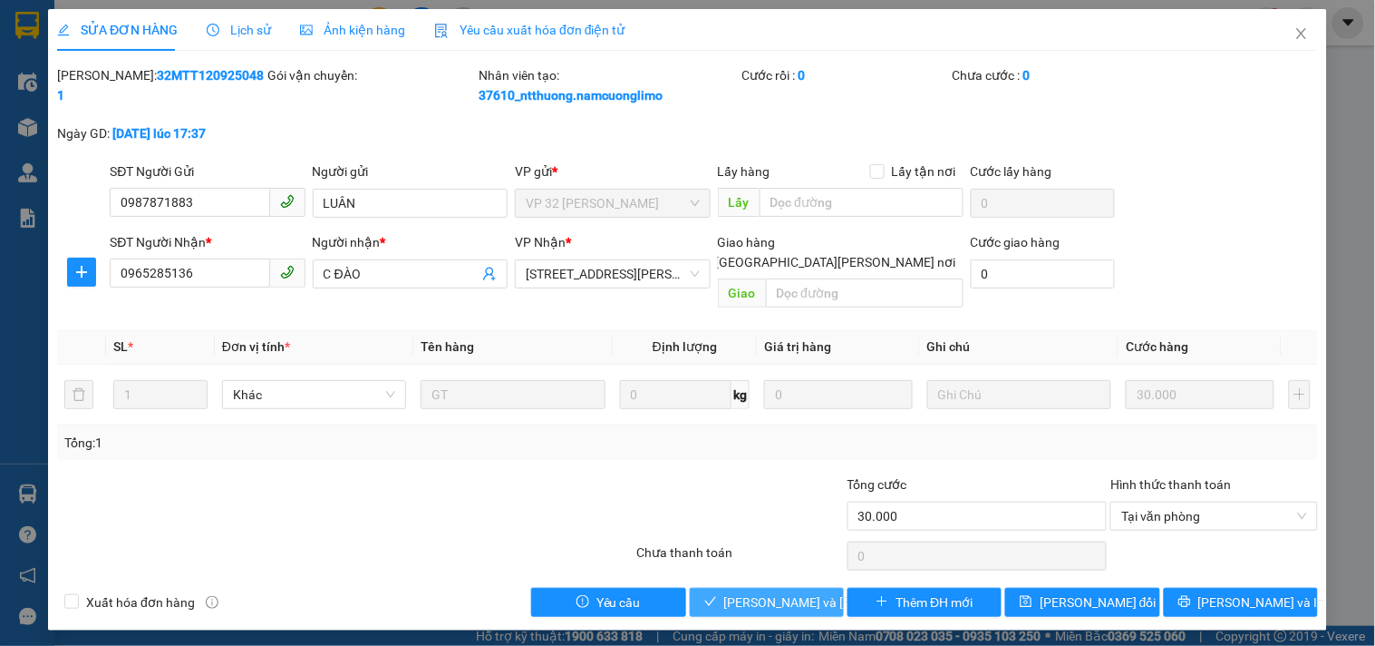
click at [774, 593] on button "Lưu và Giao hàng" at bounding box center [767, 602] width 154 height 29
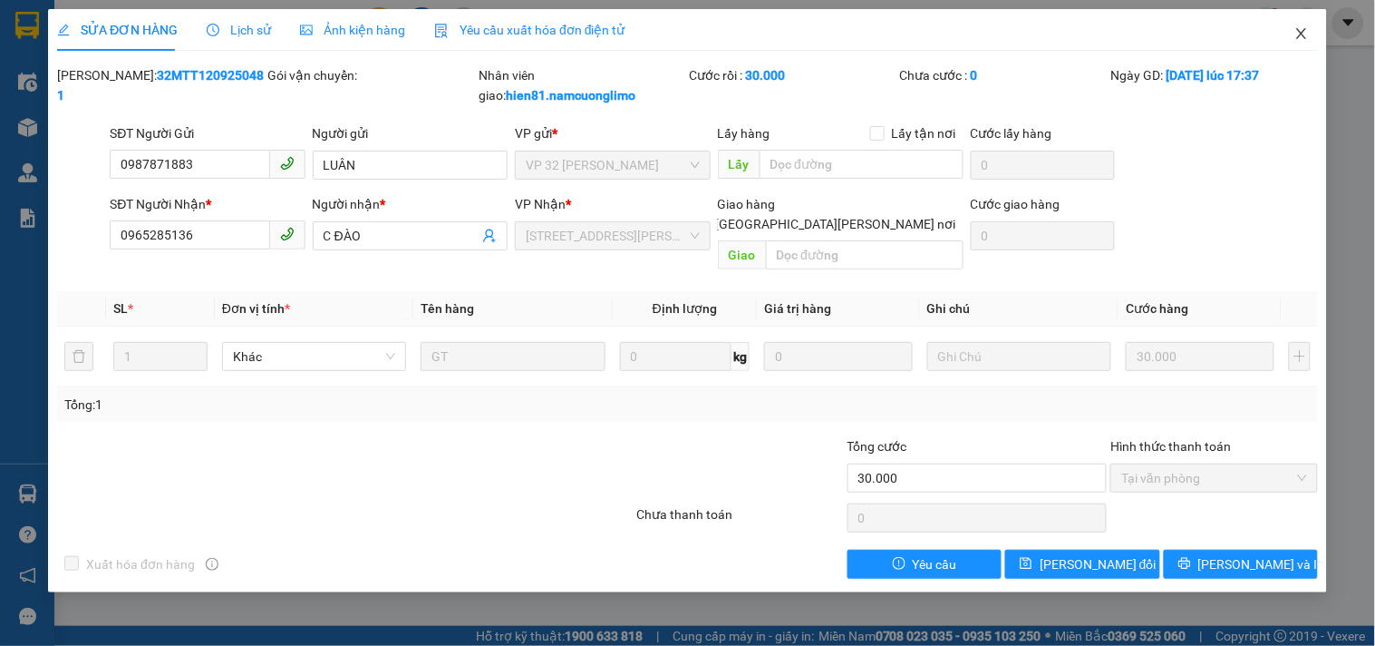
click at [1302, 36] on icon "close" at bounding box center [1302, 33] width 15 height 15
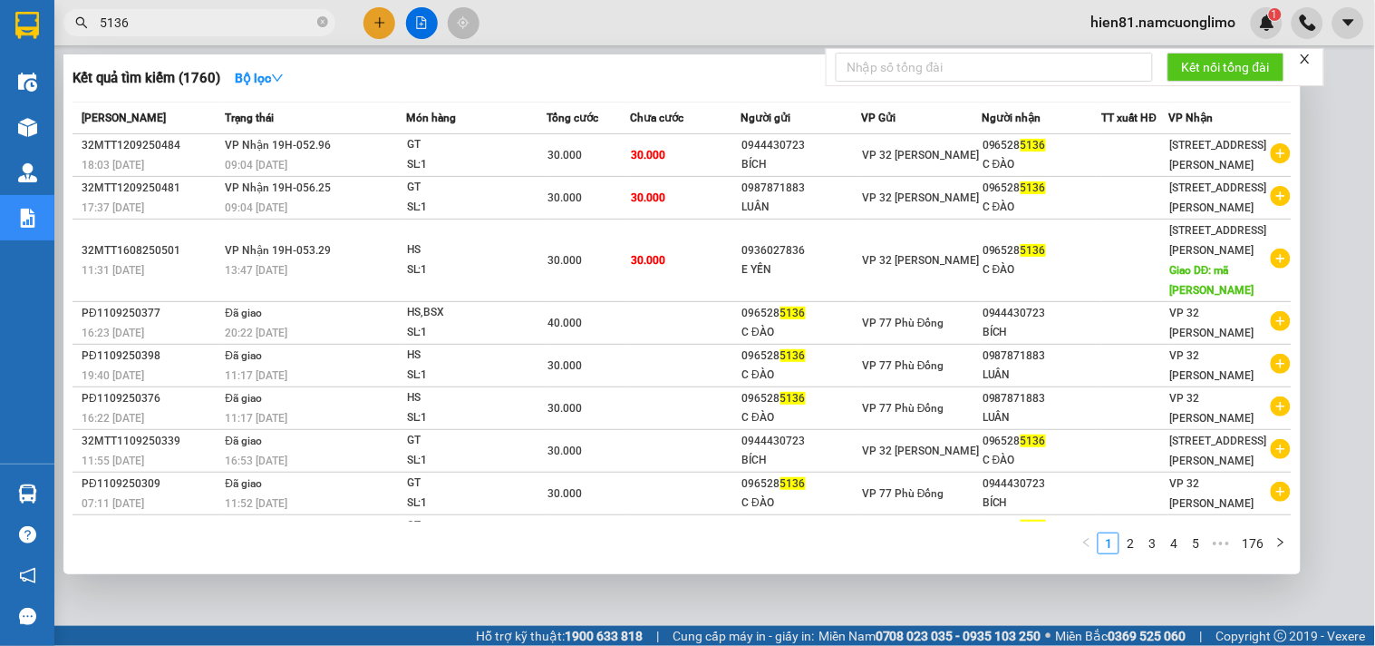
click at [134, 24] on input "5136" at bounding box center [207, 23] width 214 height 20
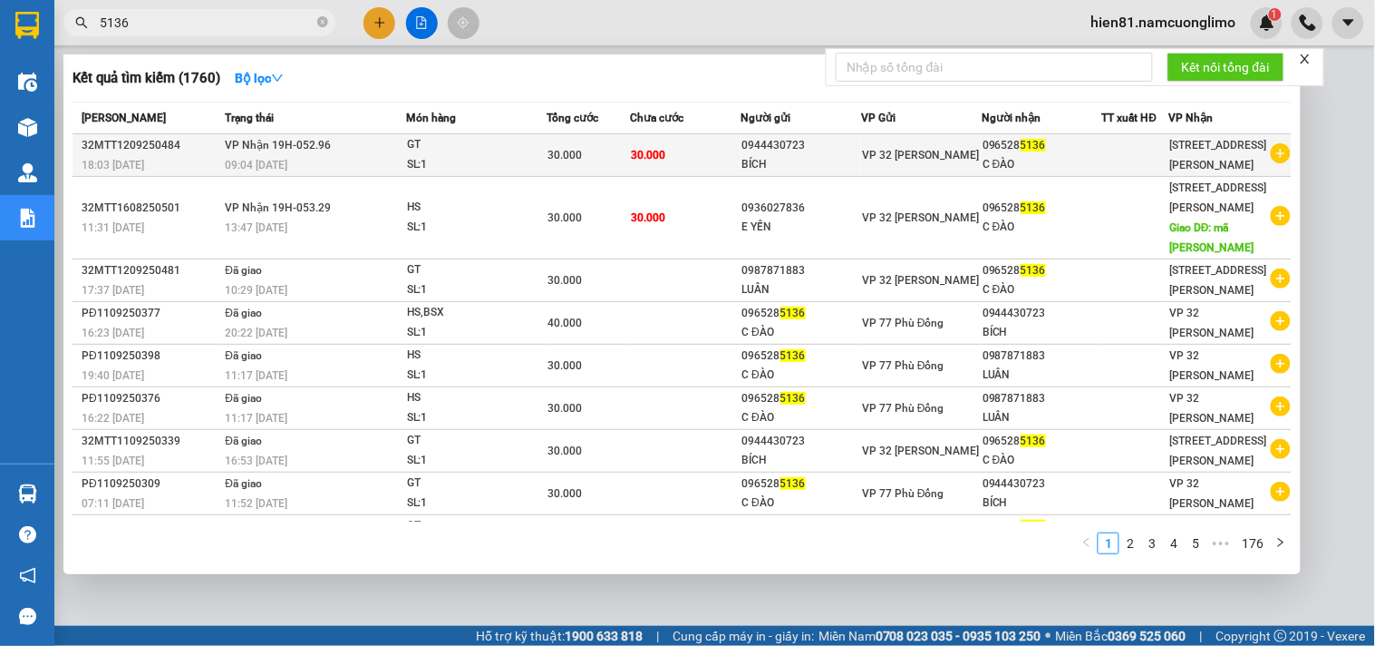
click at [949, 161] on span "VP 32 Mạc Thái Tổ" at bounding box center [920, 155] width 117 height 13
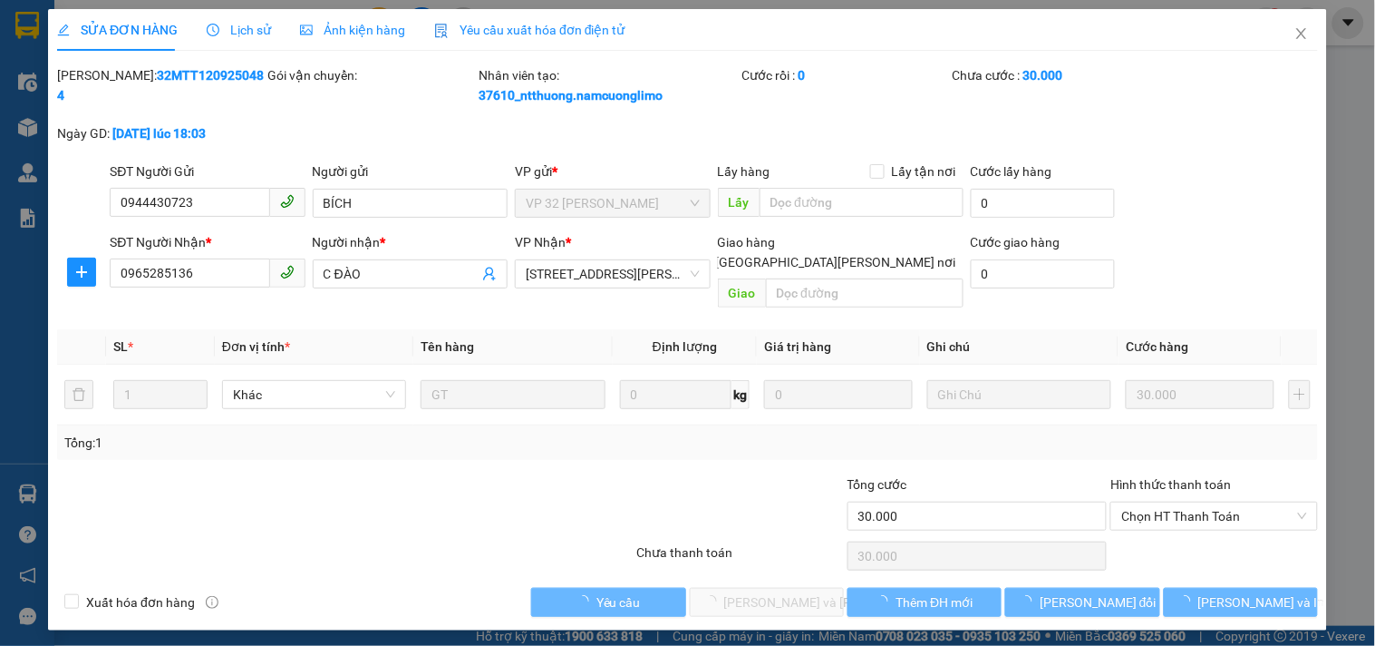
type input "0944430723"
type input "BÍCH"
type input "0965285136"
type input "C ĐÀO"
type input "30.000"
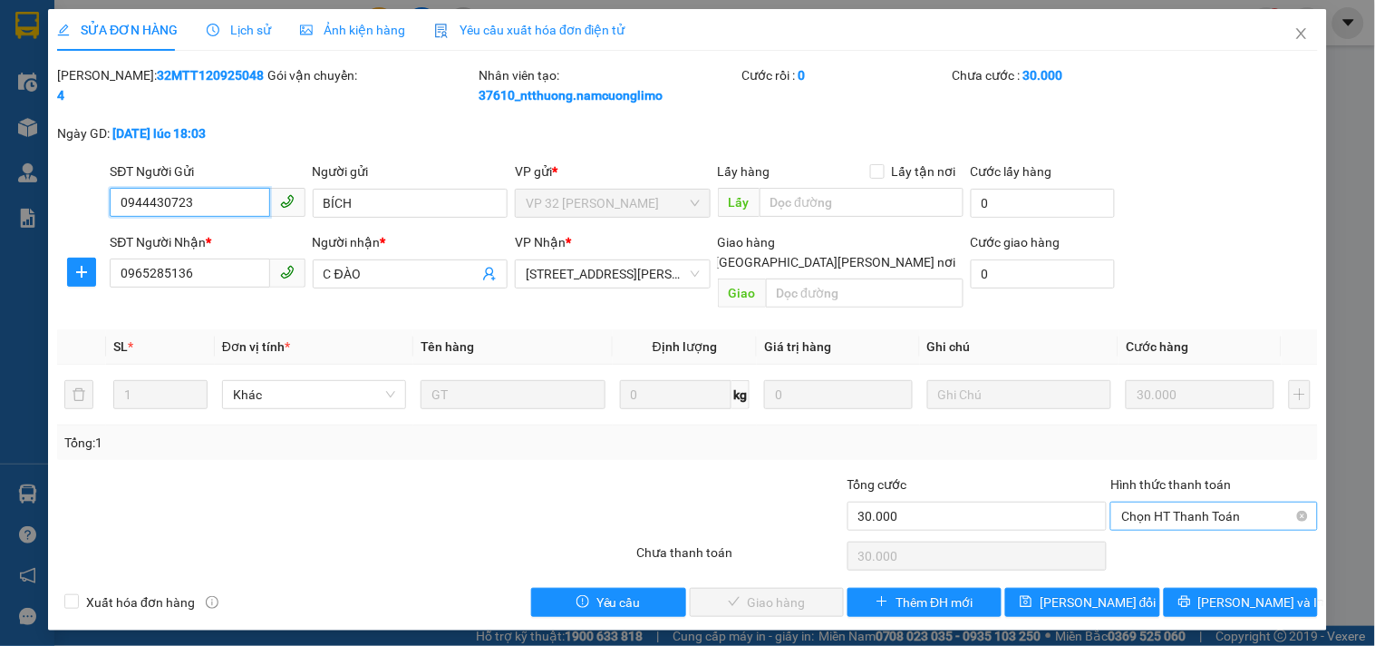
click at [1151, 502] on span "Chọn HT Thanh Toán" at bounding box center [1214, 515] width 185 height 27
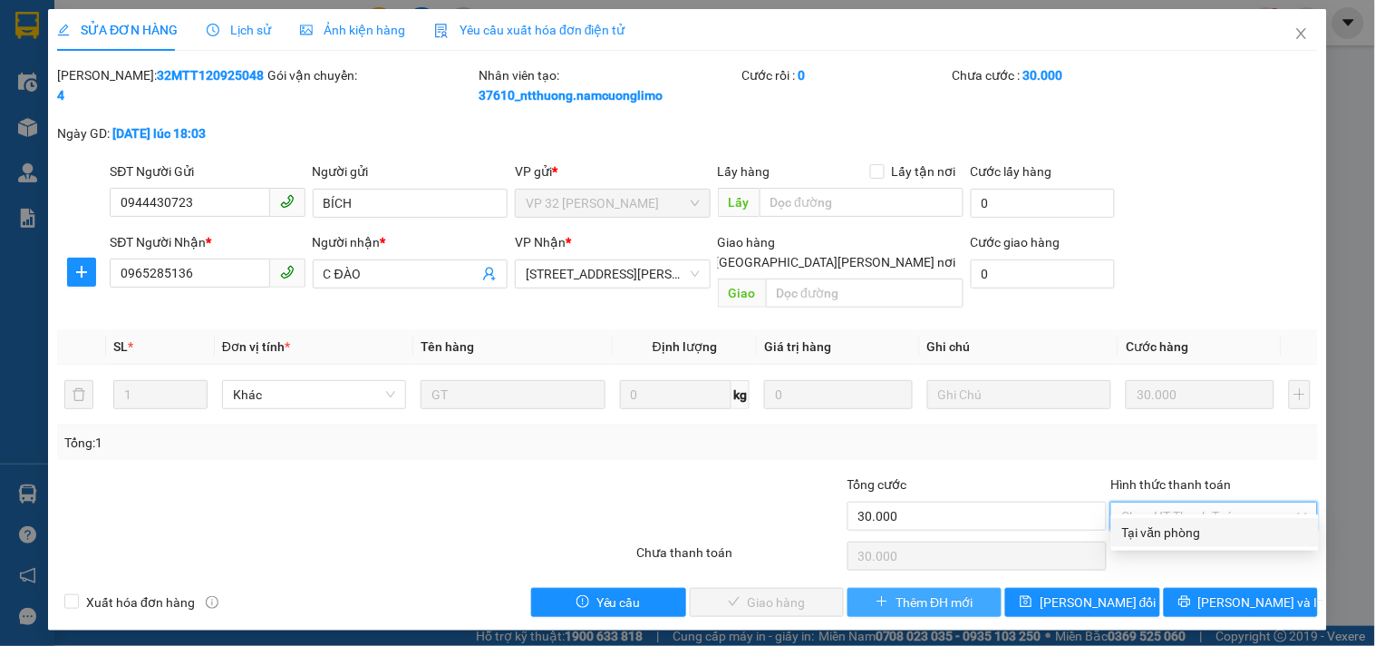
drag, startPoint x: 1145, startPoint y: 541, endPoint x: 993, endPoint y: 580, distance: 157.2
click at [1145, 542] on div "Tại văn phòng" at bounding box center [1216, 532] width 208 height 29
type input "0"
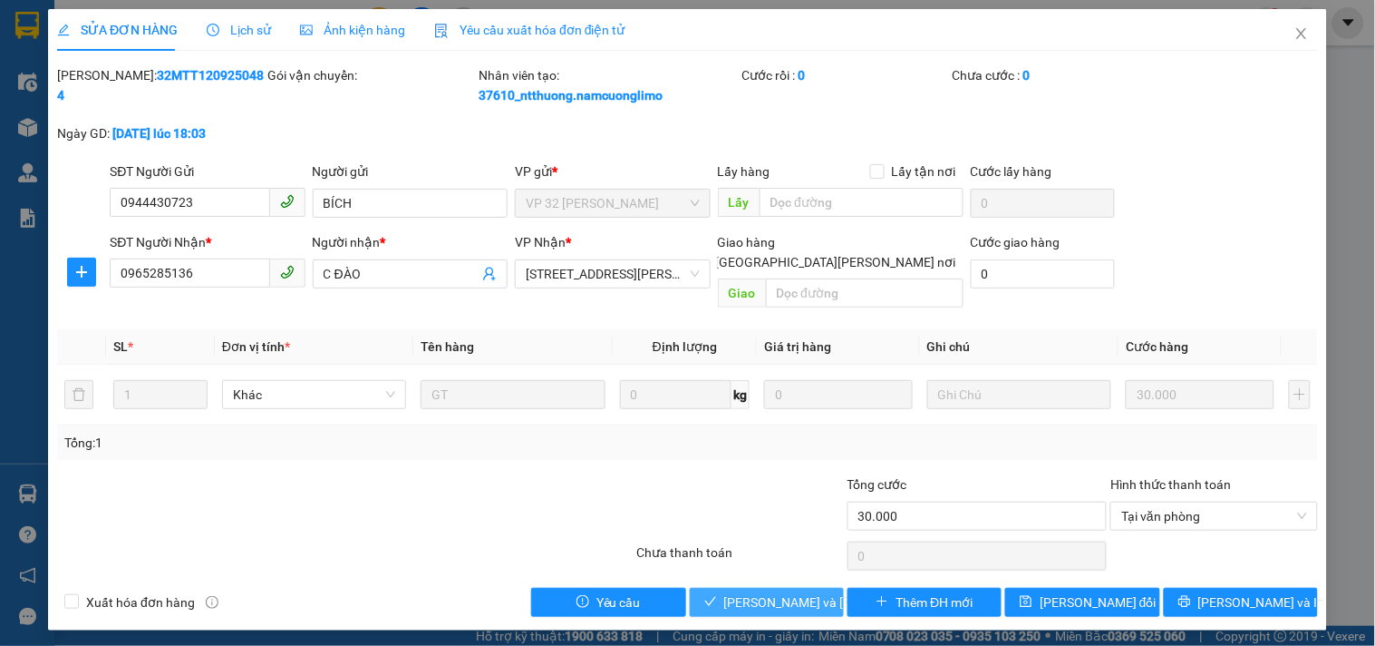
click at [756, 592] on span "Lưu và Giao hàng" at bounding box center [846, 602] width 245 height 20
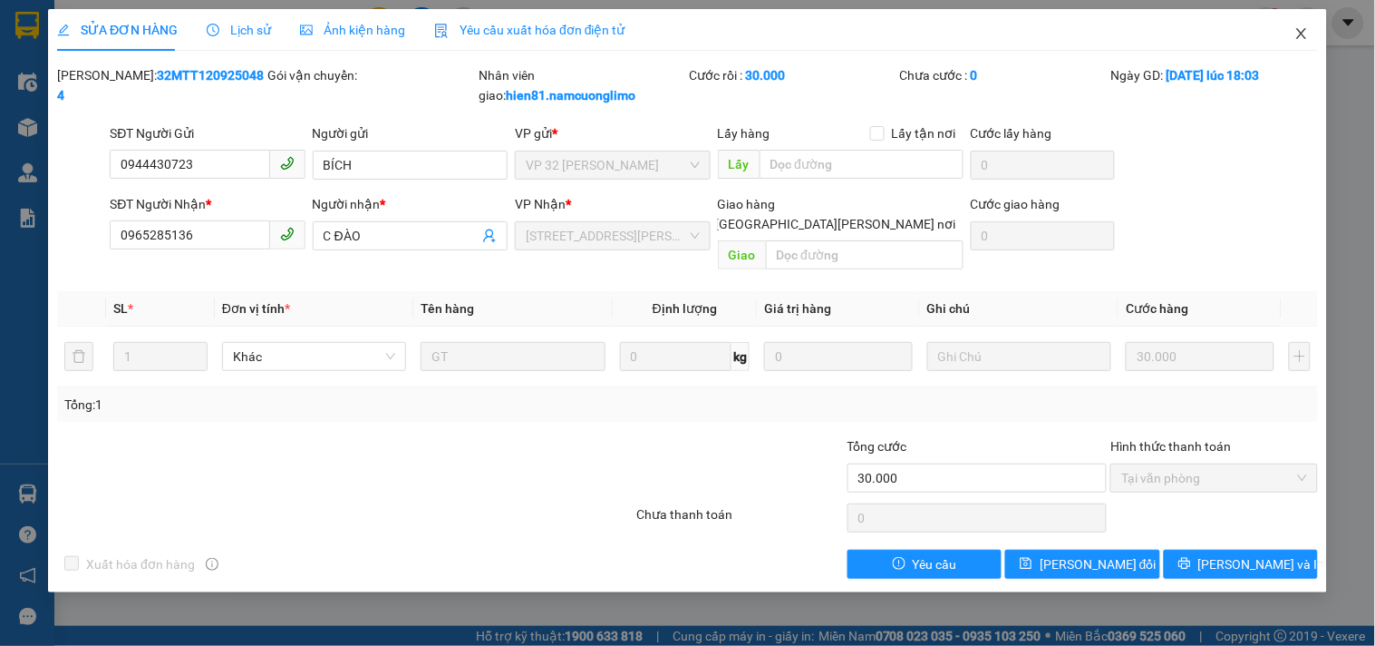
click at [1300, 31] on icon "close" at bounding box center [1302, 33] width 15 height 15
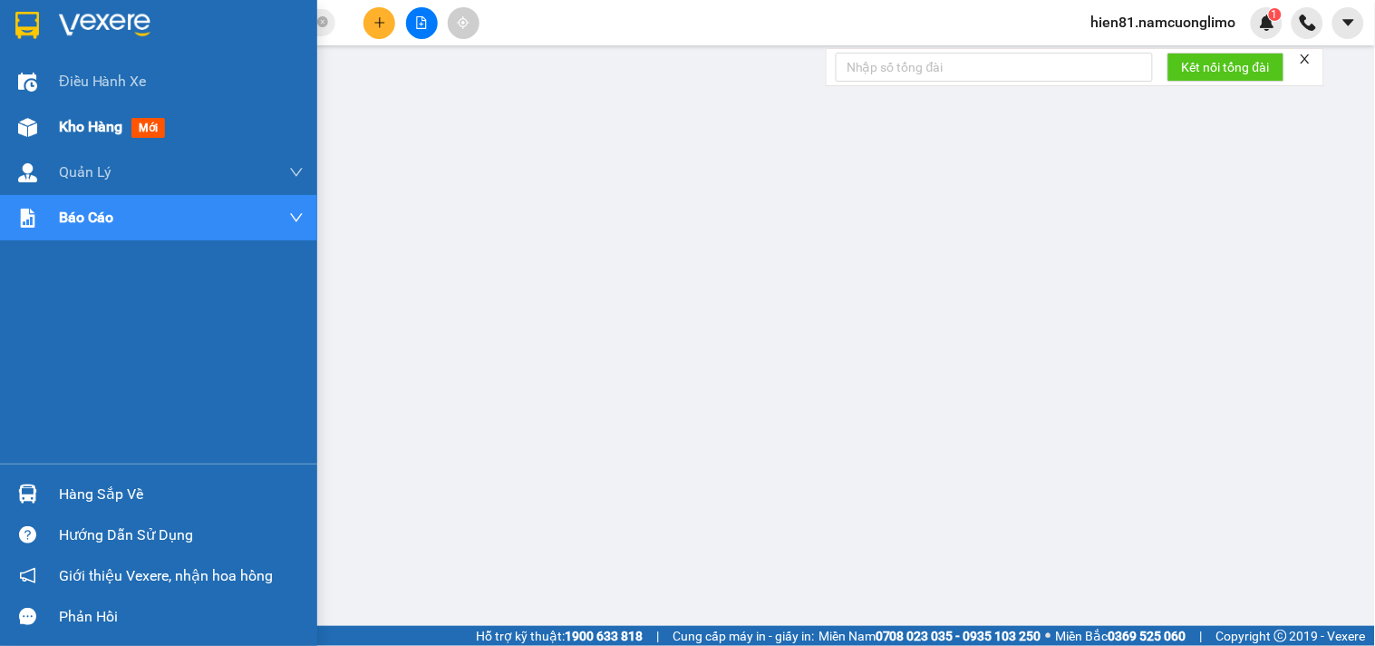
click at [85, 134] on span "Kho hàng" at bounding box center [90, 126] width 63 height 17
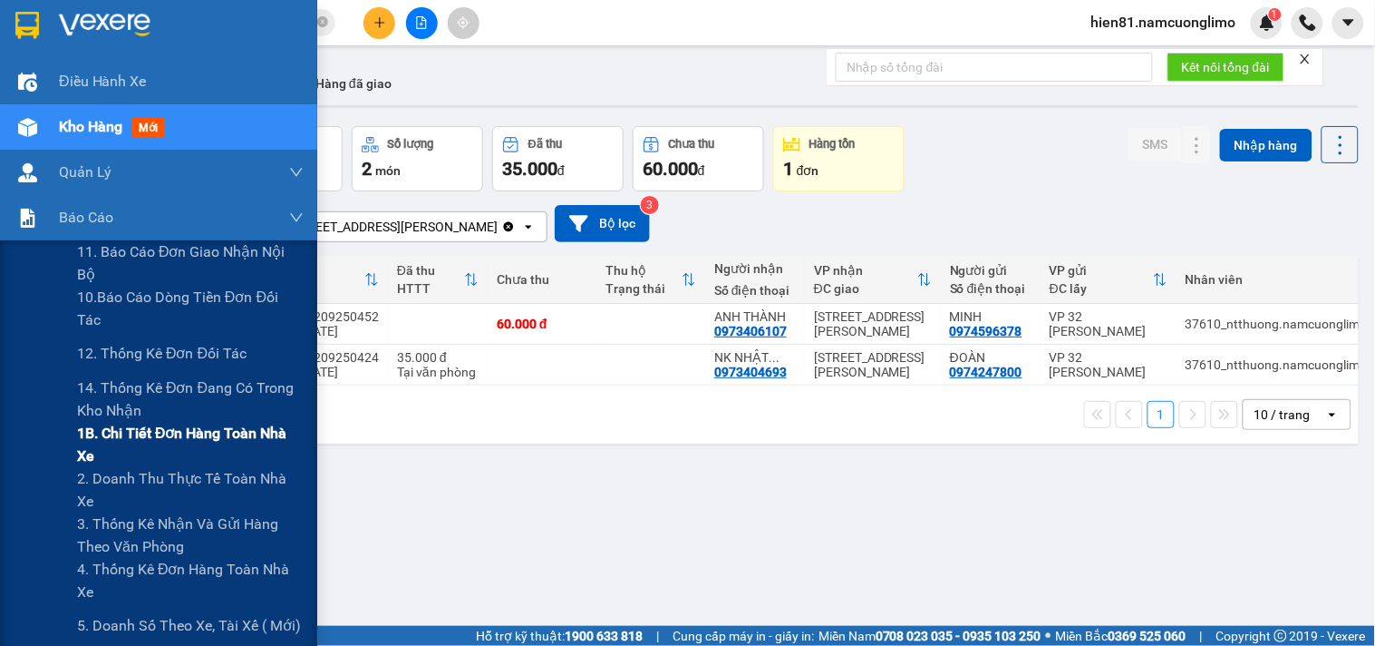
click at [142, 438] on span "1B. Chi tiết đơn hàng toàn nhà xe" at bounding box center [190, 444] width 227 height 45
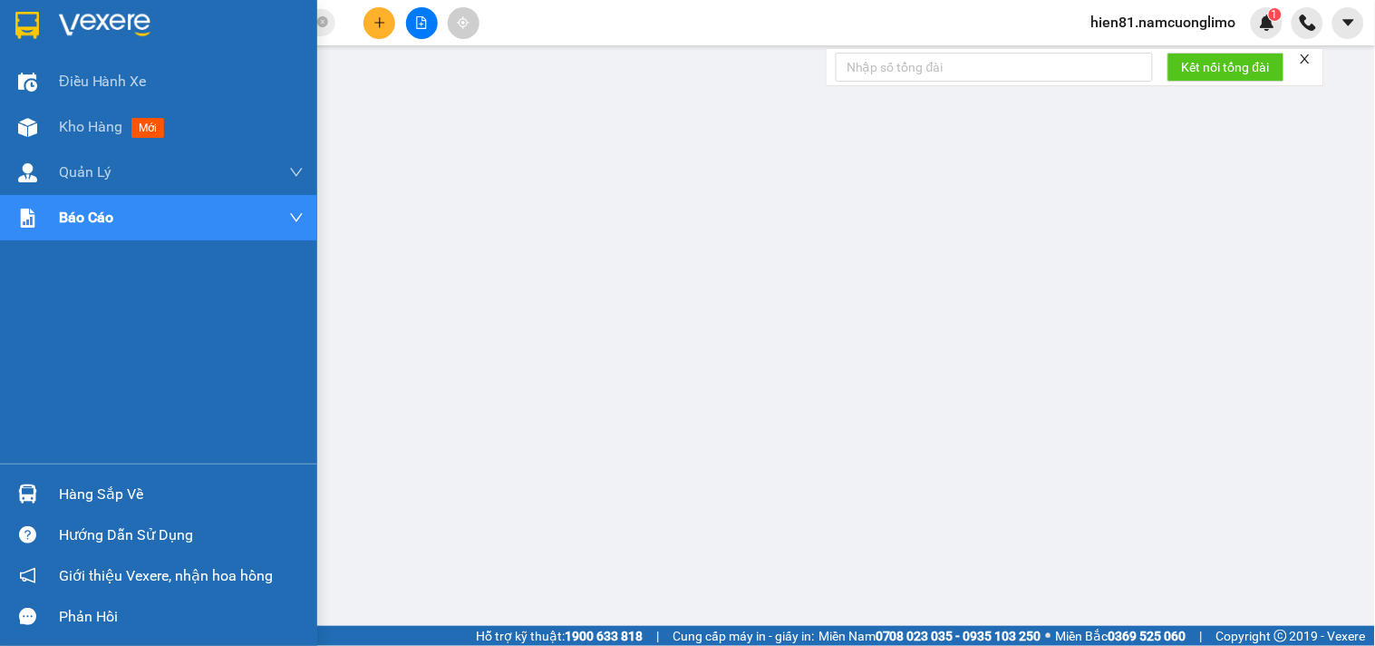
click at [85, 491] on div "Hàng sắp về" at bounding box center [181, 494] width 245 height 27
click at [105, 493] on div "Hàng sắp về" at bounding box center [181, 494] width 245 height 27
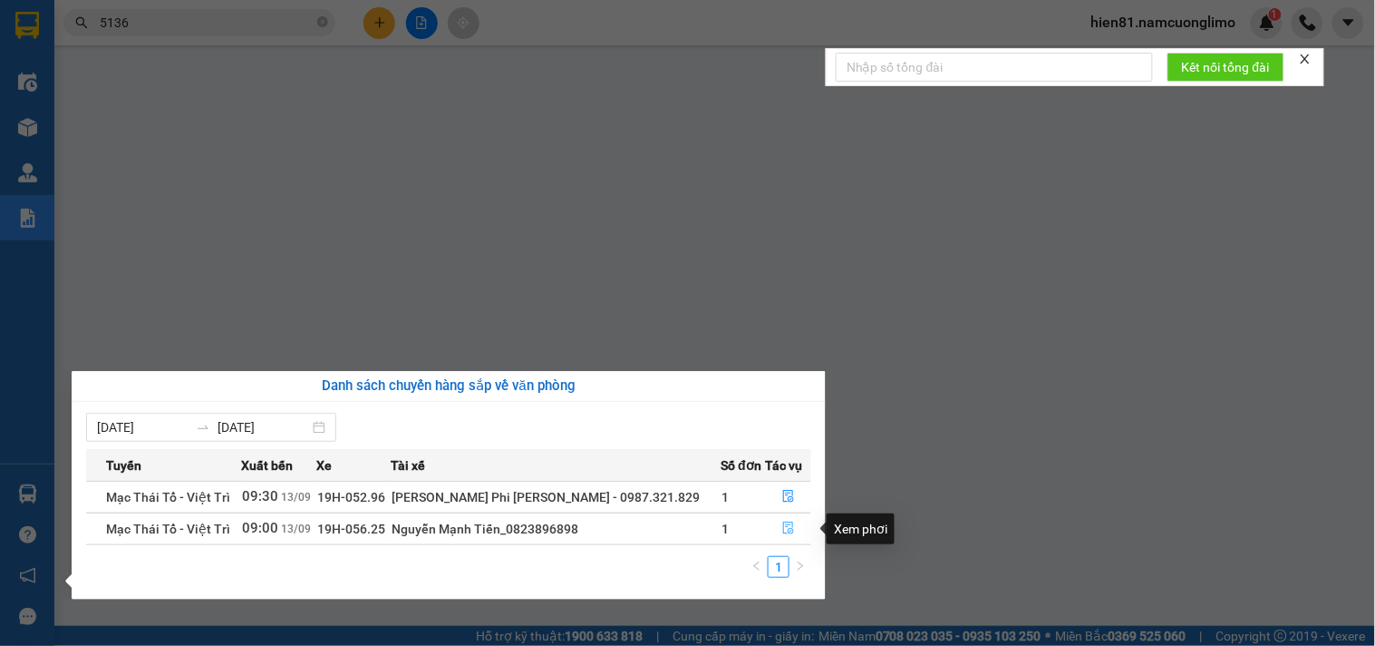
click at [782, 534] on icon "file-done" at bounding box center [788, 527] width 13 height 13
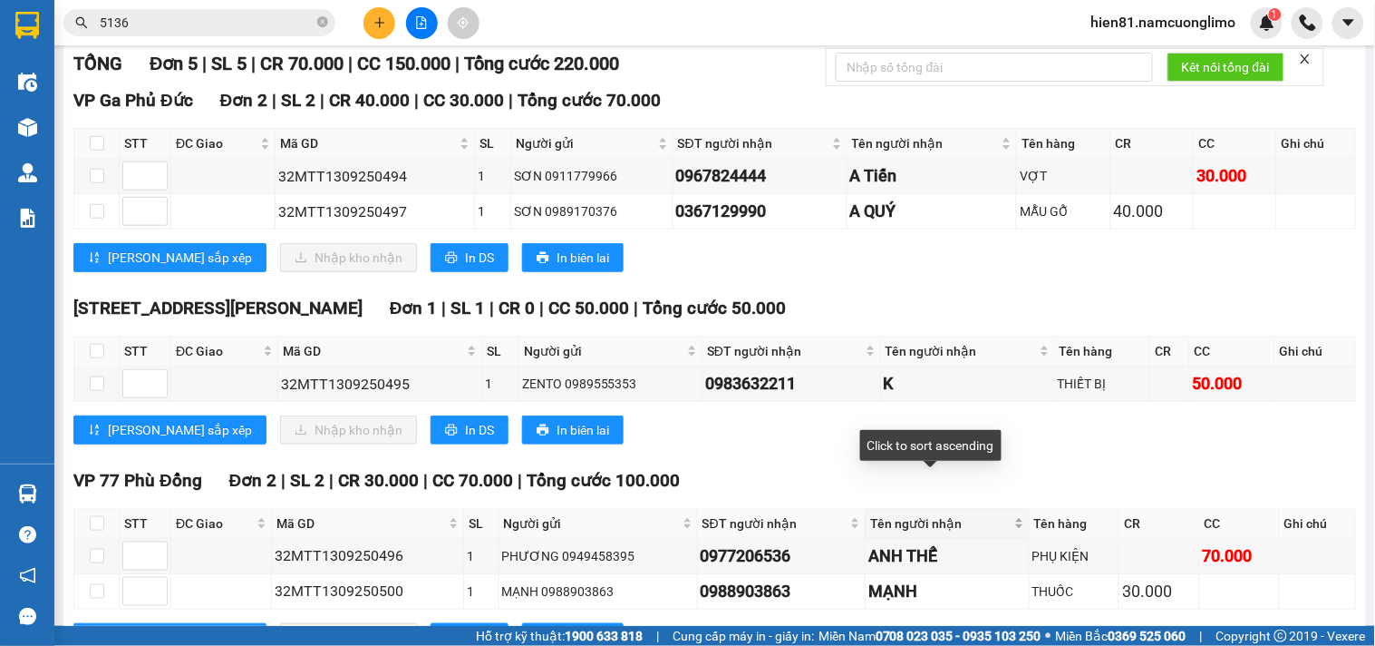
scroll to position [201, 0]
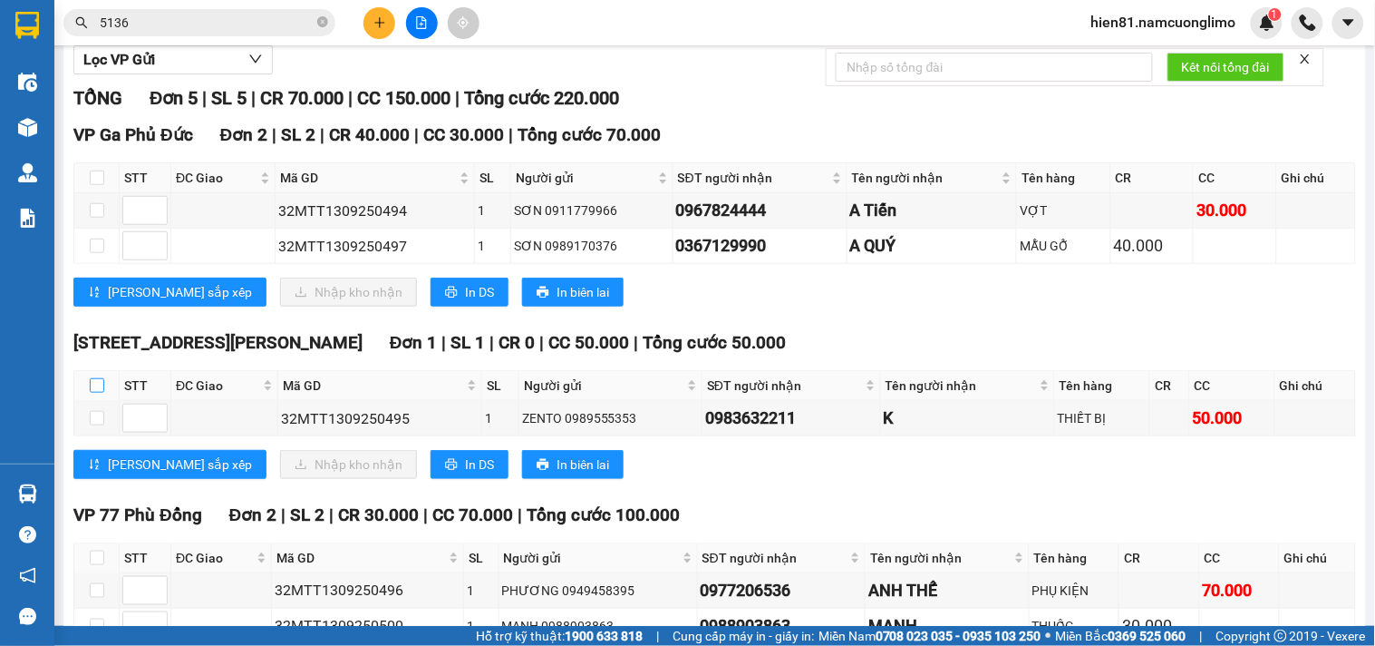
click at [94, 393] on input "checkbox" at bounding box center [97, 385] width 15 height 15
checkbox input "true"
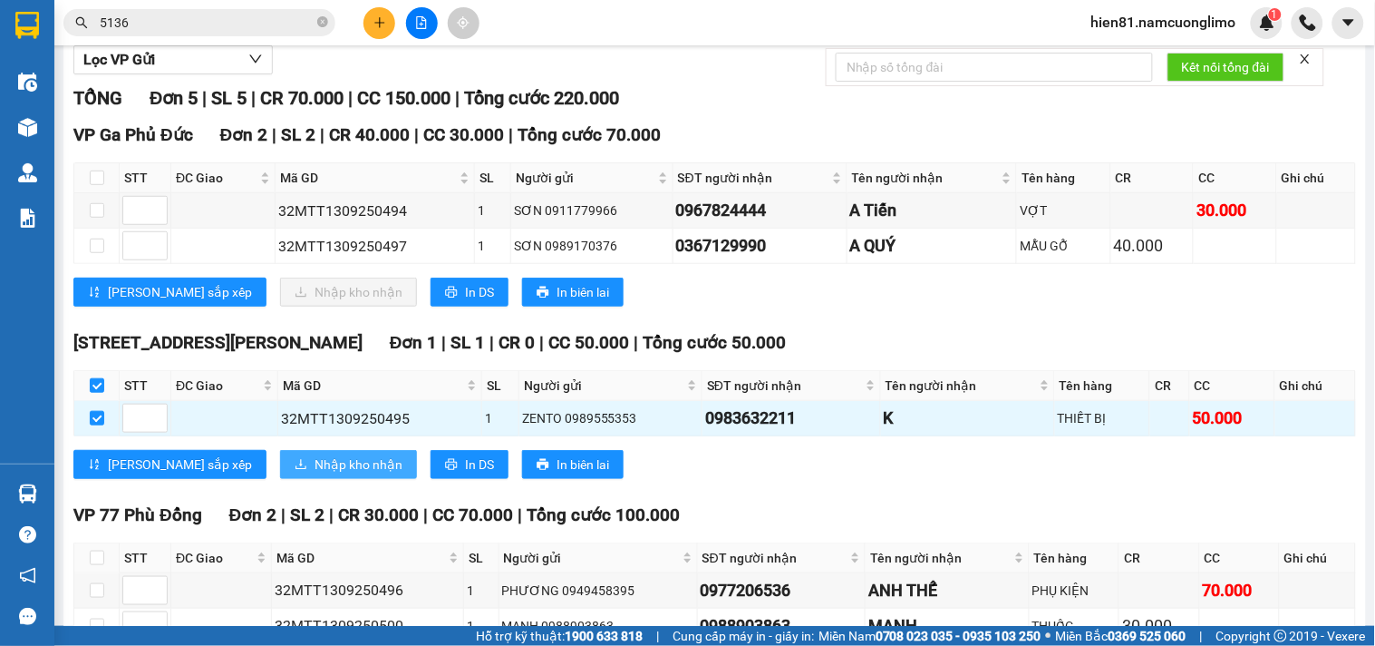
click at [315, 474] on span "Nhập kho nhận" at bounding box center [359, 464] width 88 height 20
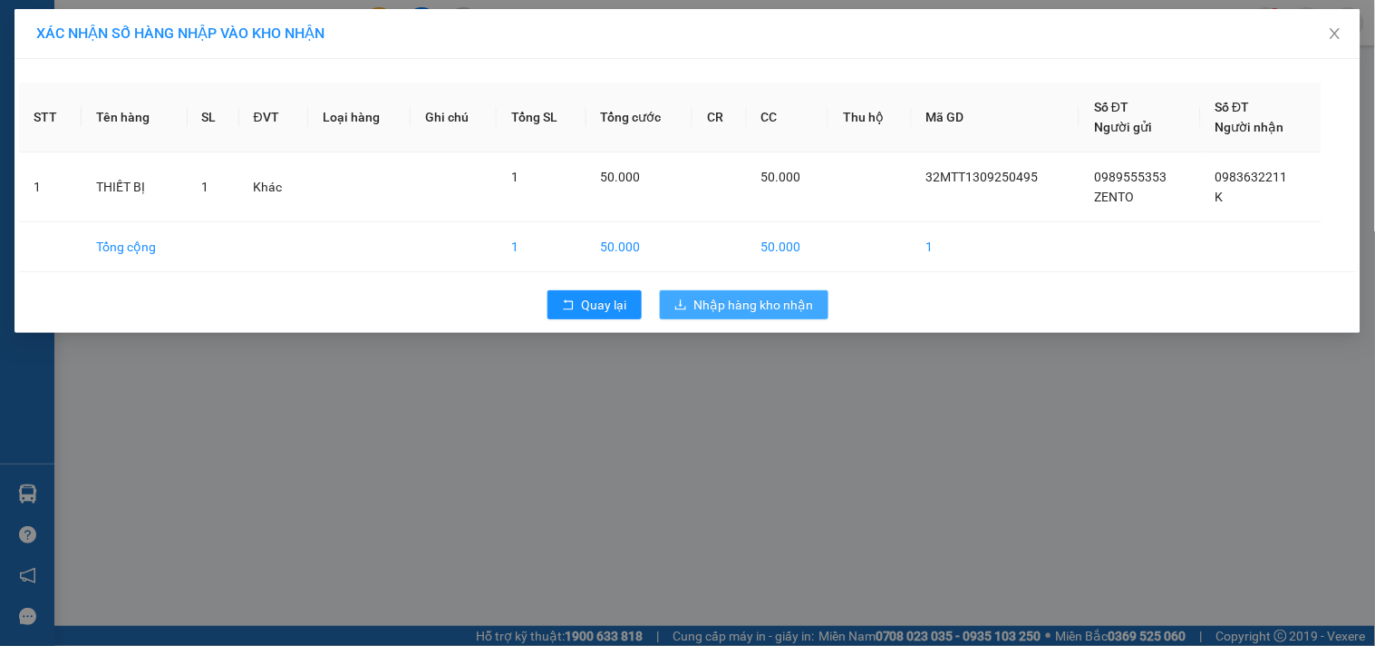
click at [796, 311] on span "Nhập hàng kho nhận" at bounding box center [755, 305] width 120 height 20
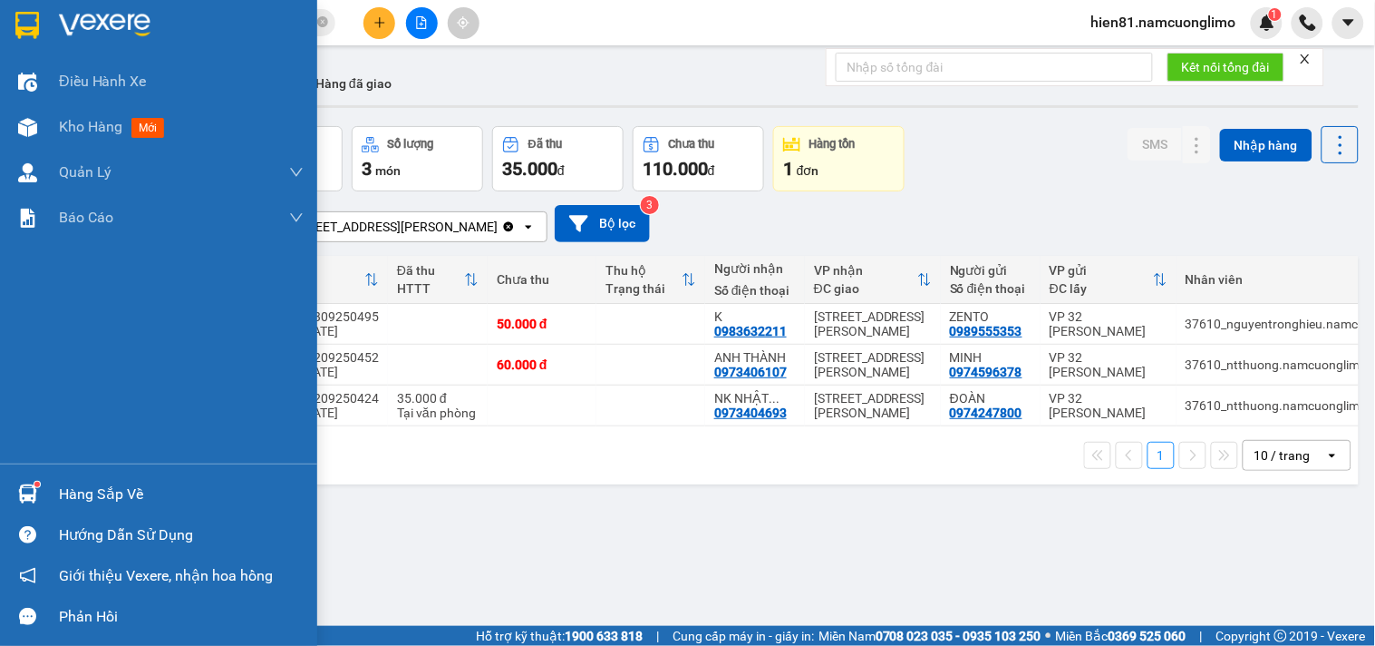
click at [83, 497] on div "Hàng sắp về" at bounding box center [181, 494] width 245 height 27
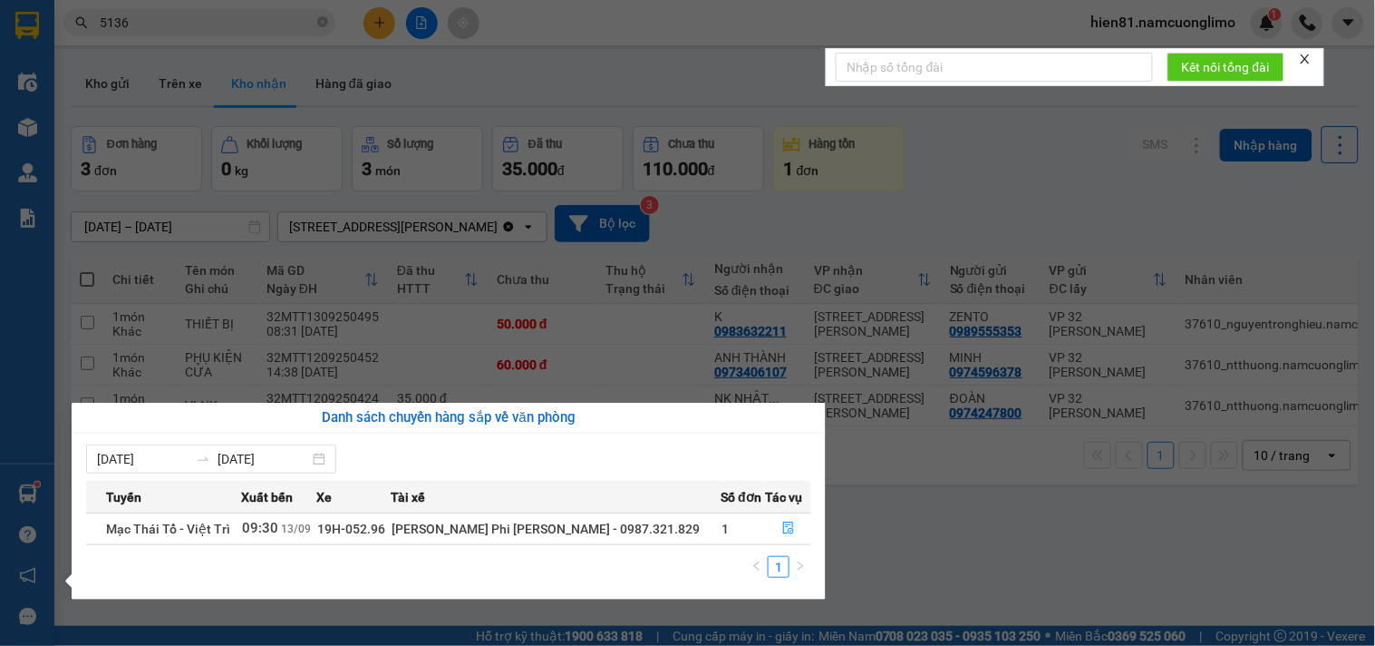
click at [907, 550] on section "Kết quả tìm kiếm ( 1760 ) Bộ lọc Mã ĐH Trạng thái Món hàng Tổng cước Chưa cước …" at bounding box center [687, 323] width 1375 height 646
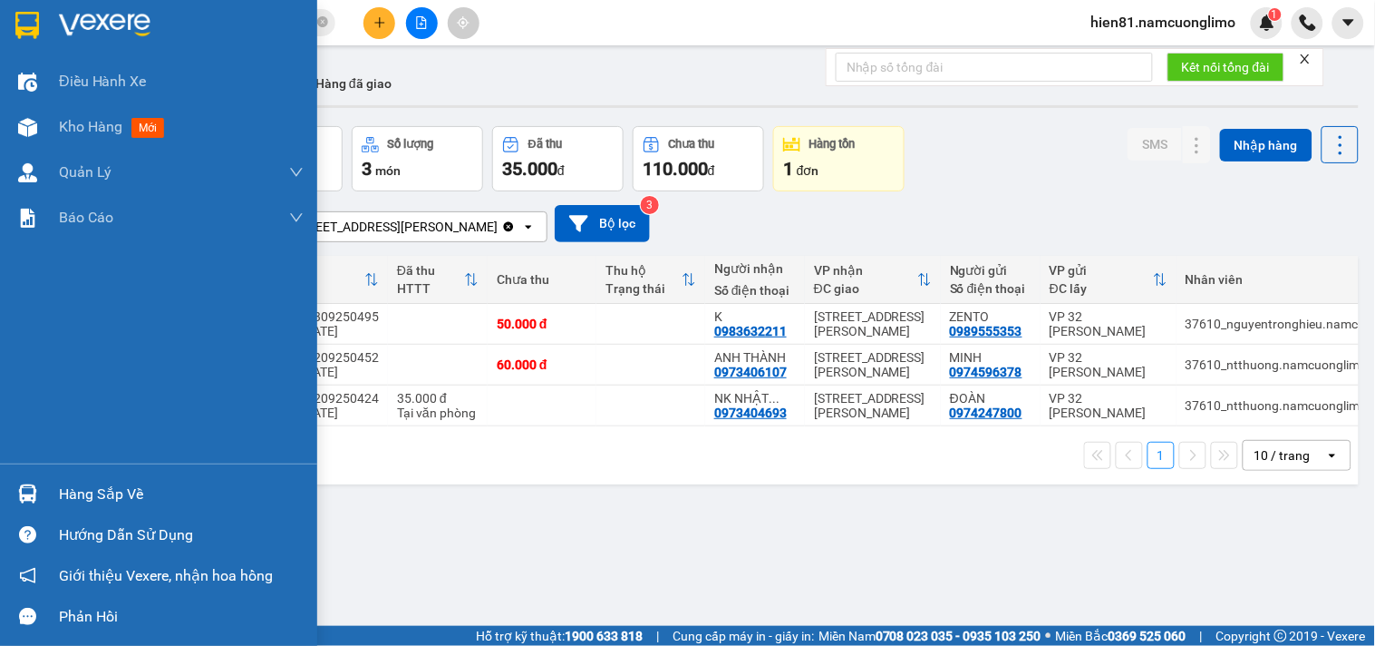
click at [96, 491] on div "Hàng sắp về" at bounding box center [181, 494] width 245 height 27
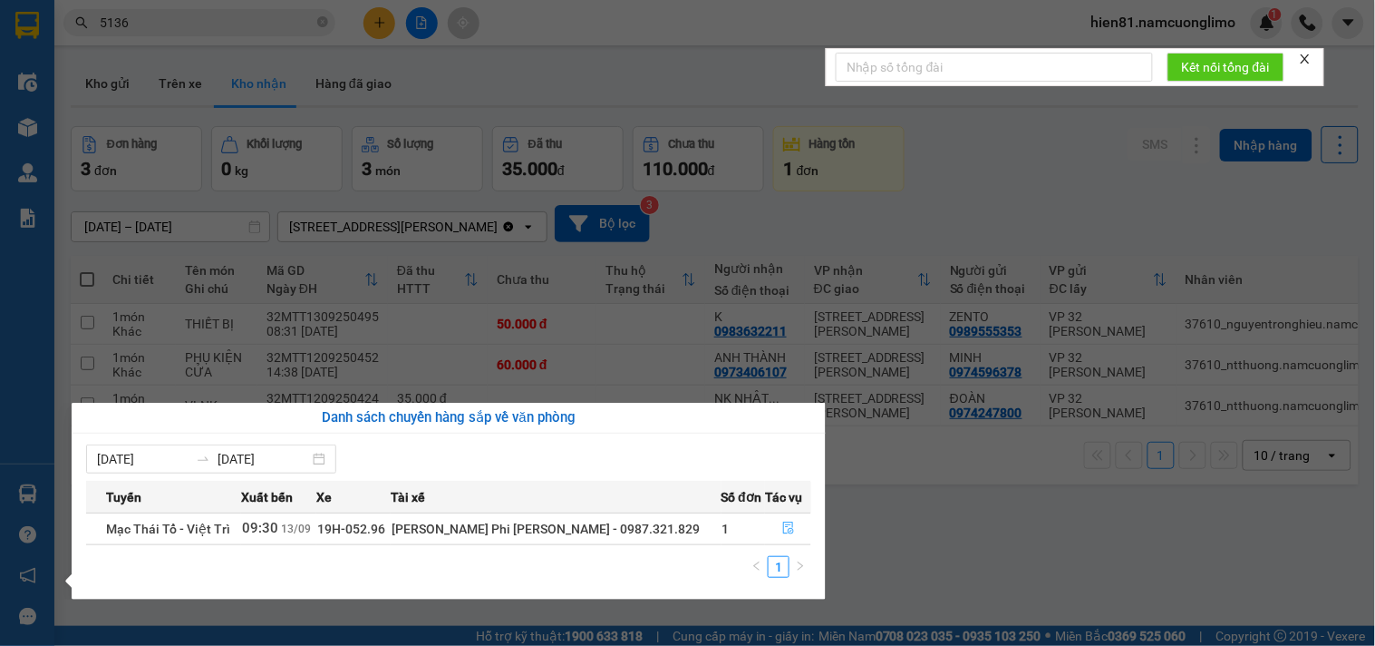
click at [783, 531] on icon "file-done" at bounding box center [788, 527] width 11 height 13
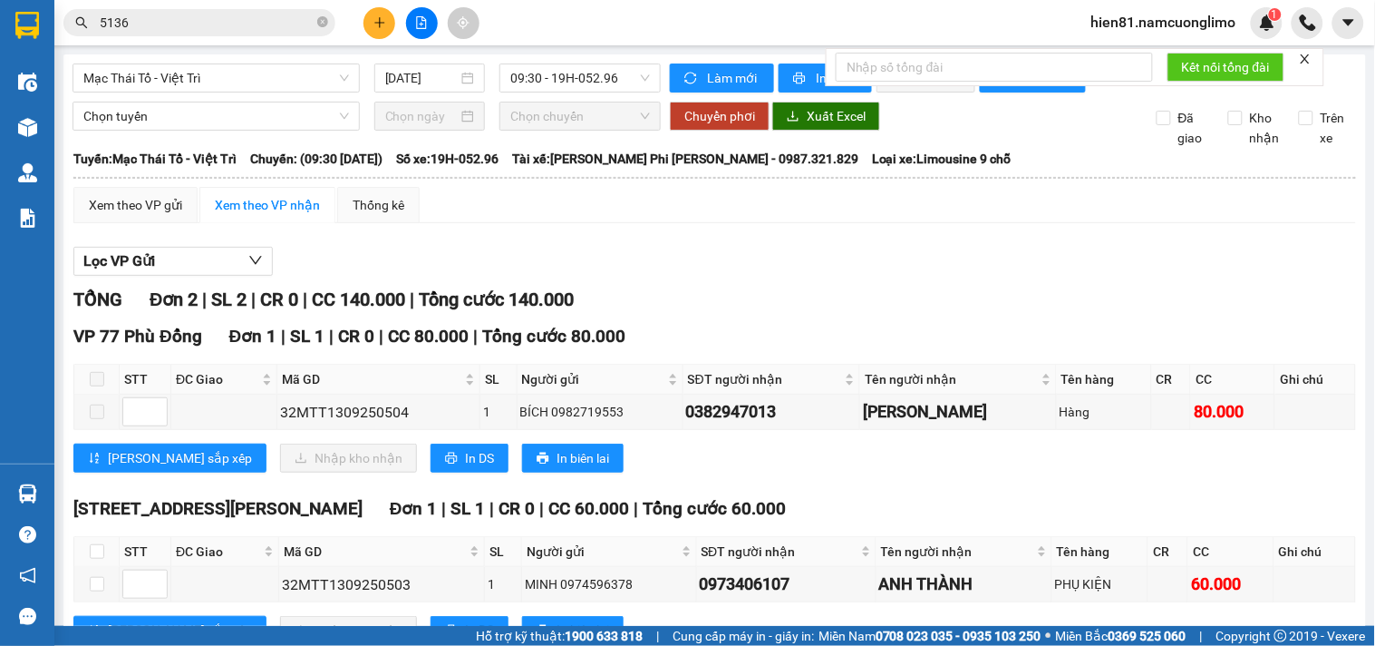
scroll to position [86, 0]
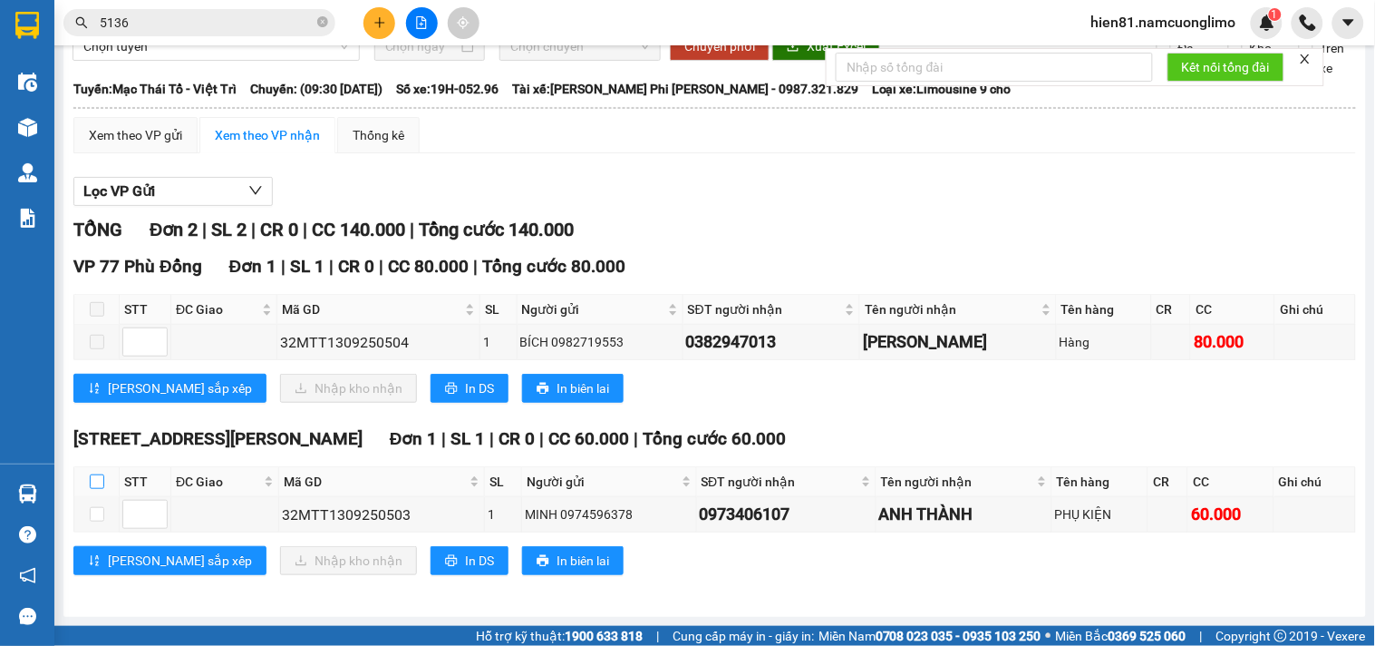
click at [97, 485] on input "checkbox" at bounding box center [97, 481] width 15 height 15
checkbox input "true"
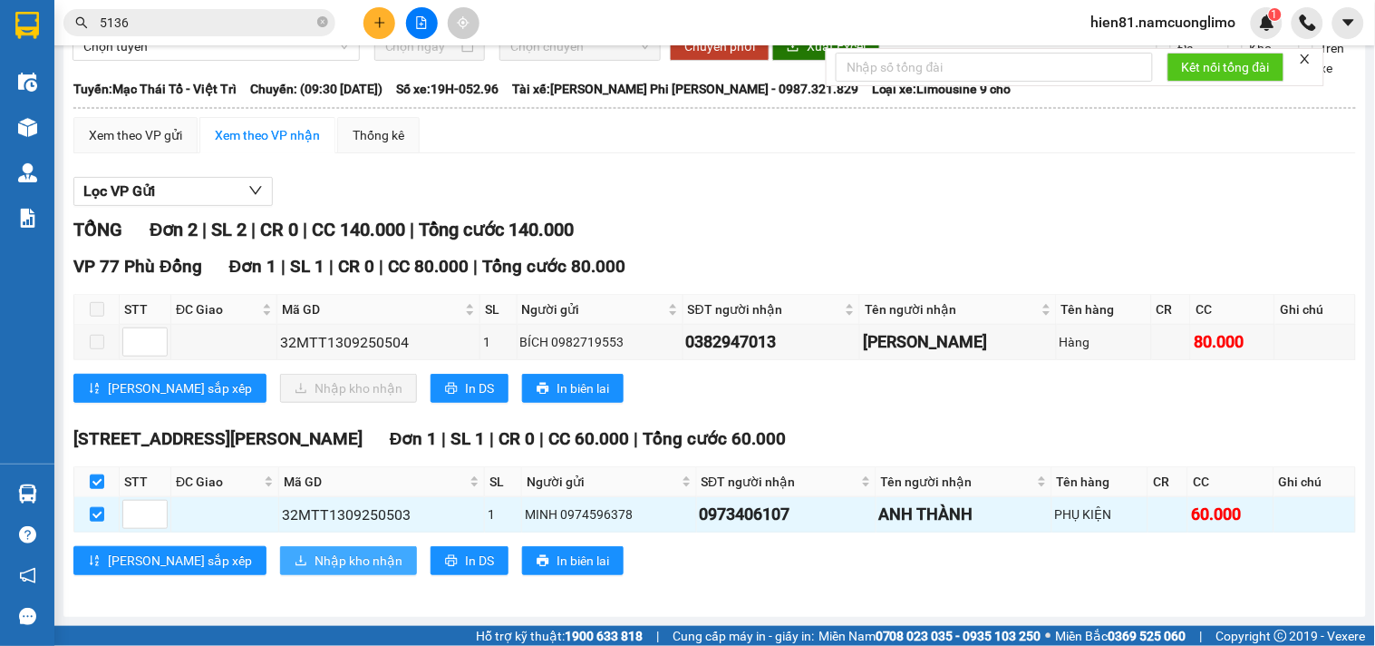
click at [315, 568] on span "Nhập kho nhận" at bounding box center [359, 560] width 88 height 20
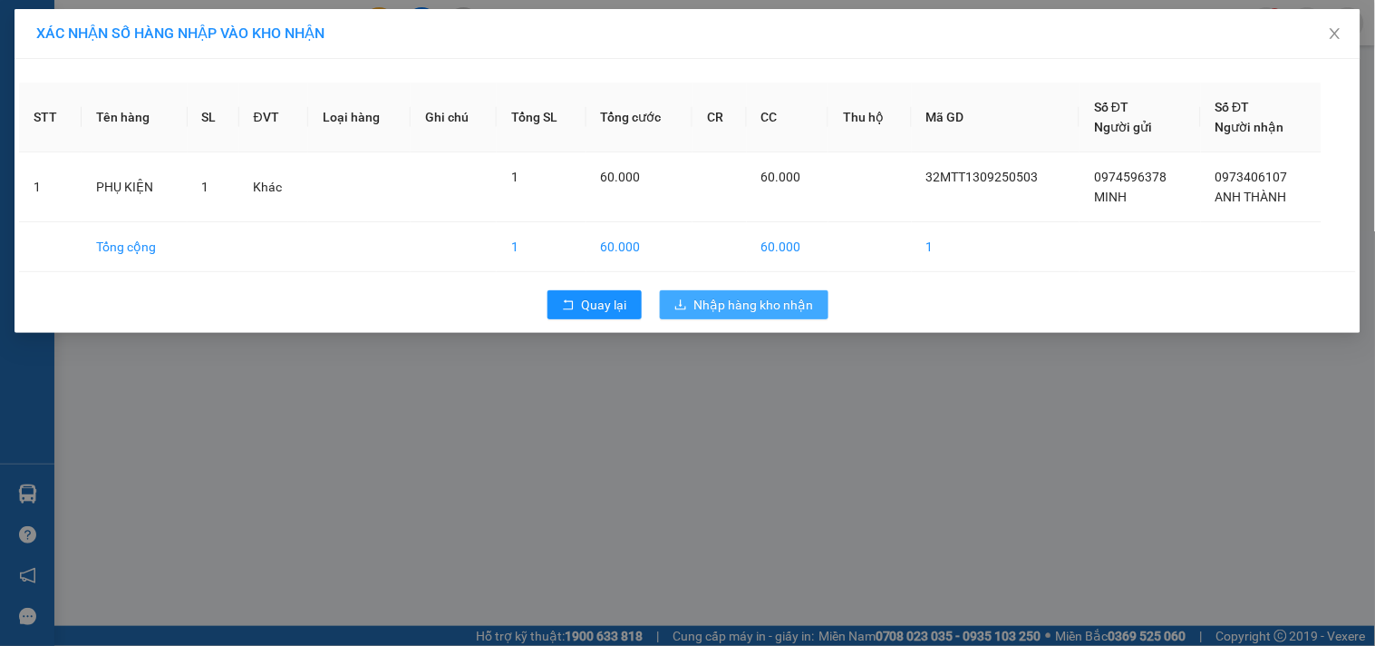
click at [734, 313] on span "Nhập hàng kho nhận" at bounding box center [755, 305] width 120 height 20
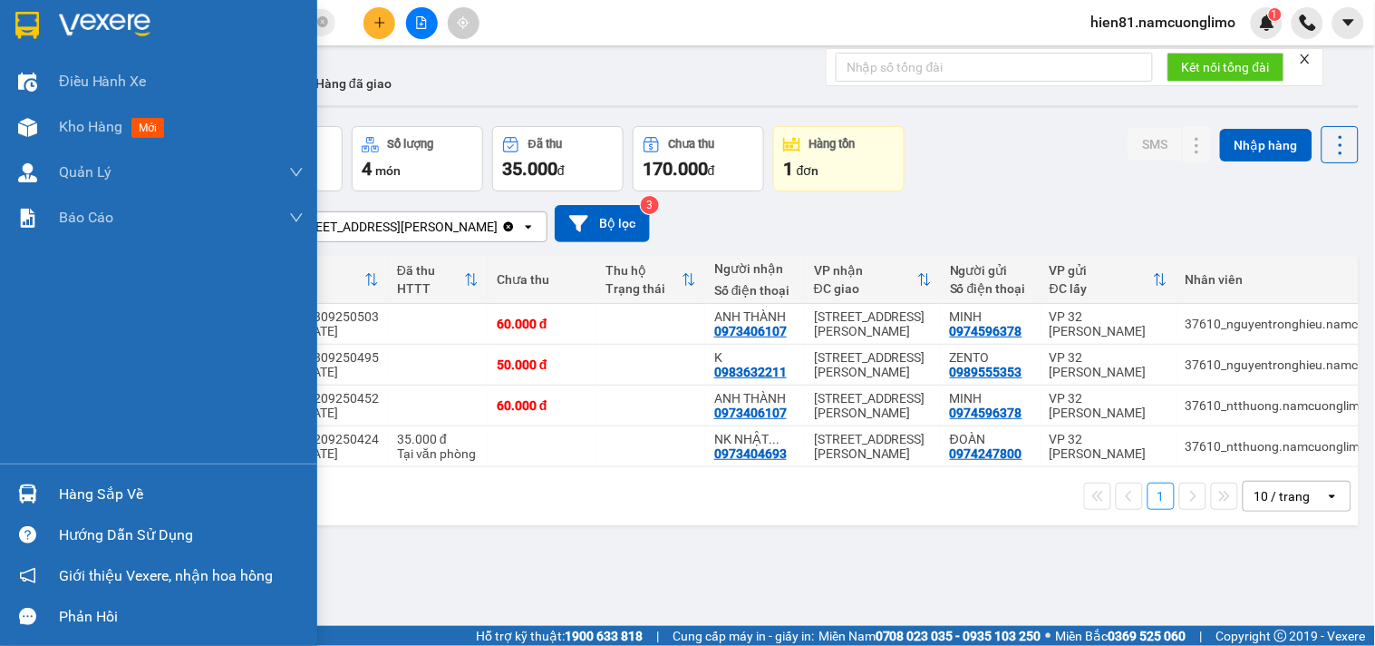
click at [88, 487] on div "Hàng sắp về" at bounding box center [181, 494] width 245 height 27
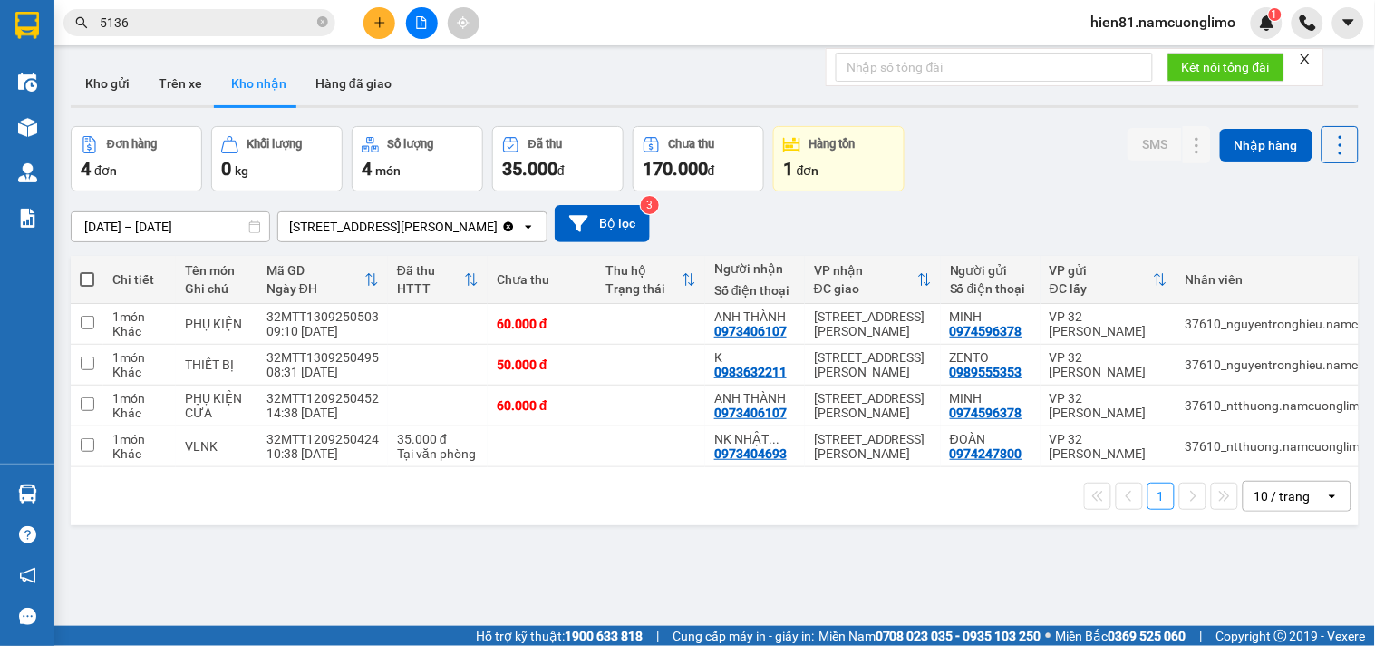
drag, startPoint x: 946, startPoint y: 545, endPoint x: 325, endPoint y: 201, distance: 709.8
click at [917, 523] on section "Kết quả tìm kiếm ( 1760 ) Bộ lọc Mã ĐH Trạng thái Món hàng Tổng cước Chưa cước …" at bounding box center [687, 323] width 1375 height 646
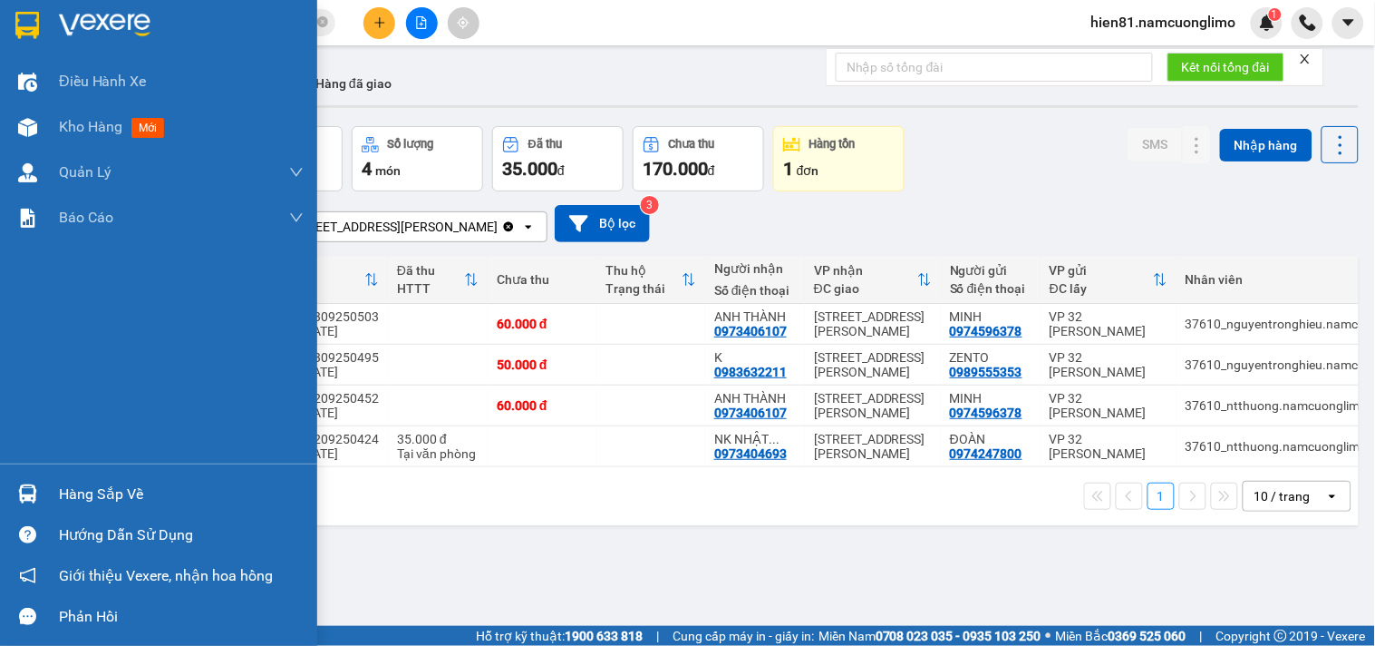
click at [92, 500] on div "Hàng sắp về" at bounding box center [181, 494] width 245 height 27
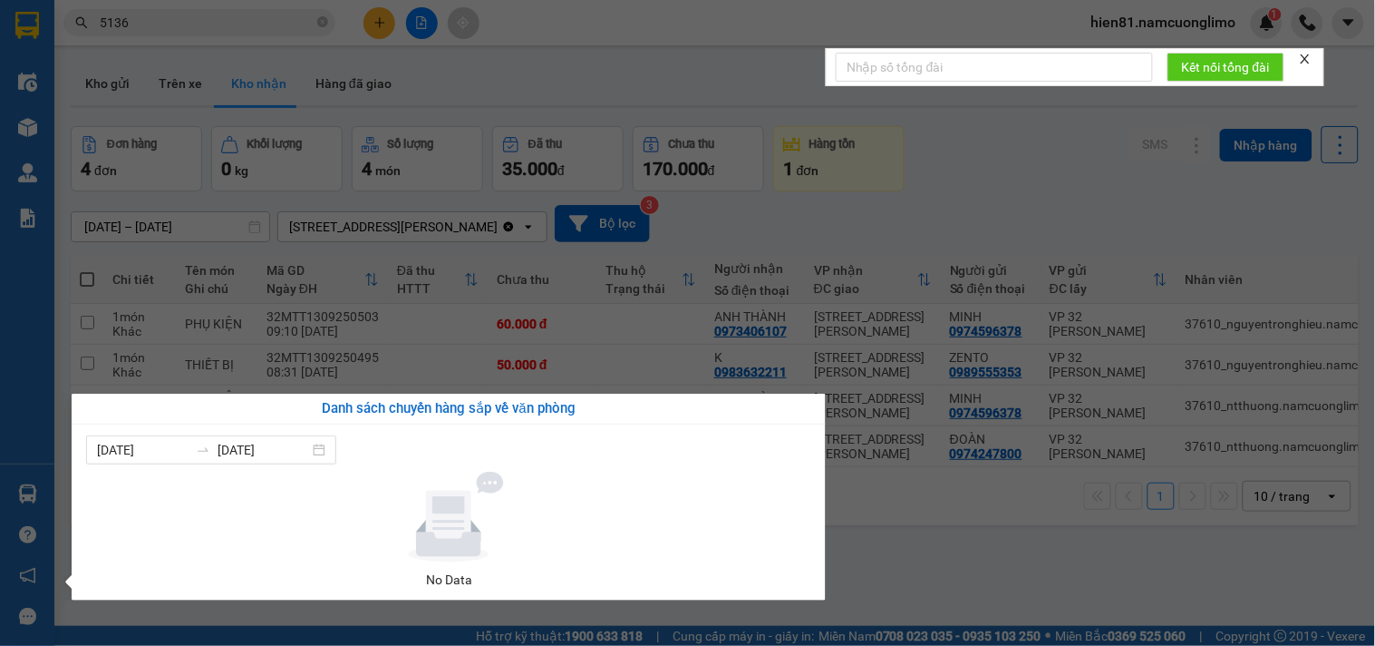
click at [898, 571] on section "Kết quả tìm kiếm ( 1760 ) Bộ lọc Mã ĐH Trạng thái Món hàng Tổng cước Chưa cước …" at bounding box center [687, 323] width 1375 height 646
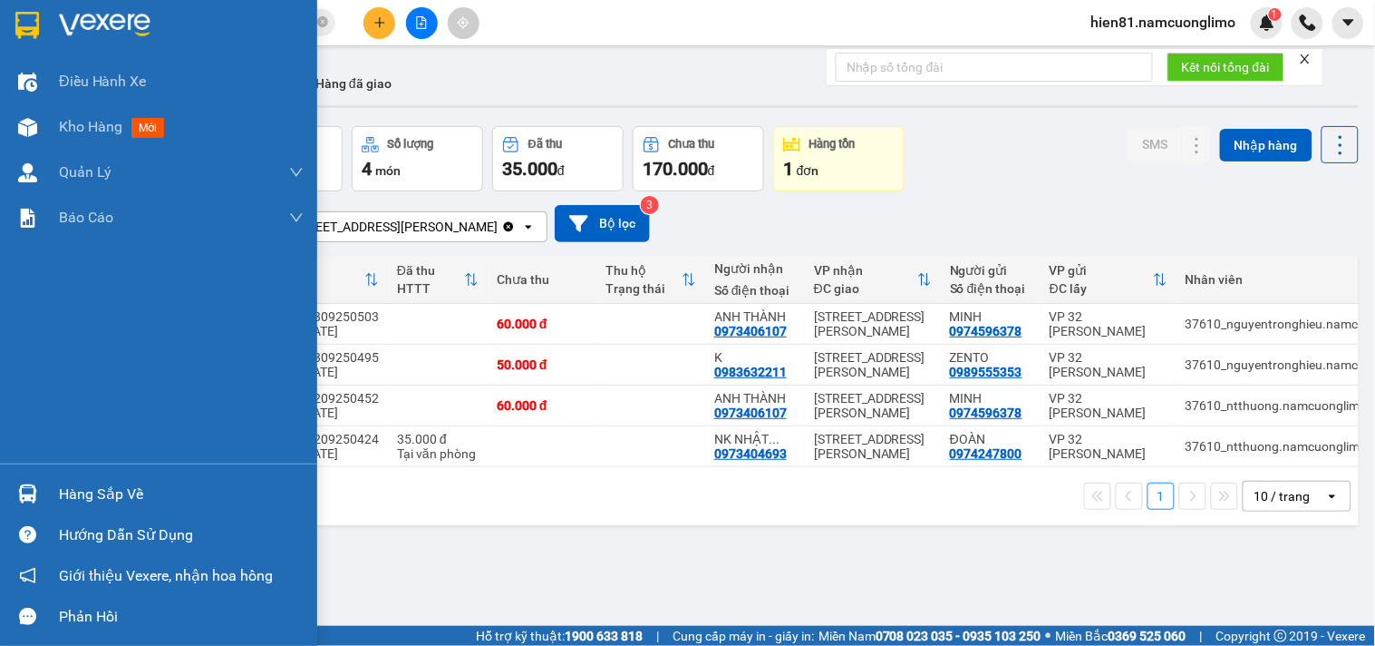
click at [83, 493] on div "Hàng sắp về" at bounding box center [181, 494] width 245 height 27
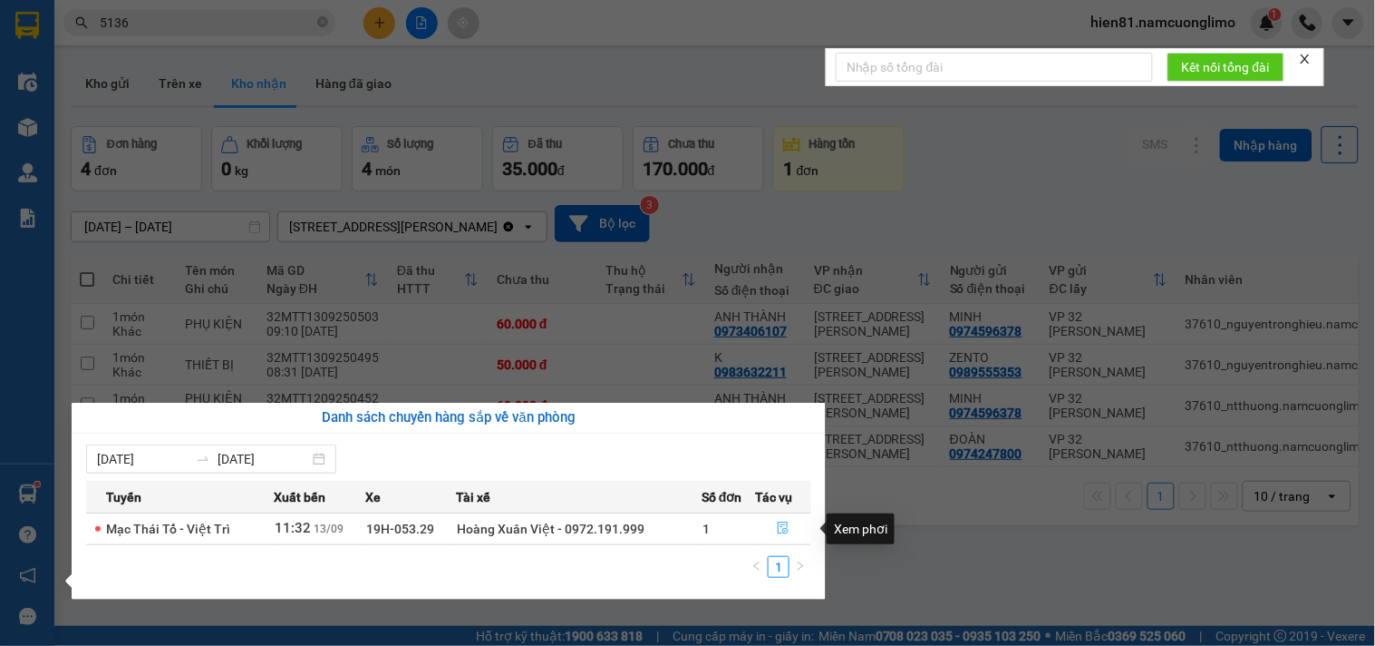
click at [777, 528] on icon "file-done" at bounding box center [783, 527] width 13 height 13
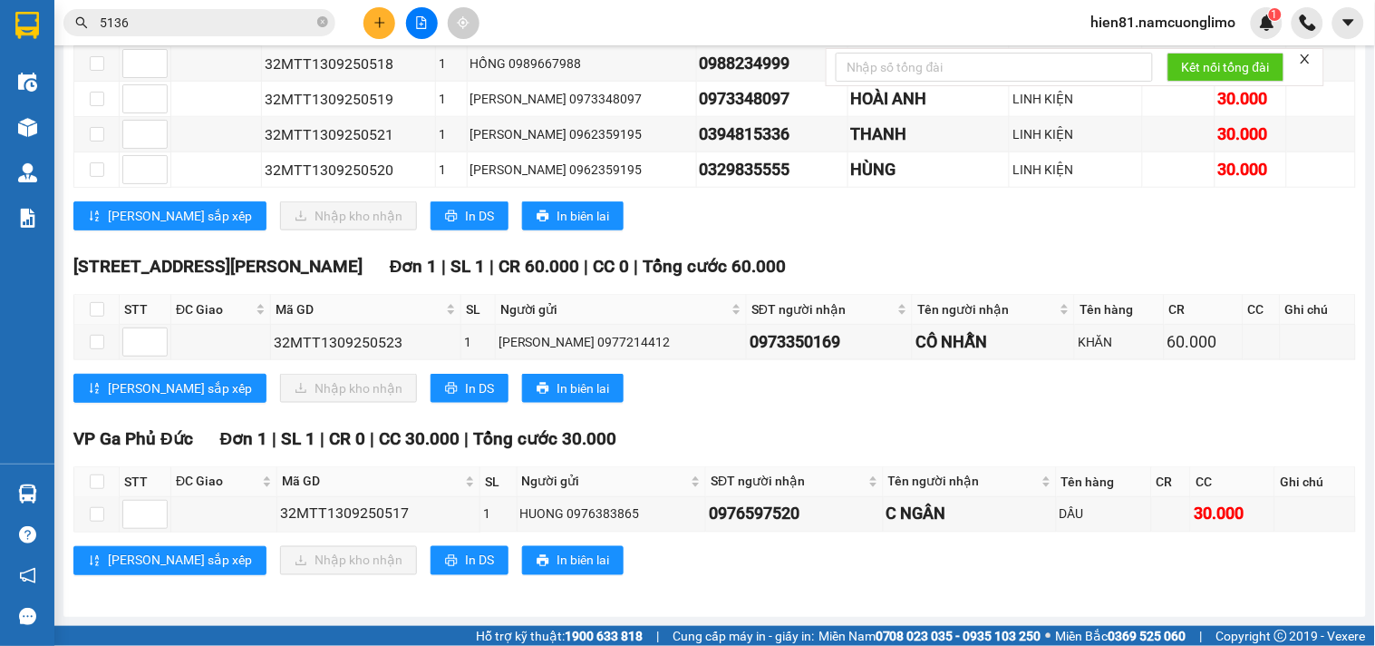
scroll to position [236, 0]
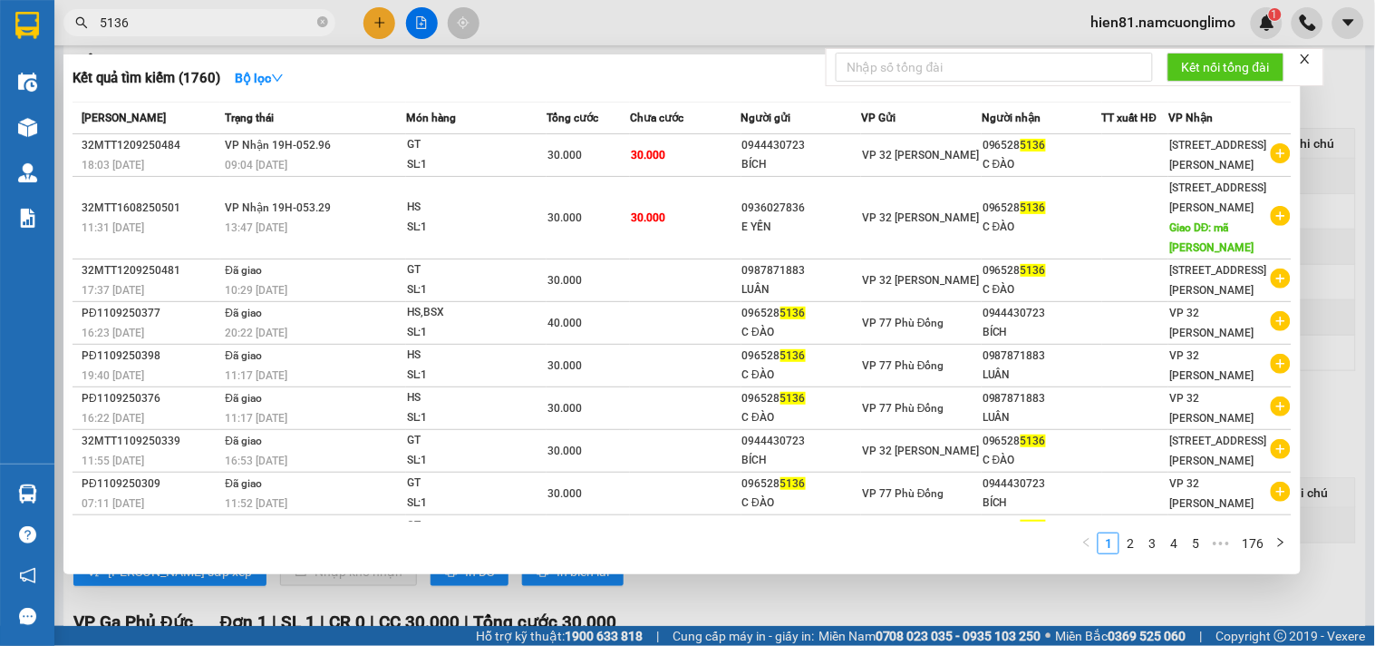
drag, startPoint x: 150, startPoint y: 24, endPoint x: 75, endPoint y: 20, distance: 74.4
click at [75, 20] on div "5136" at bounding box center [177, 22] width 354 height 27
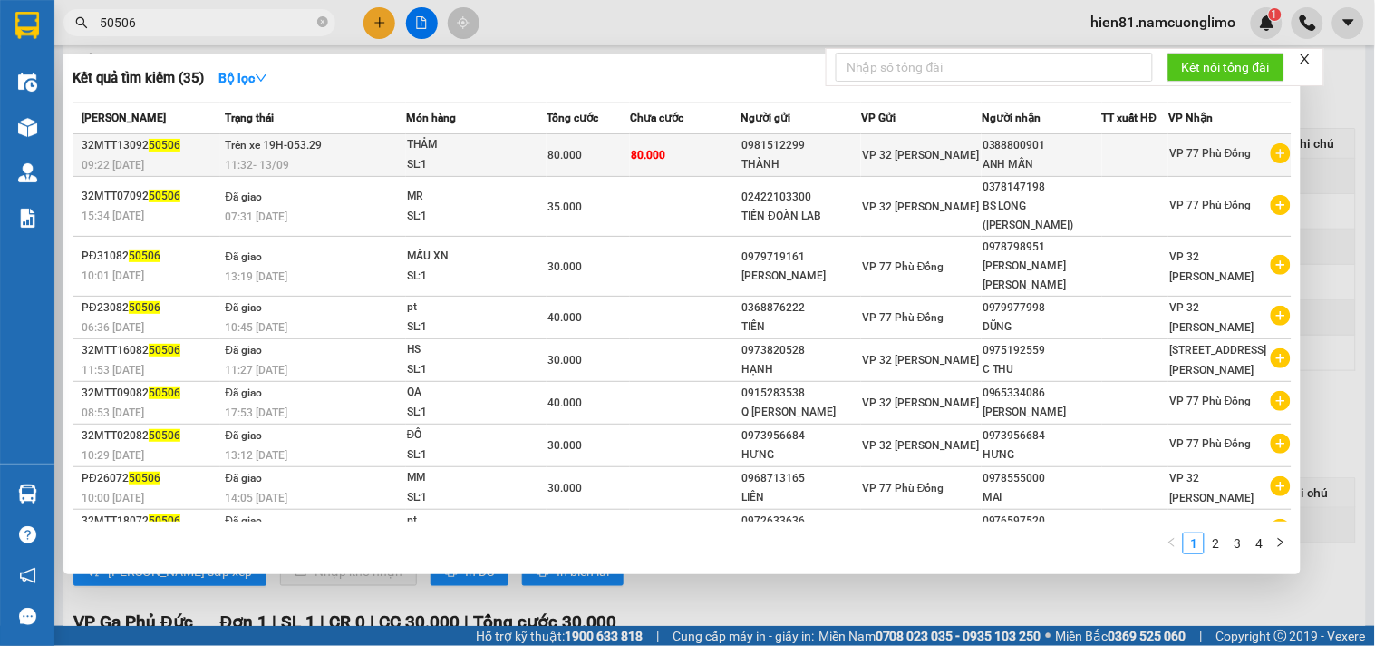
type input "50506"
click at [986, 159] on div "ANH MẪN" at bounding box center [1042, 164] width 119 height 19
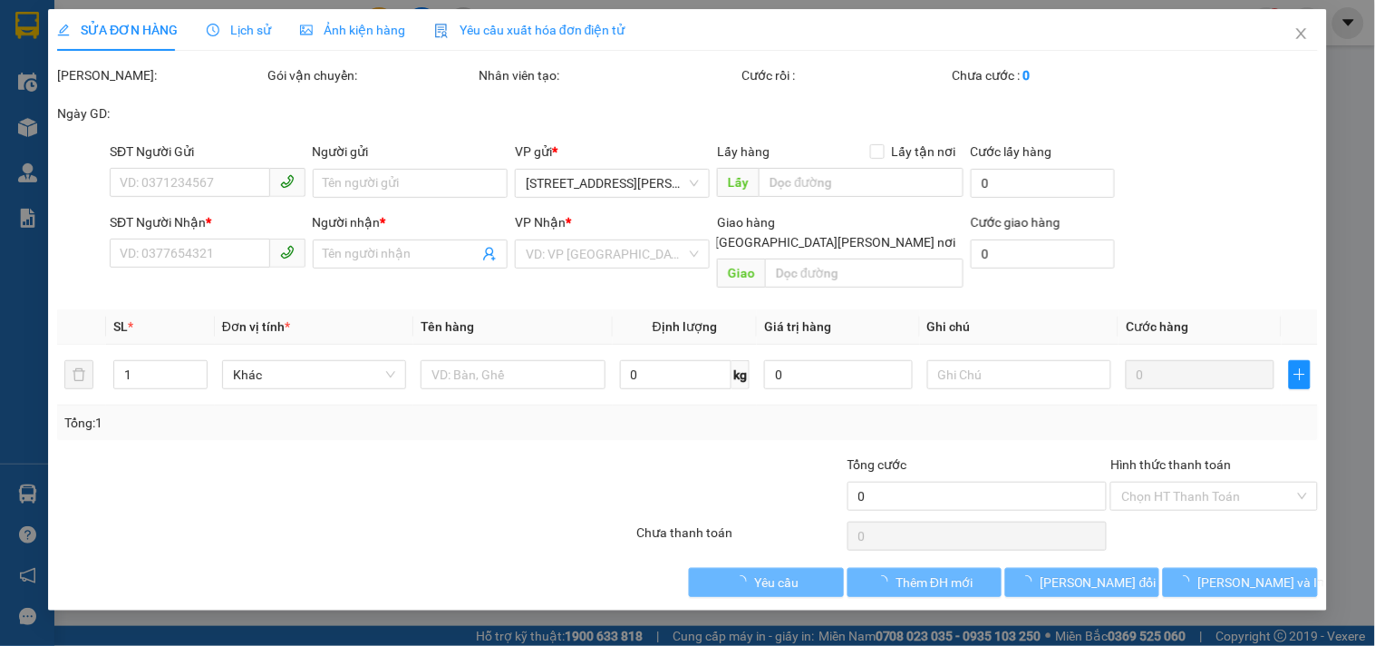
type input "0981512299"
type input "THÀNH"
type input "0388800901"
type input "ANH MẪN"
type input "80.000"
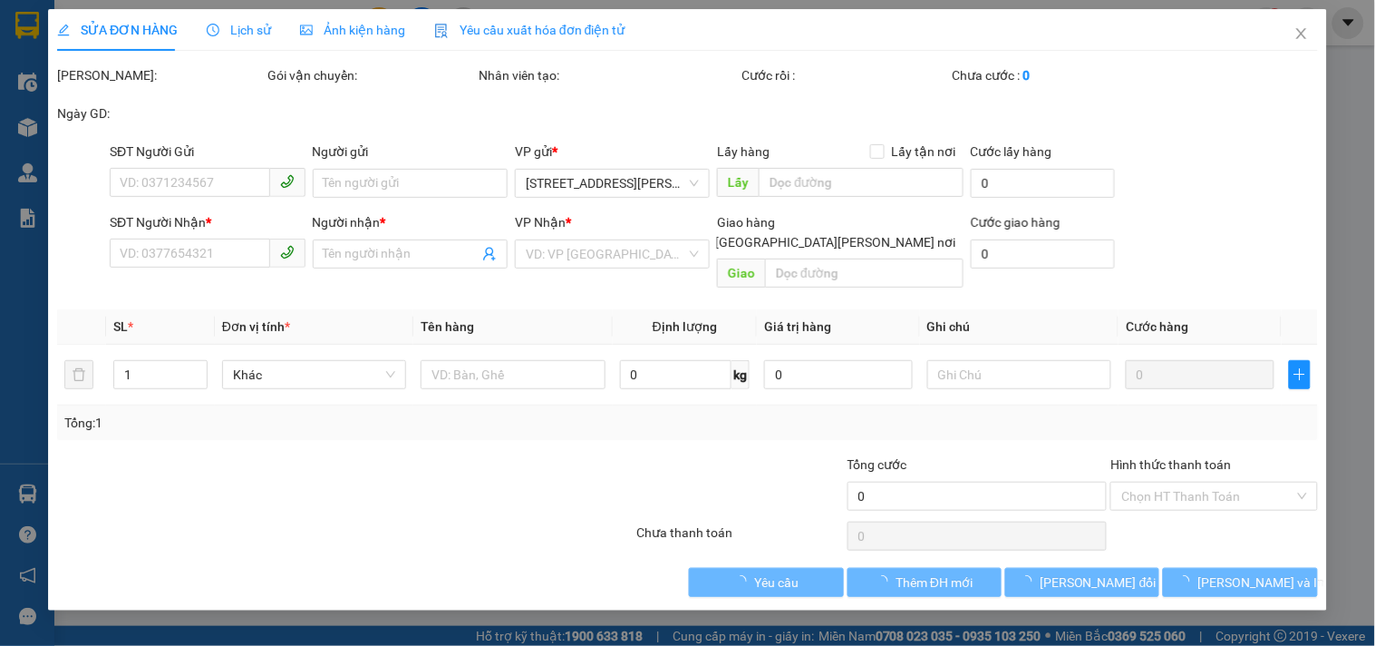
type input "80.000"
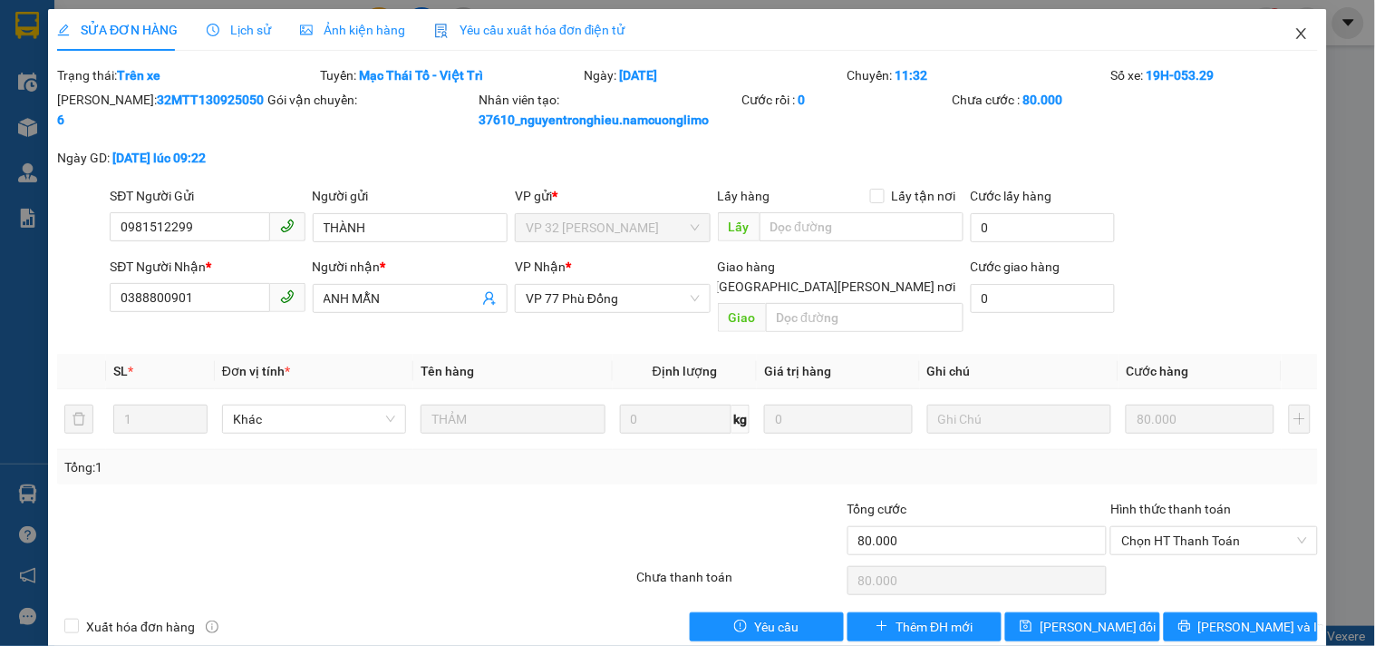
click at [1295, 34] on icon "close" at bounding box center [1302, 33] width 15 height 15
